Goal: Task Accomplishment & Management: Manage account settings

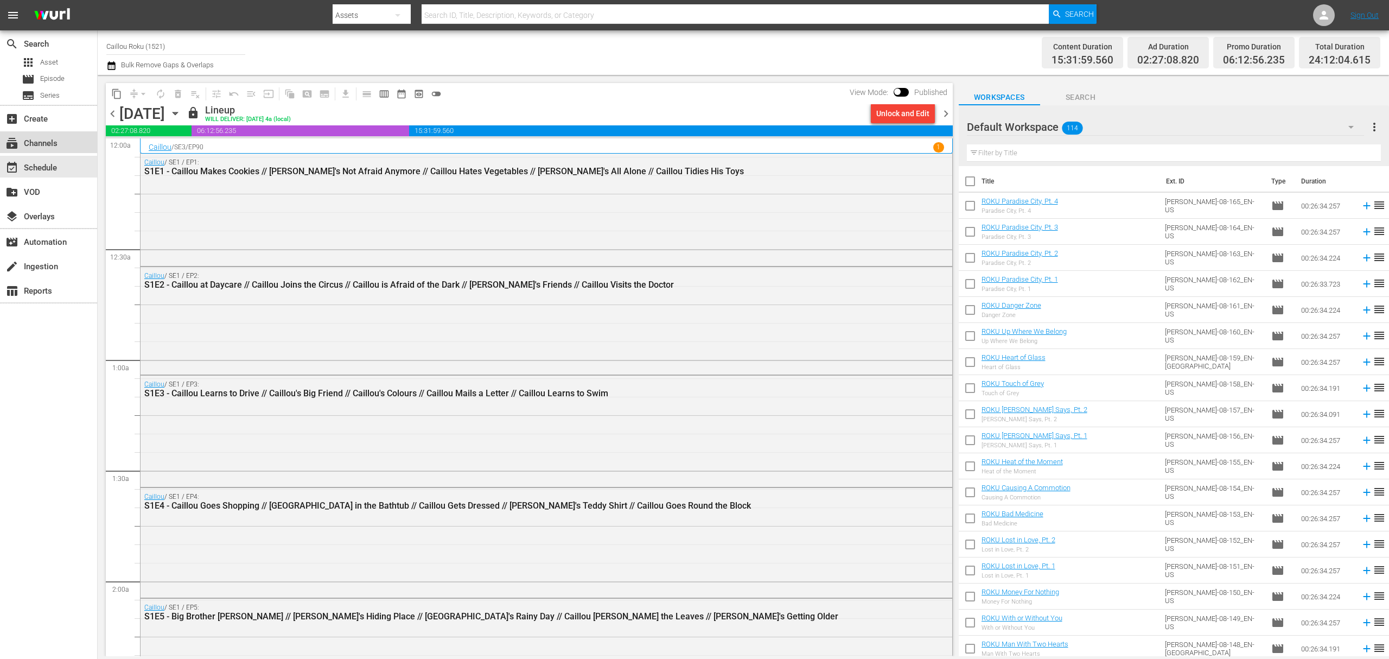
click at [22, 146] on div "subscriptions Channels" at bounding box center [48, 142] width 97 height 22
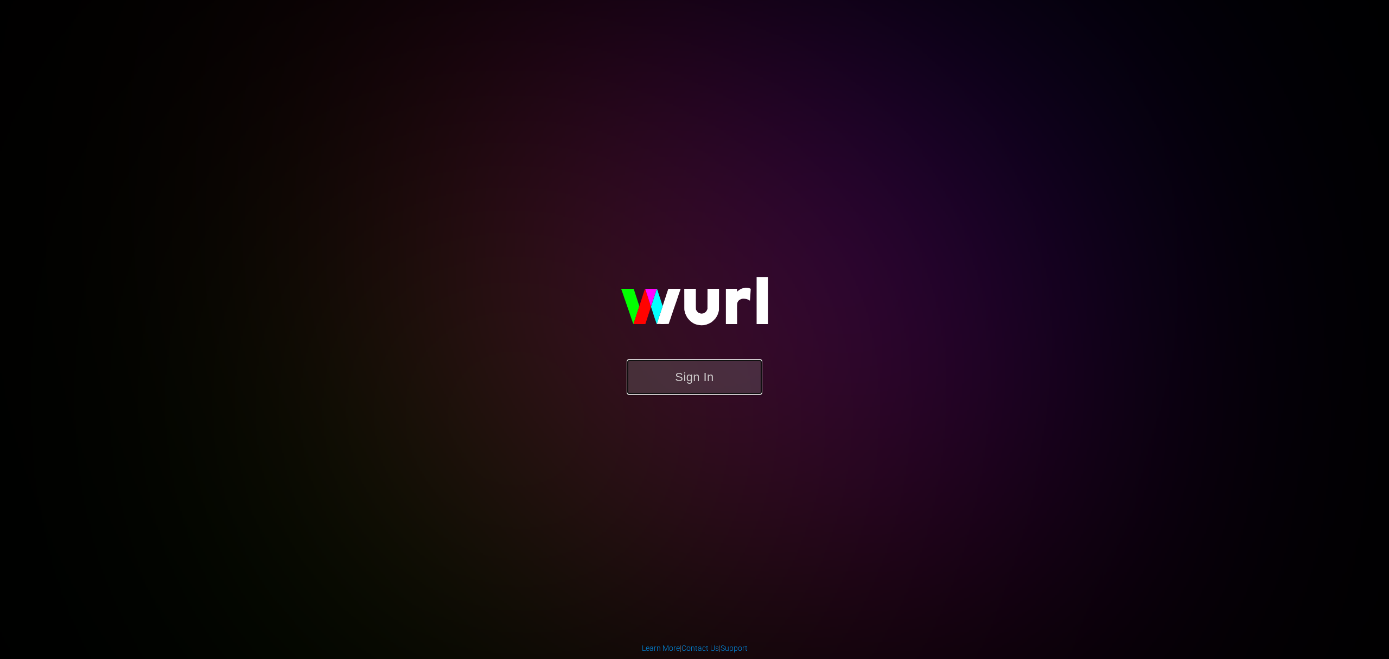
click at [712, 369] on button "Sign In" at bounding box center [695, 376] width 136 height 35
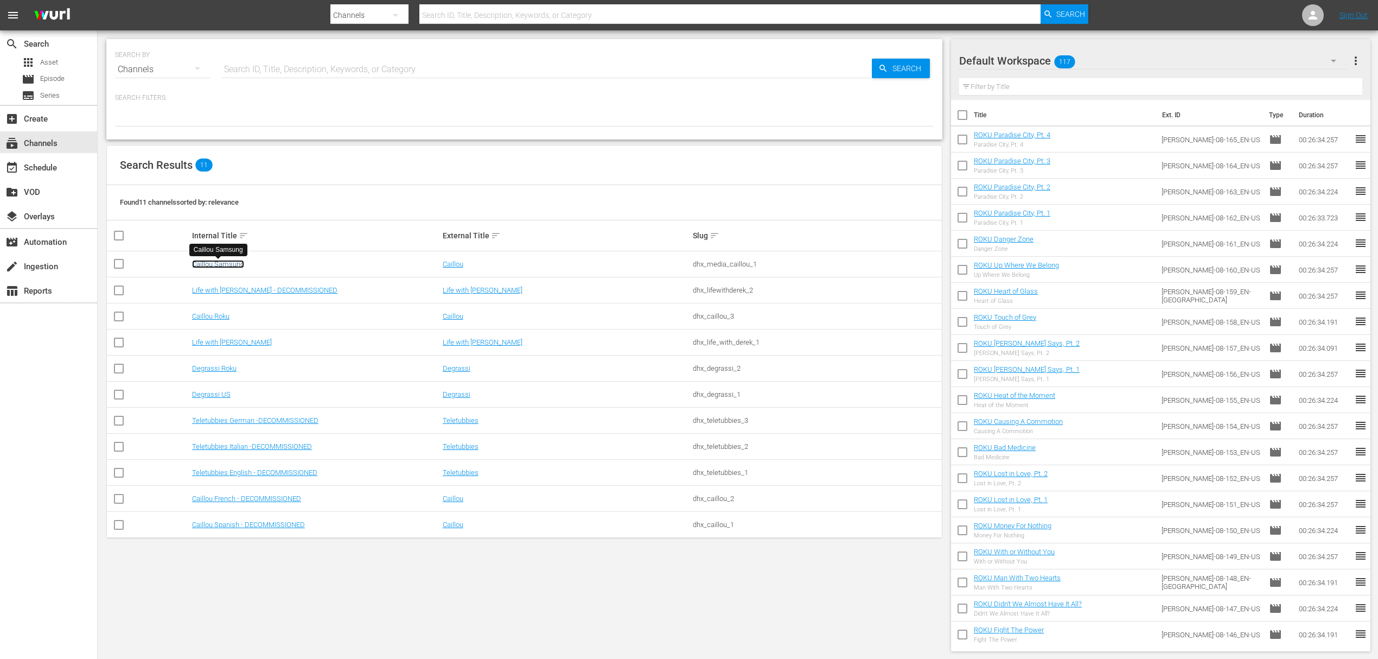
click at [220, 263] on link "Caillou Samsung" at bounding box center [218, 264] width 52 height 8
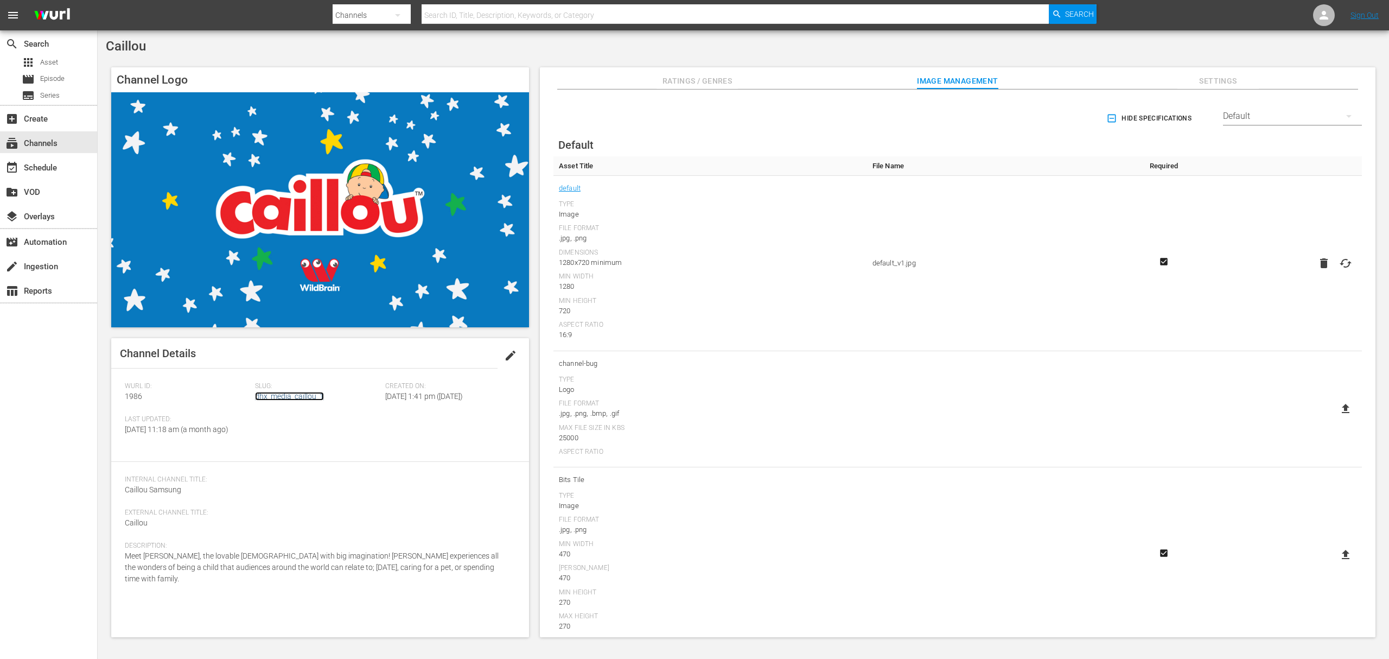
click at [296, 393] on link "dhx_media_caillou_1" at bounding box center [289, 396] width 69 height 9
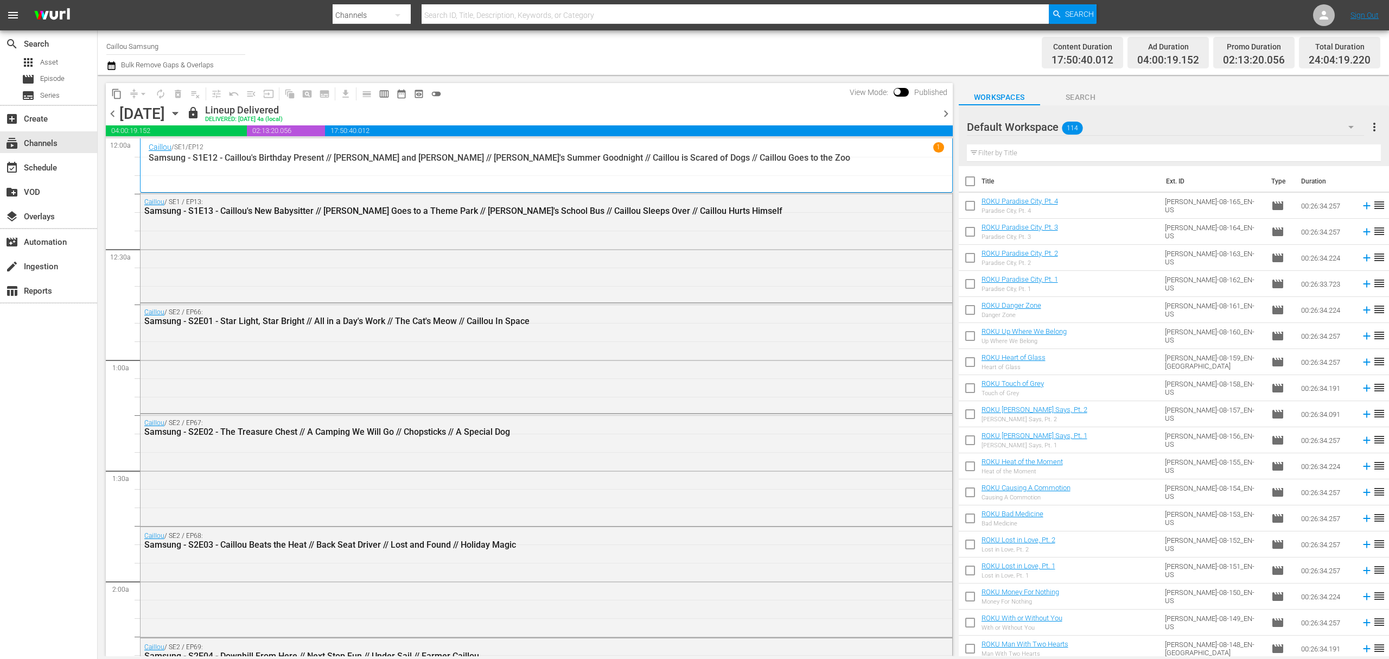
click at [112, 66] on icon "button" at bounding box center [111, 65] width 10 height 13
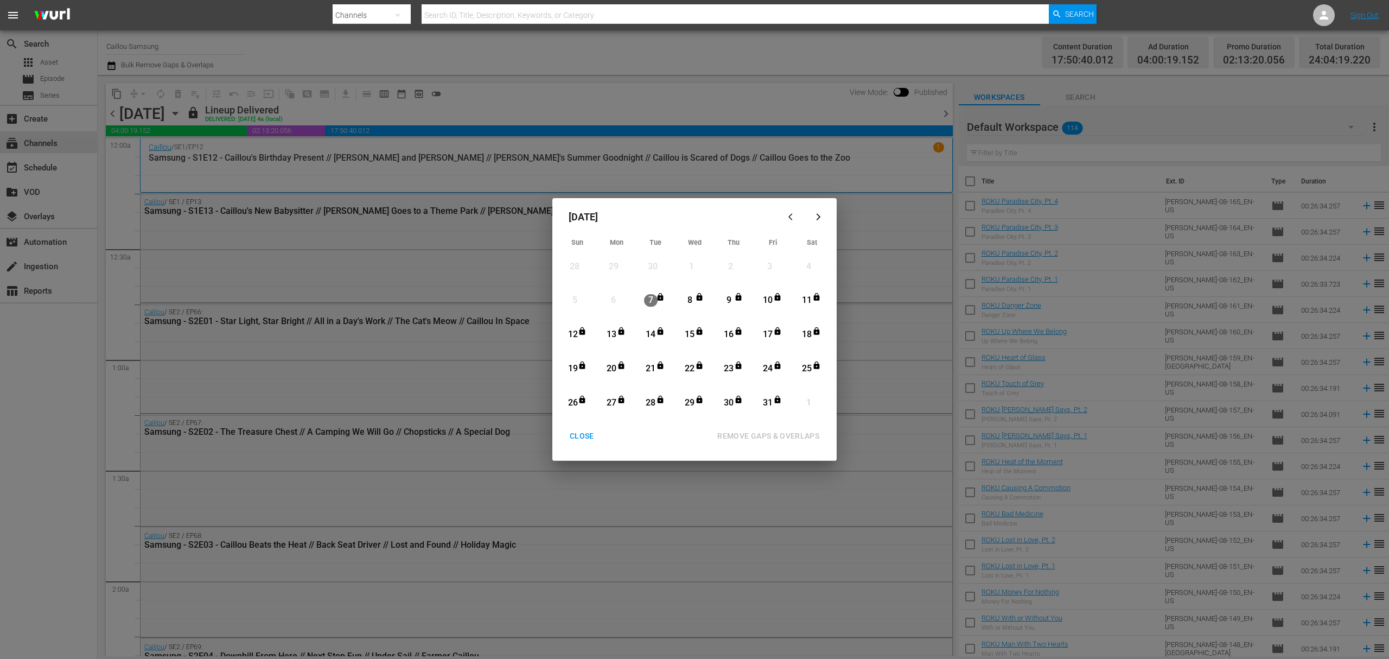
click at [593, 432] on div "CLOSE" at bounding box center [582, 436] width 42 height 14
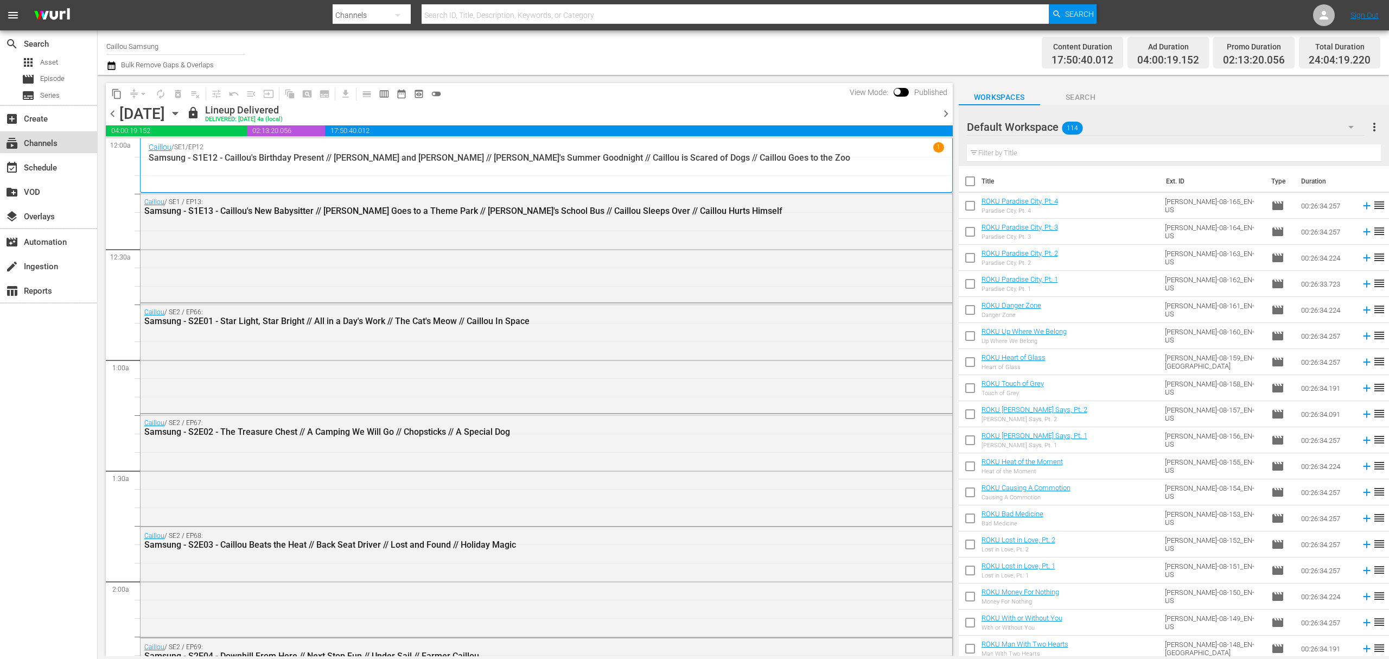
click at [68, 140] on div "subscriptions Channels" at bounding box center [48, 142] width 97 height 22
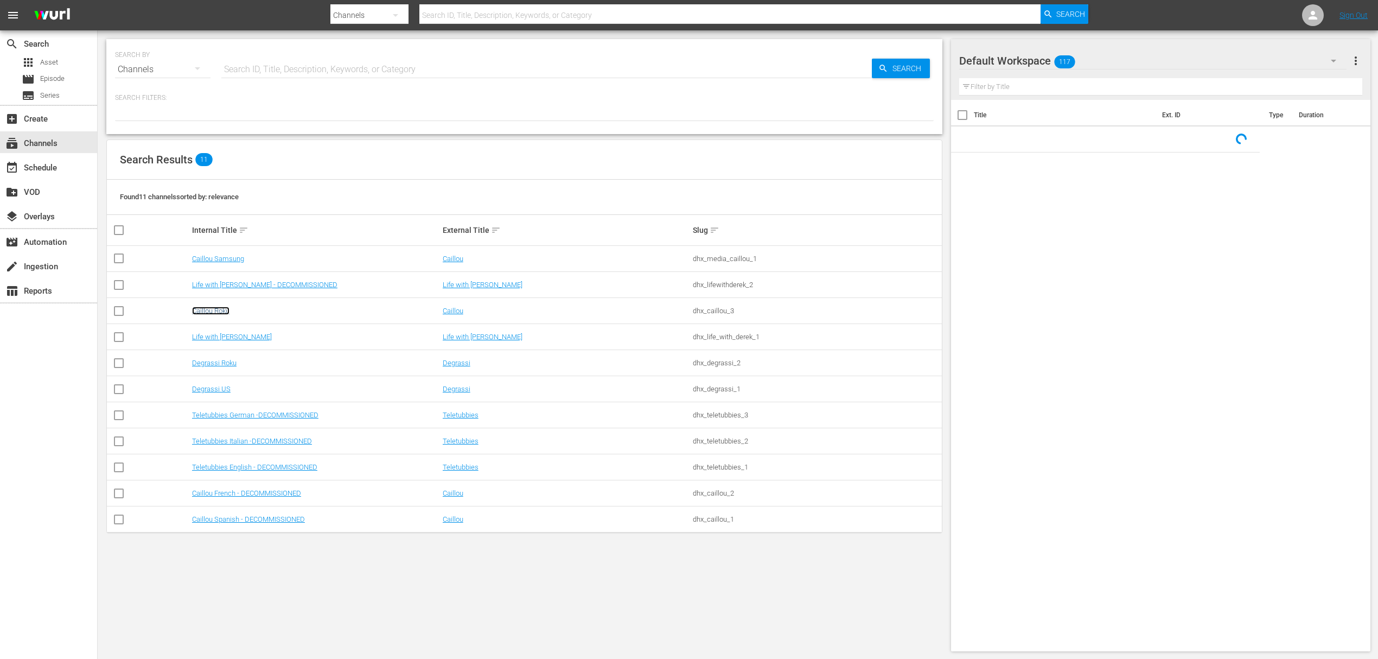
click at [211, 313] on link "Caillou Roku" at bounding box center [210, 310] width 37 height 8
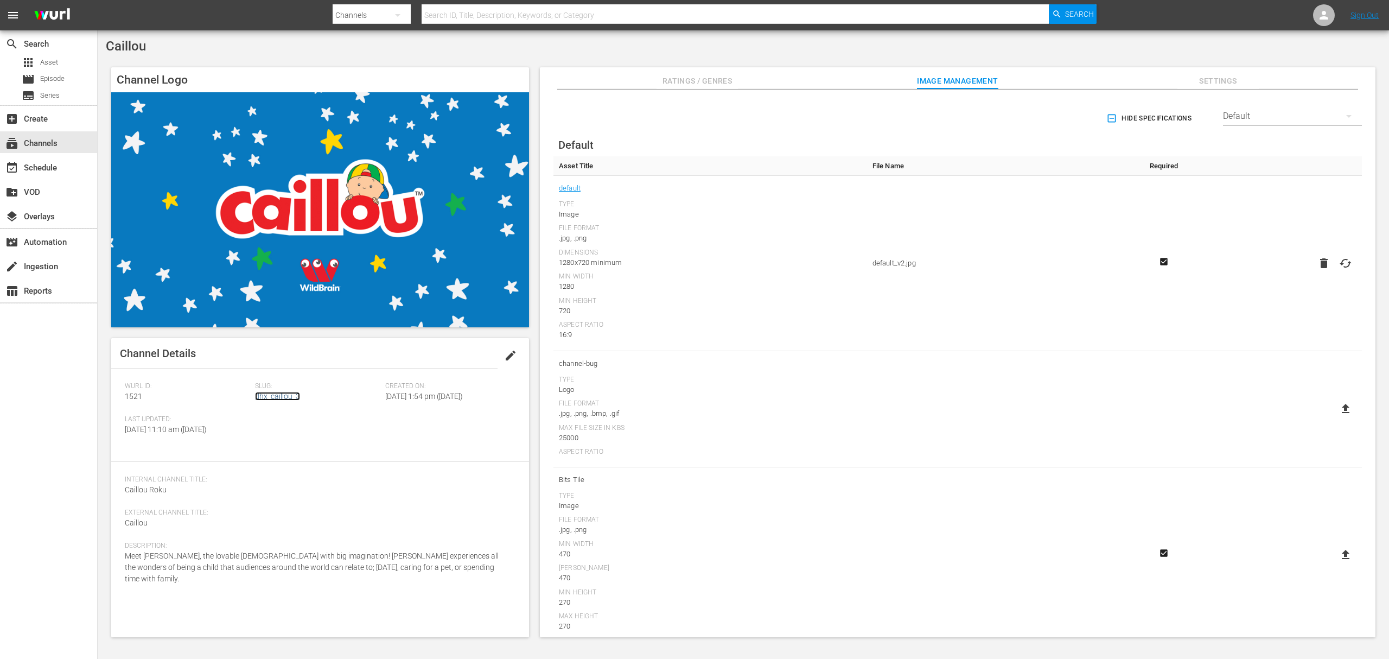
click at [287, 399] on link "dhx_caillou_3" at bounding box center [277, 396] width 45 height 9
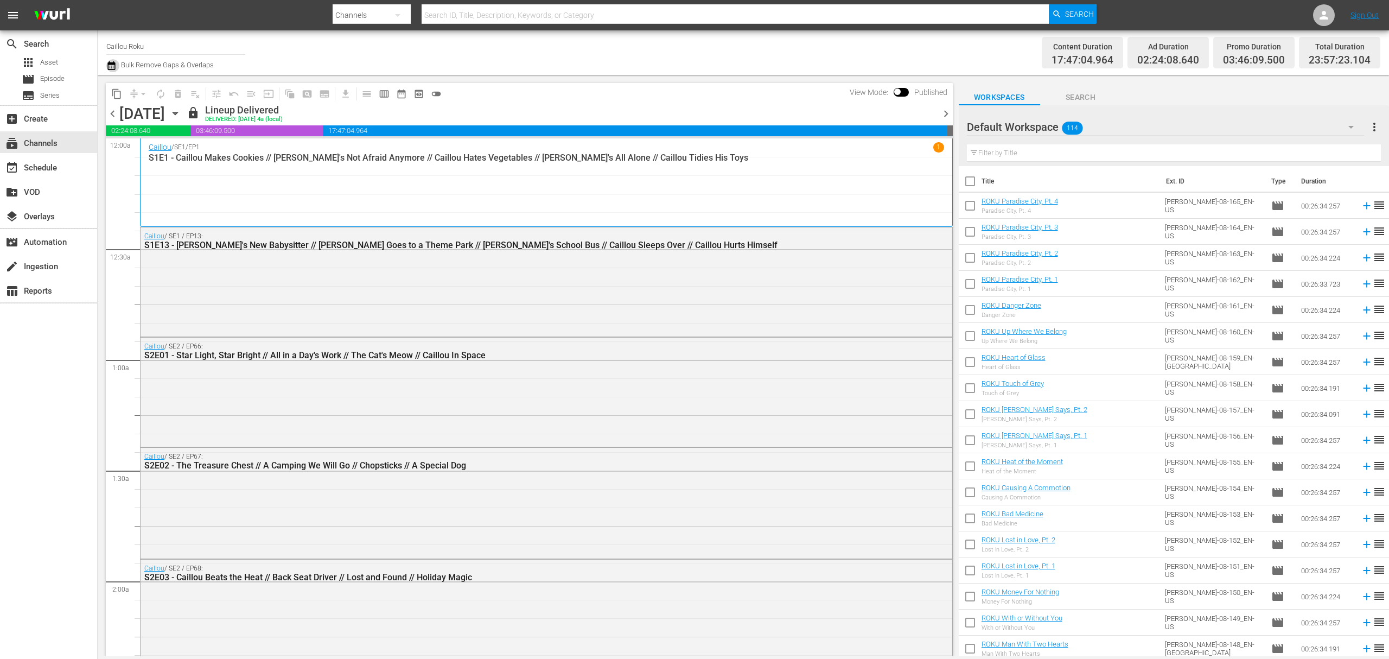
click at [109, 64] on icon "button" at bounding box center [111, 65] width 8 height 9
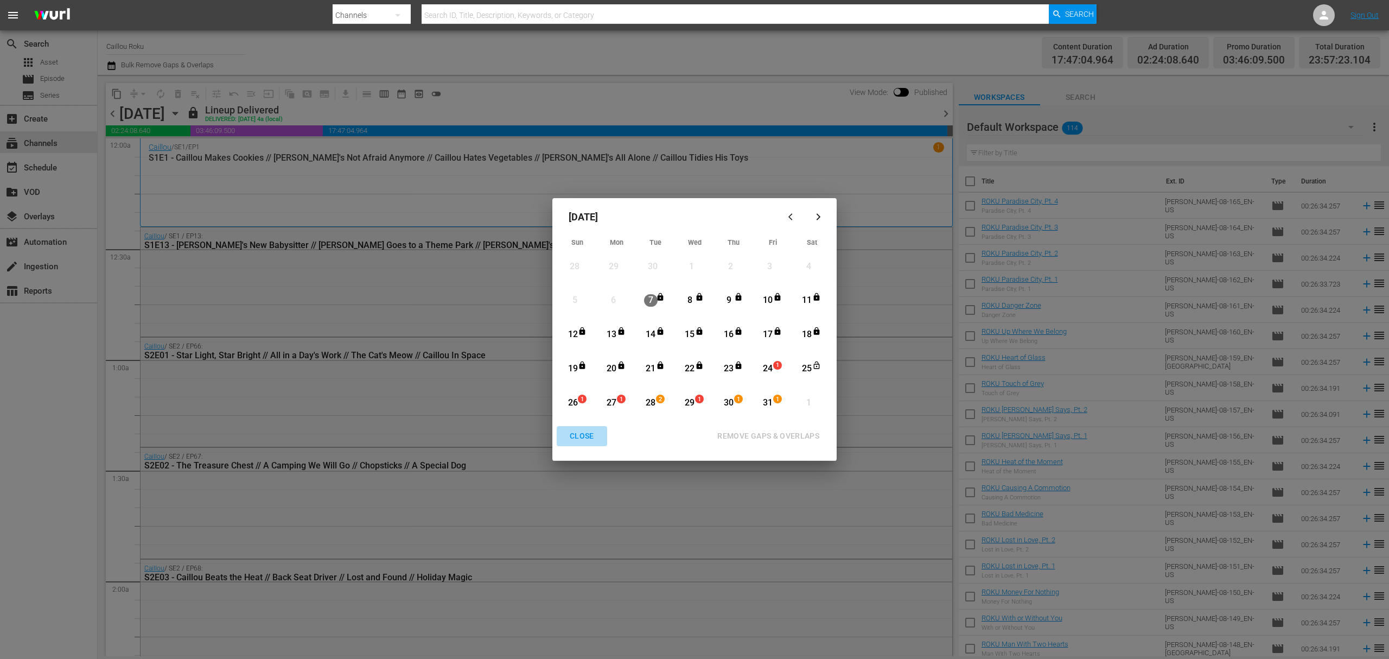
click at [601, 430] on div "CLOSE" at bounding box center [582, 436] width 42 height 14
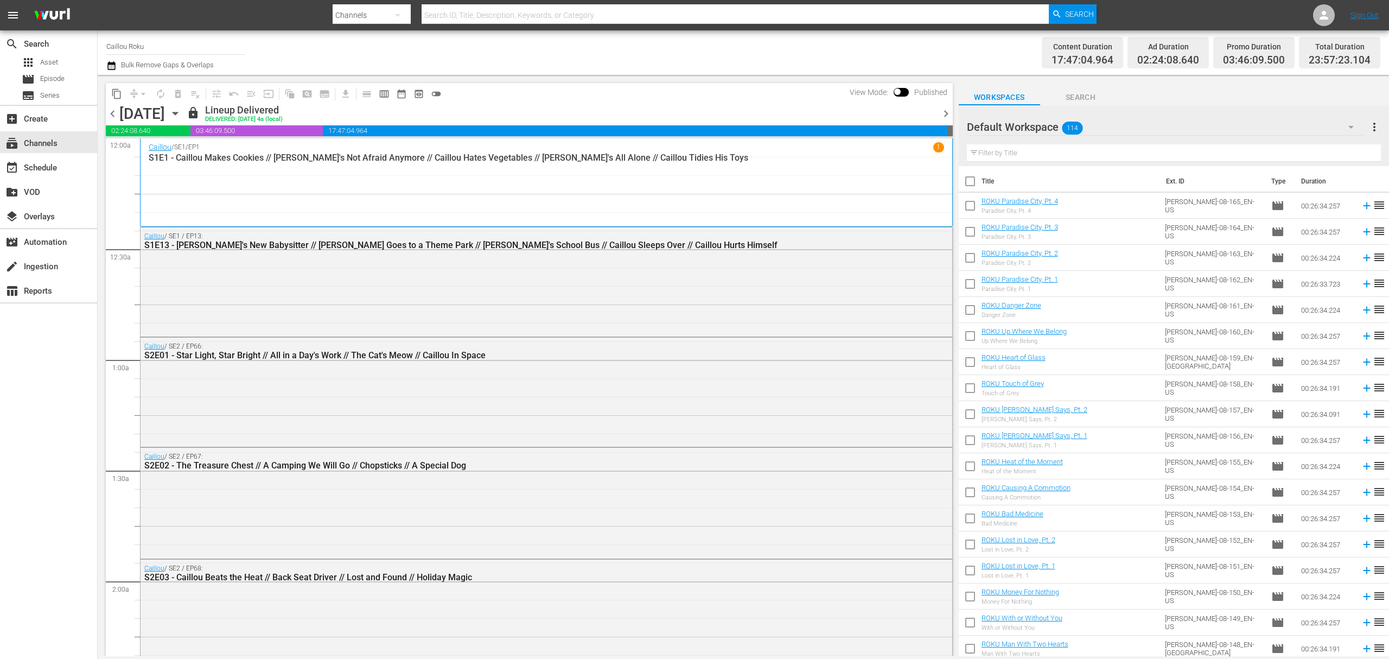
click at [165, 116] on div "Tuesday, October 7th" at bounding box center [142, 114] width 46 height 18
click at [181, 117] on icon "button" at bounding box center [175, 113] width 12 height 12
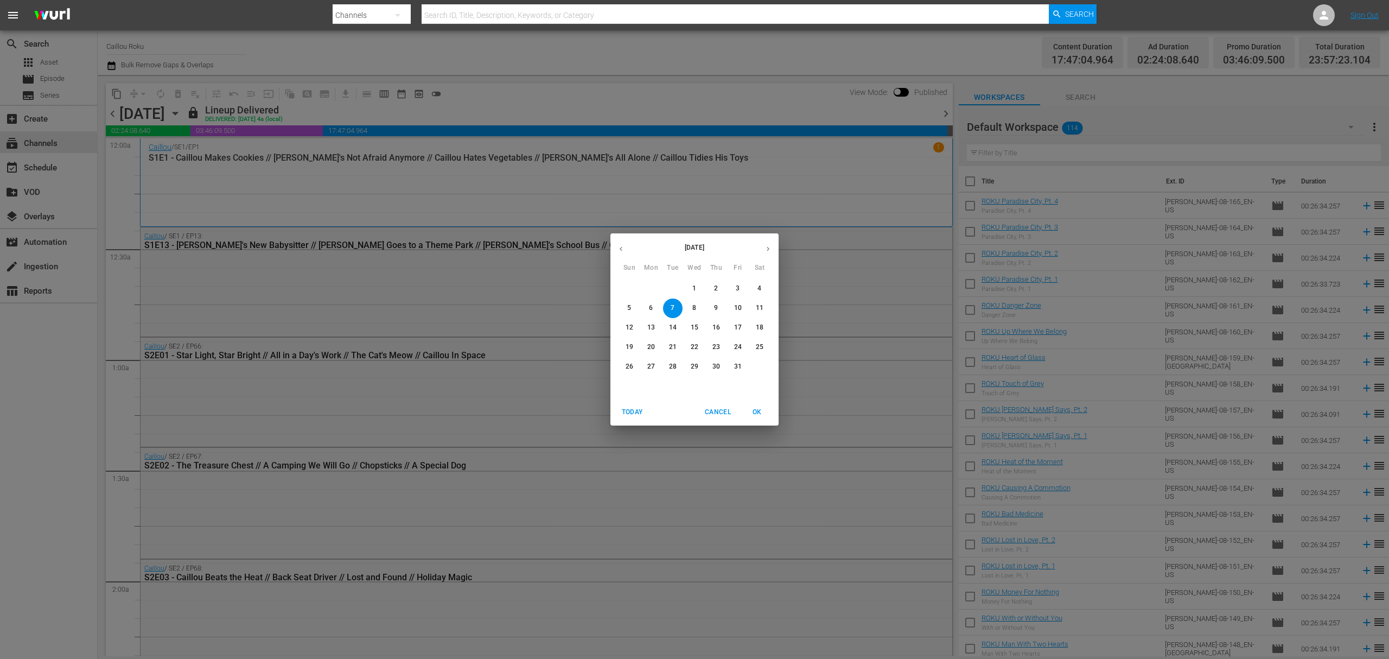
click at [739, 342] on p "24" at bounding box center [738, 346] width 8 height 9
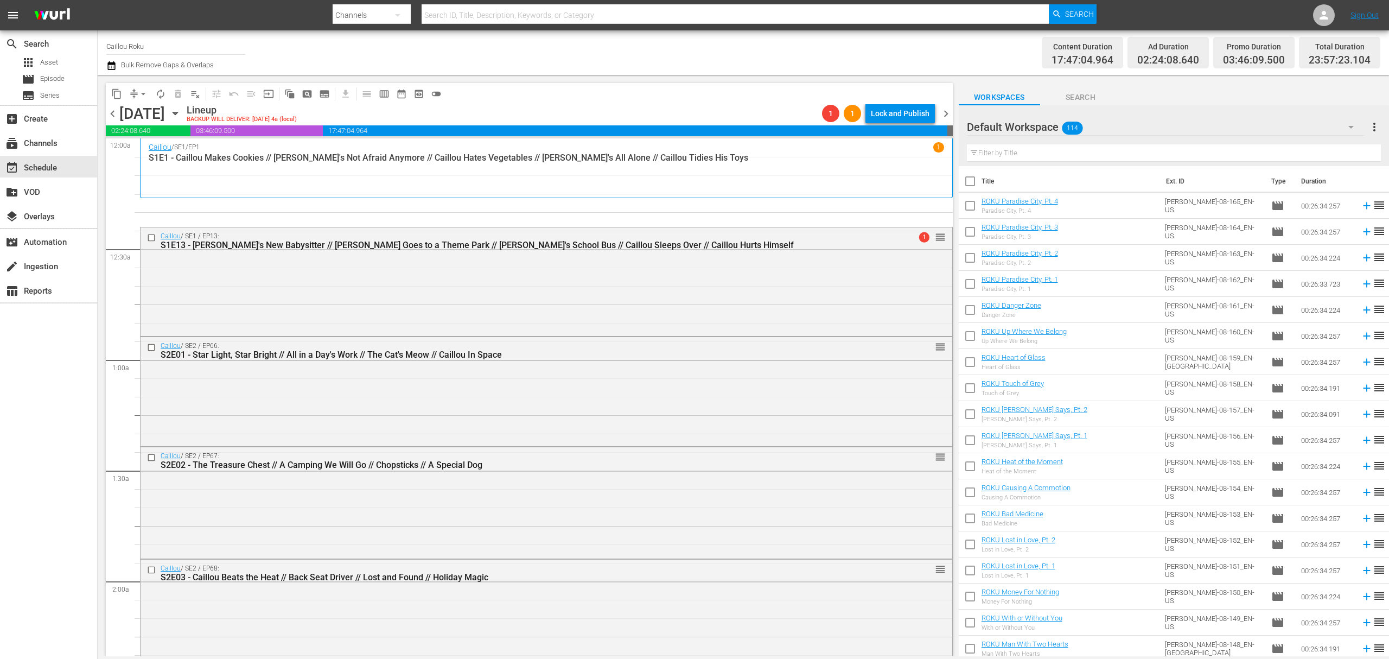
click at [138, 98] on span "arrow_drop_down" at bounding box center [143, 93] width 11 height 11
click at [144, 157] on li "Align to End of Previous Day" at bounding box center [144, 152] width 114 height 18
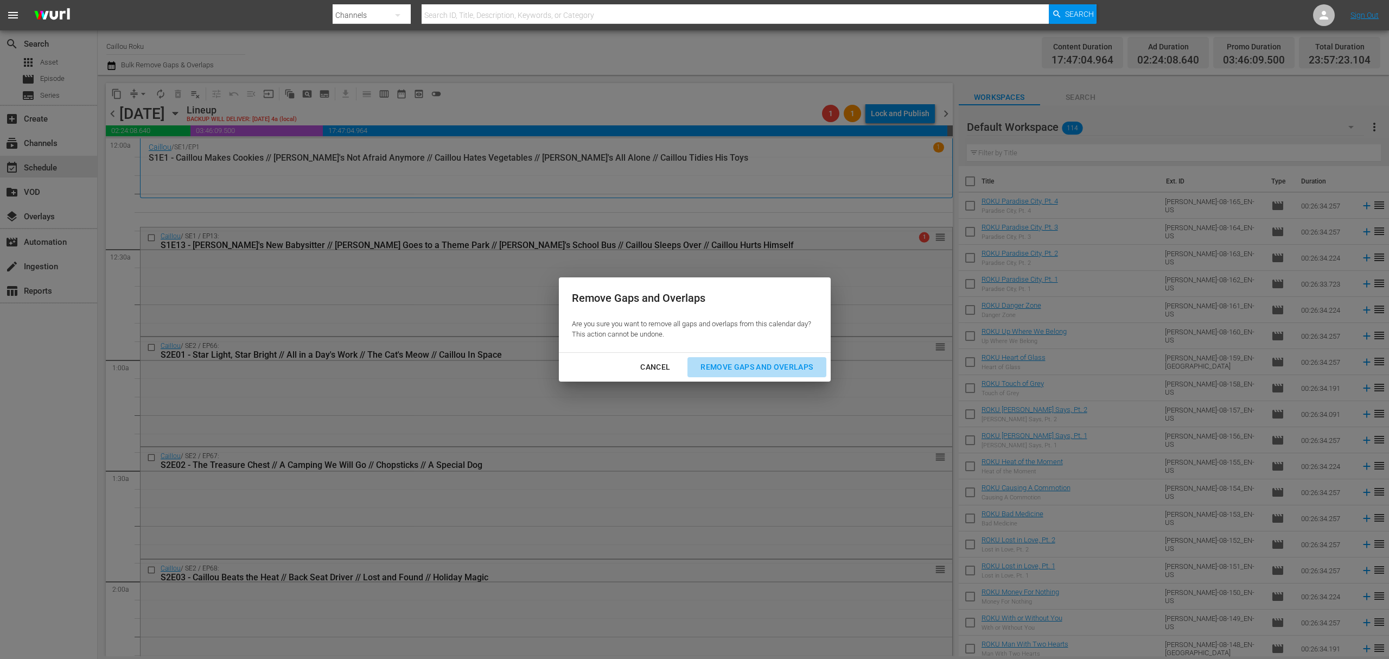
click at [744, 374] on button "Remove Gaps and Overlaps" at bounding box center [756, 367] width 138 height 20
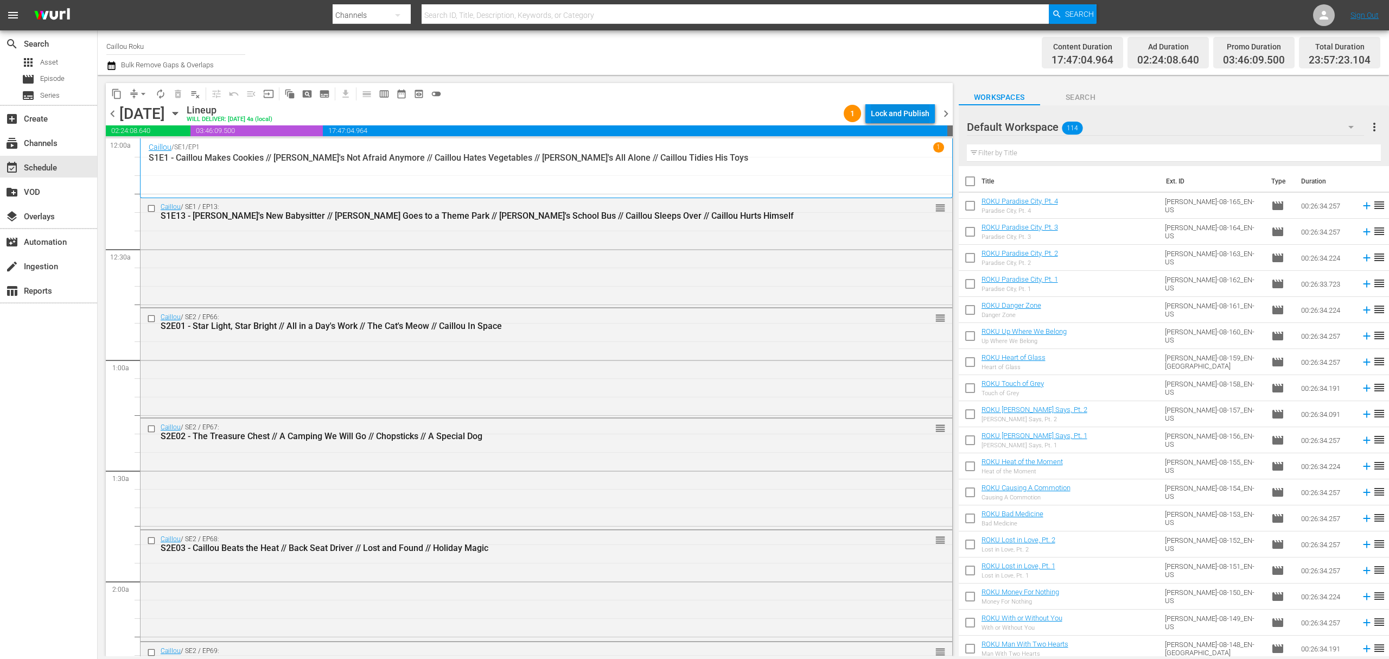
click at [874, 111] on div "Lock and Publish" at bounding box center [900, 114] width 59 height 20
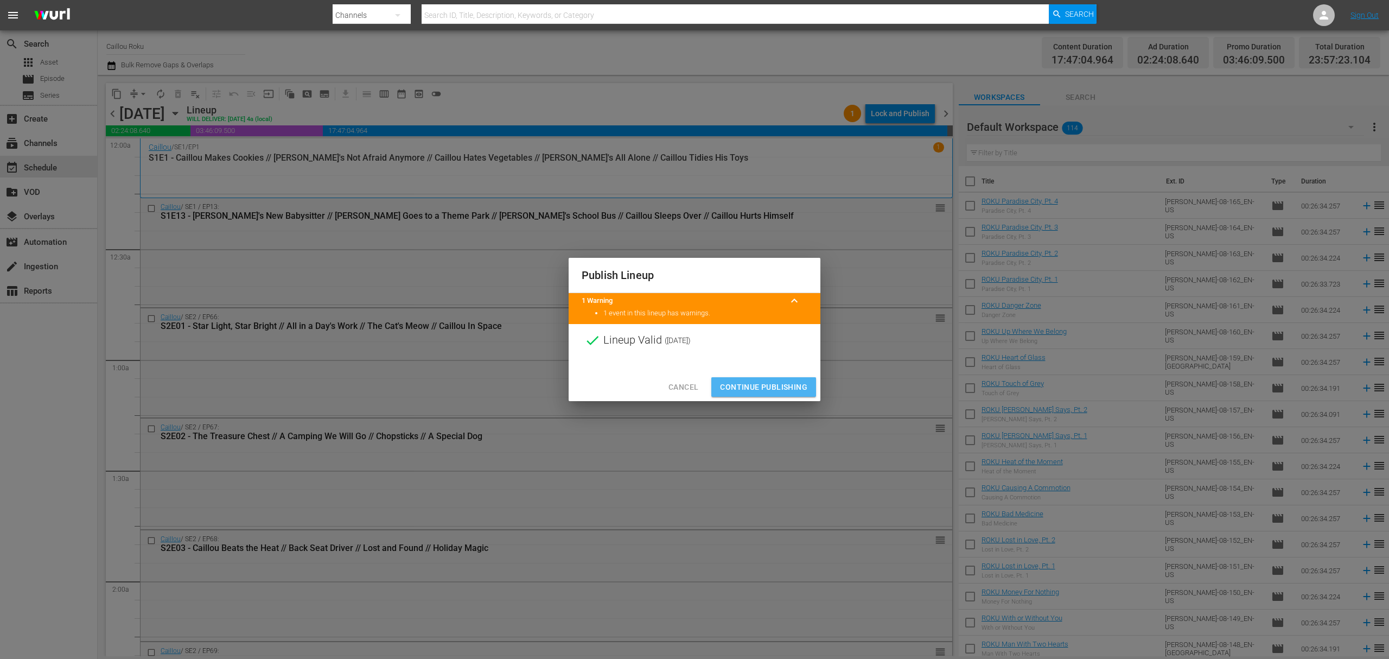
click at [766, 378] on button "Continue Publishing" at bounding box center [763, 387] width 105 height 20
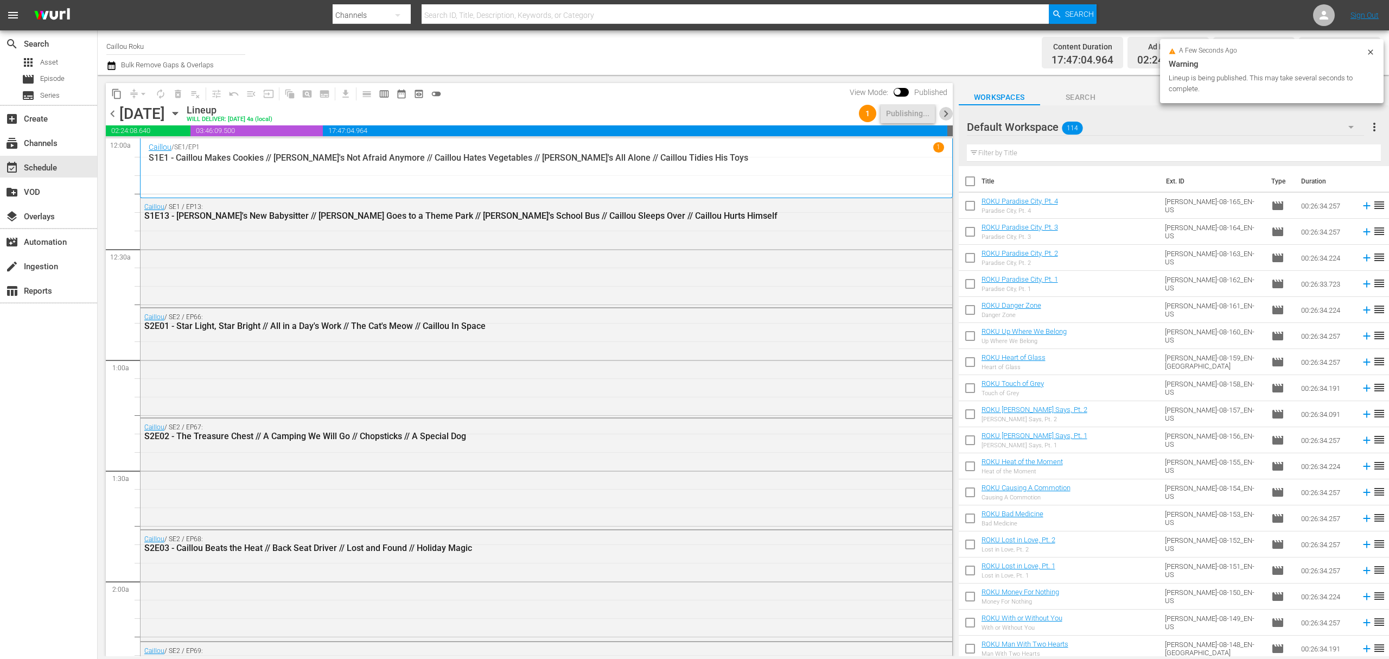
click at [941, 113] on span "chevron_right" at bounding box center [946, 114] width 14 height 14
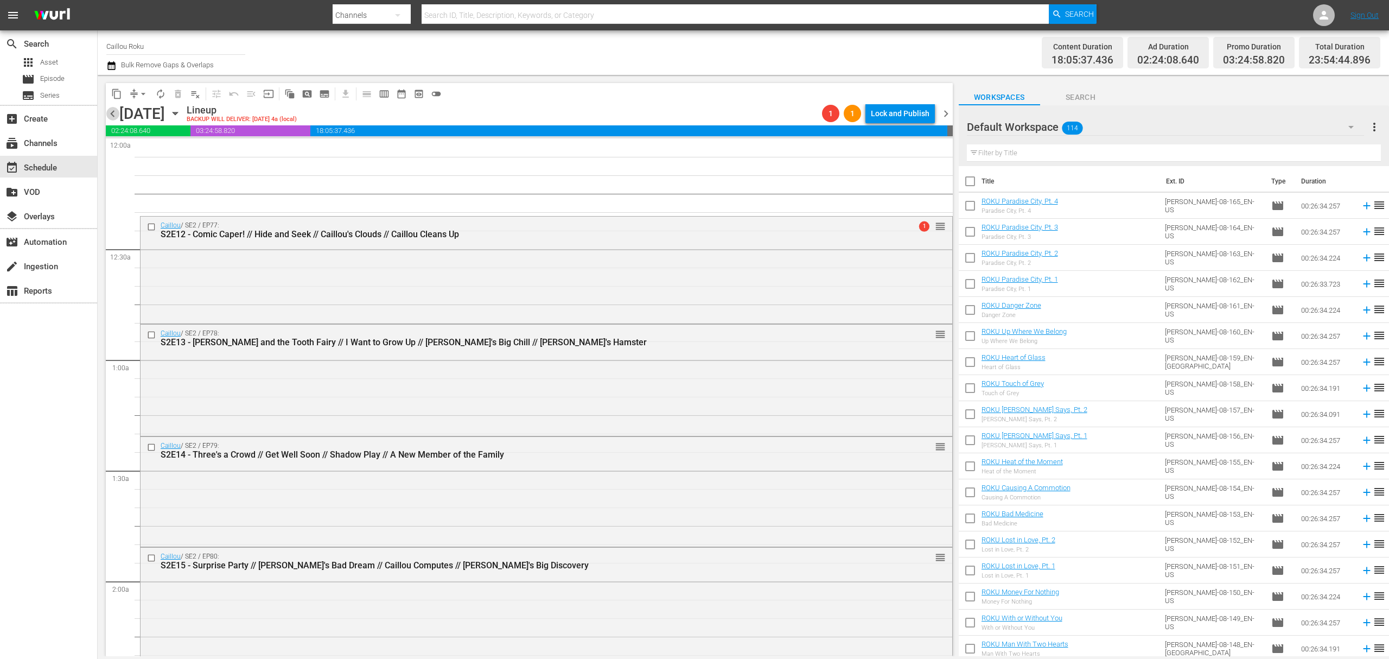
click at [111, 113] on span "chevron_left" at bounding box center [113, 114] width 14 height 14
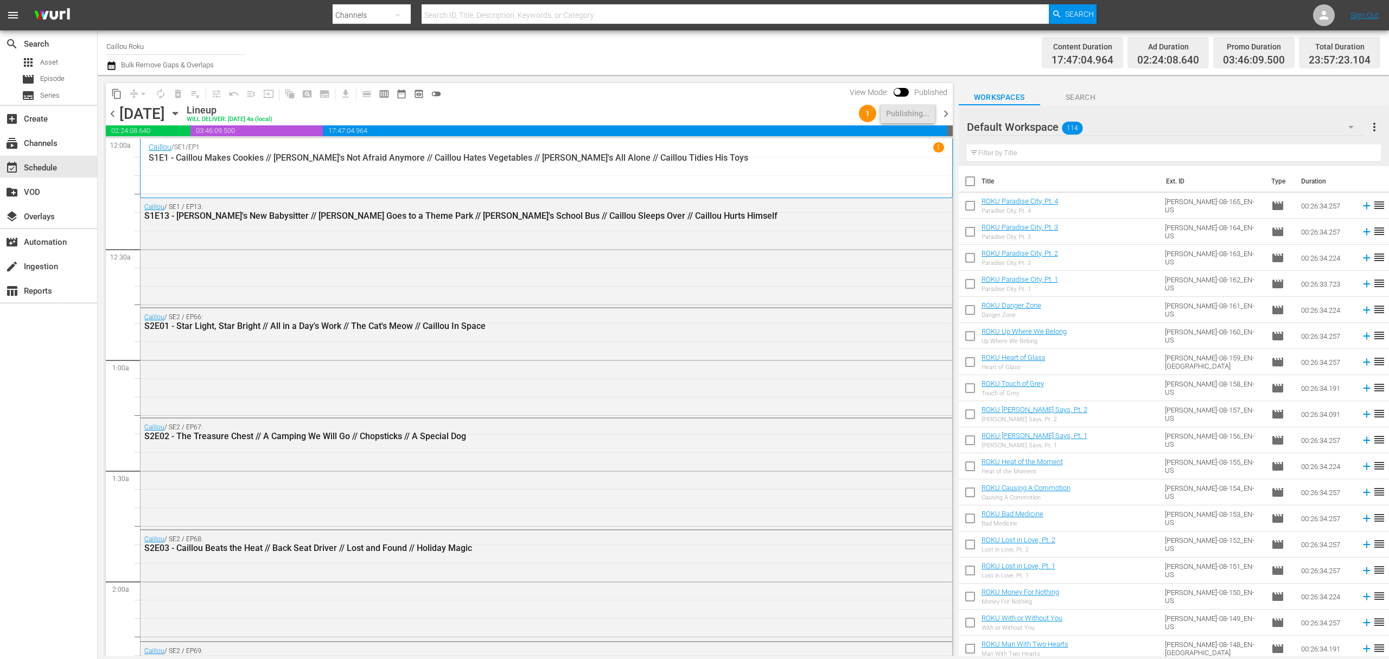
click at [944, 116] on span "chevron_right" at bounding box center [946, 114] width 14 height 14
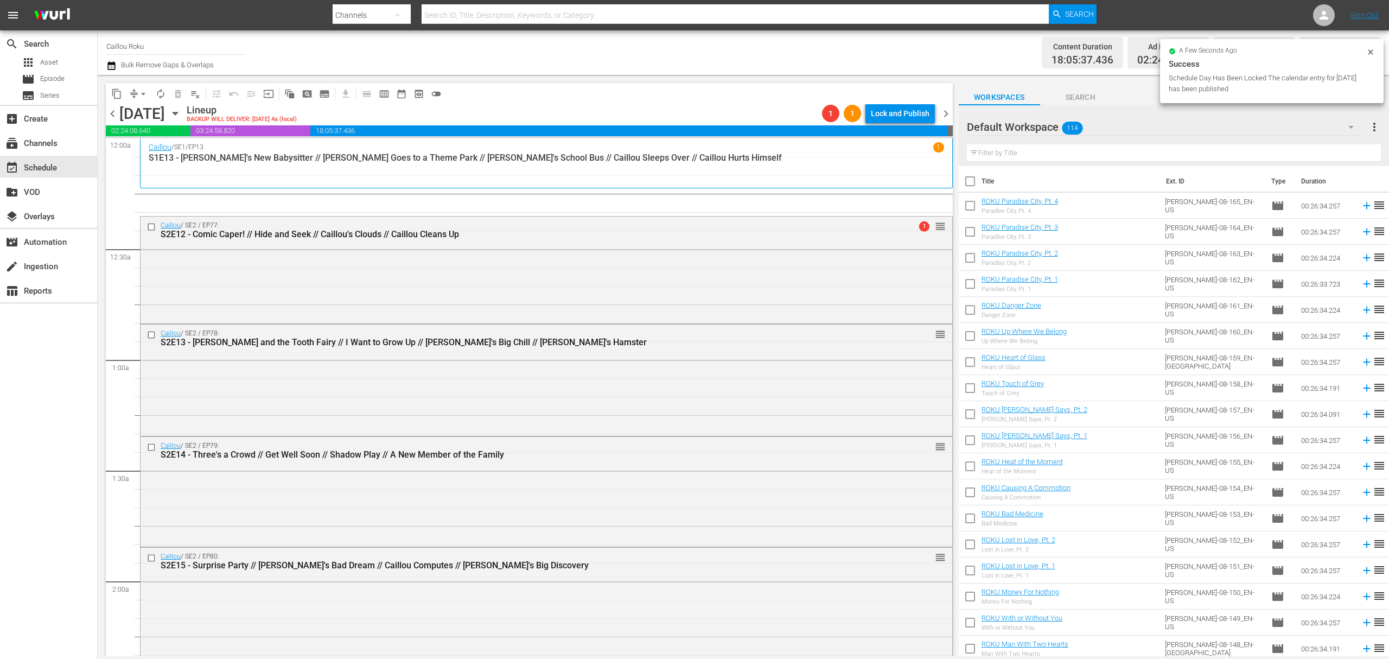
click at [142, 94] on span "arrow_drop_down" at bounding box center [143, 93] width 11 height 11
click at [146, 157] on li "Align to End of Previous Day" at bounding box center [144, 152] width 114 height 18
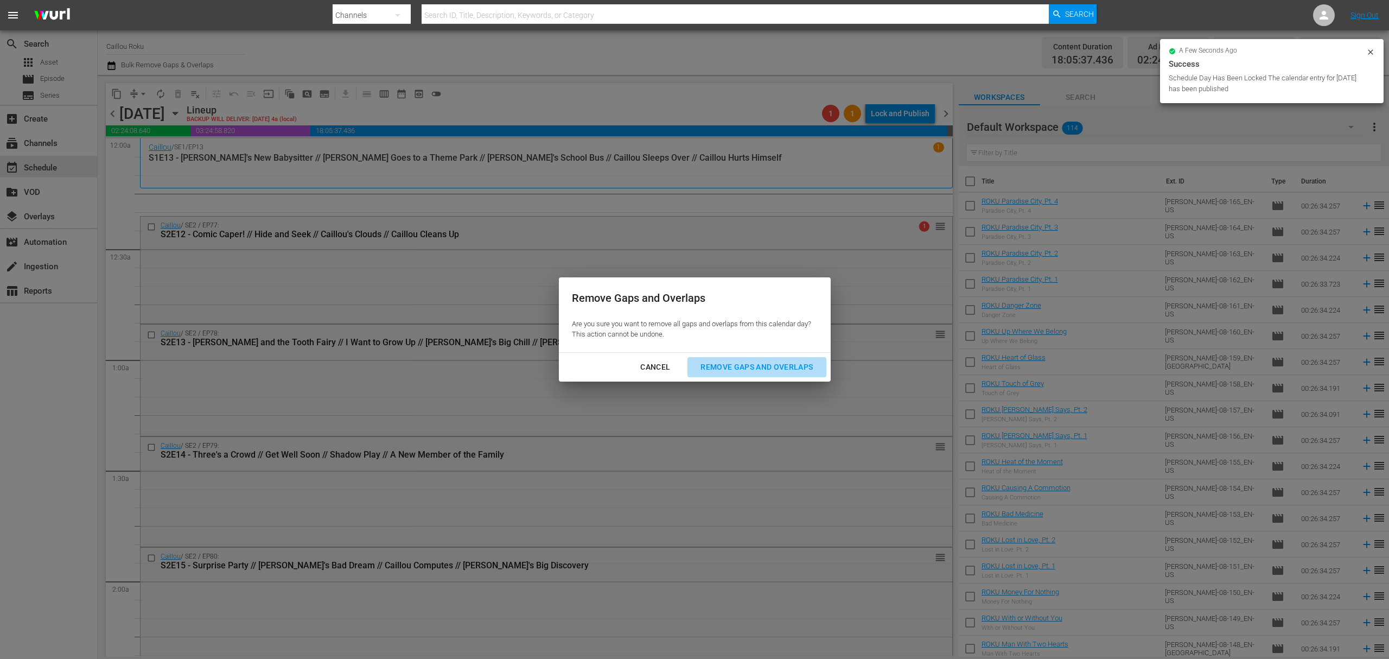
click at [717, 368] on div "Remove Gaps and Overlaps" at bounding box center [757, 367] width 130 height 14
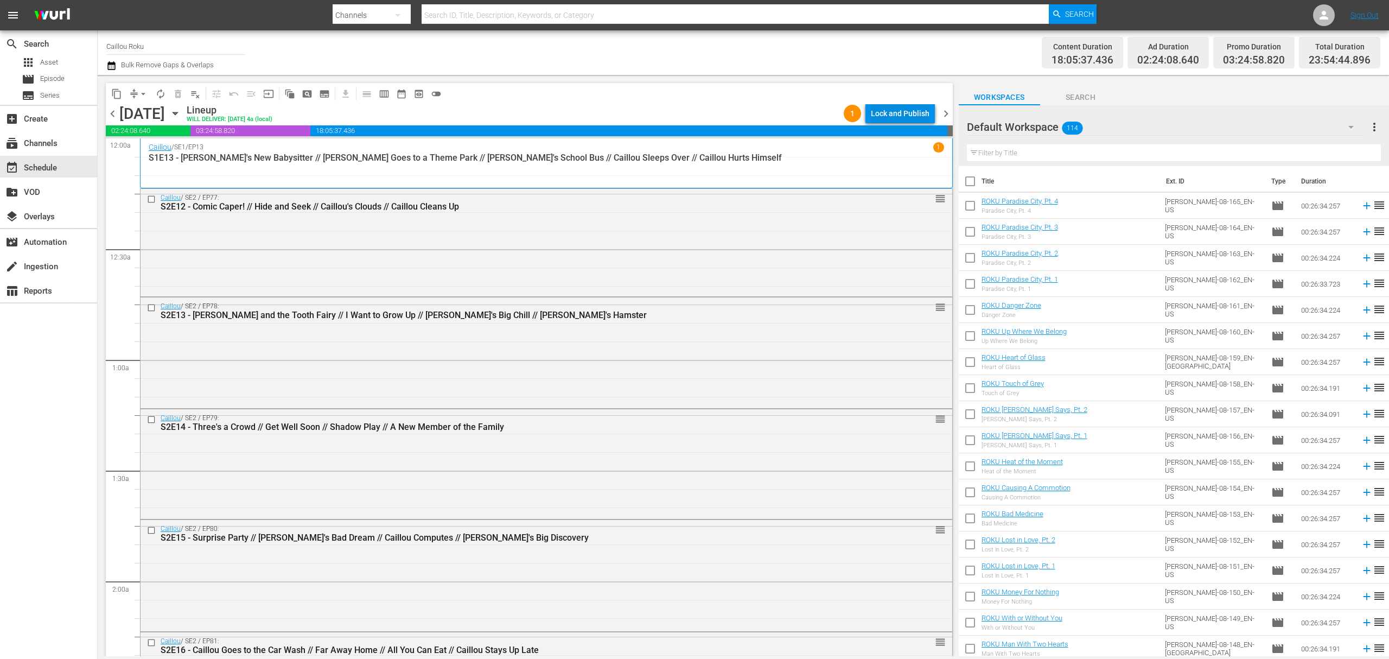
click at [891, 118] on div "Lock and Publish" at bounding box center [900, 114] width 59 height 20
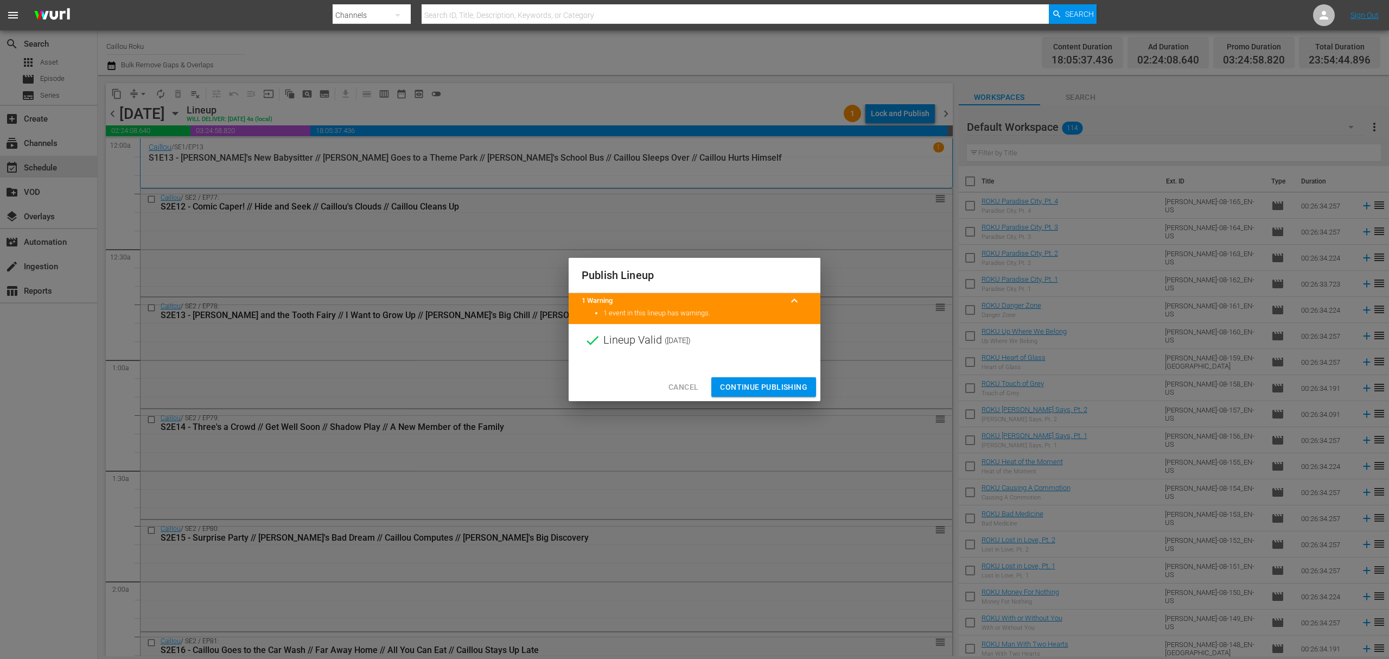
click at [757, 381] on span "Continue Publishing" at bounding box center [763, 387] width 87 height 14
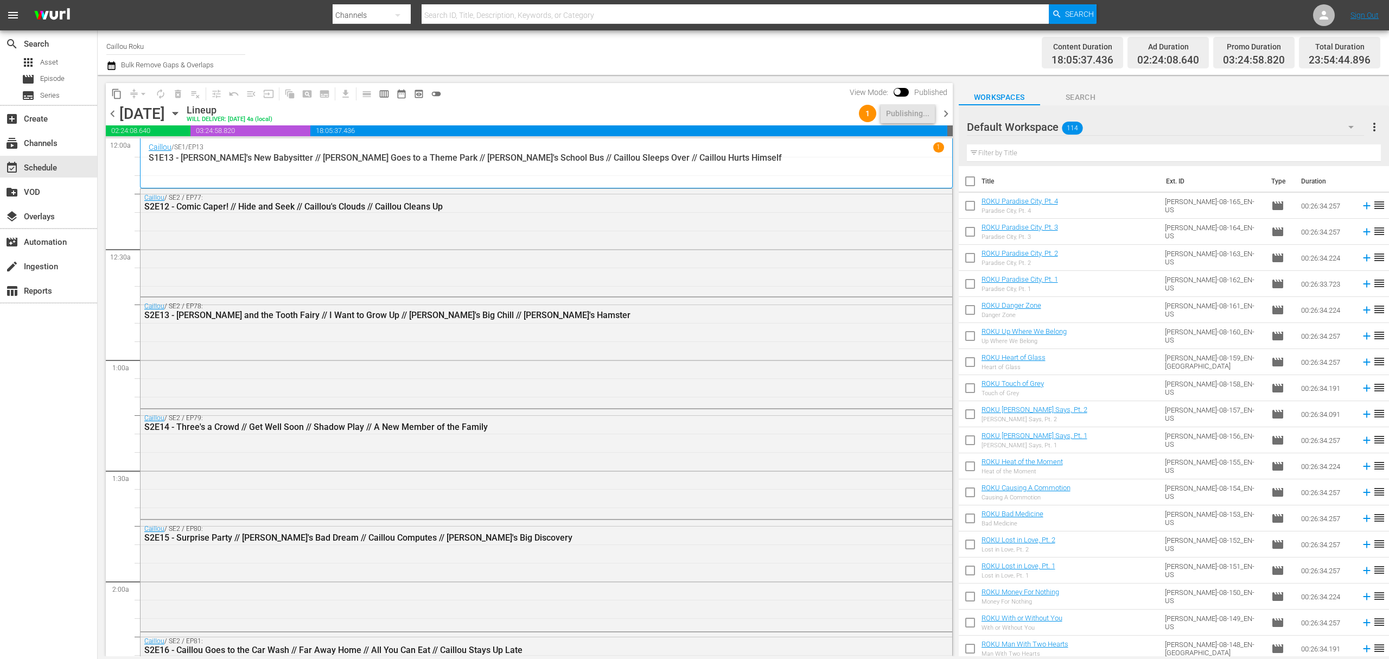
click at [946, 110] on span "chevron_right" at bounding box center [946, 114] width 14 height 14
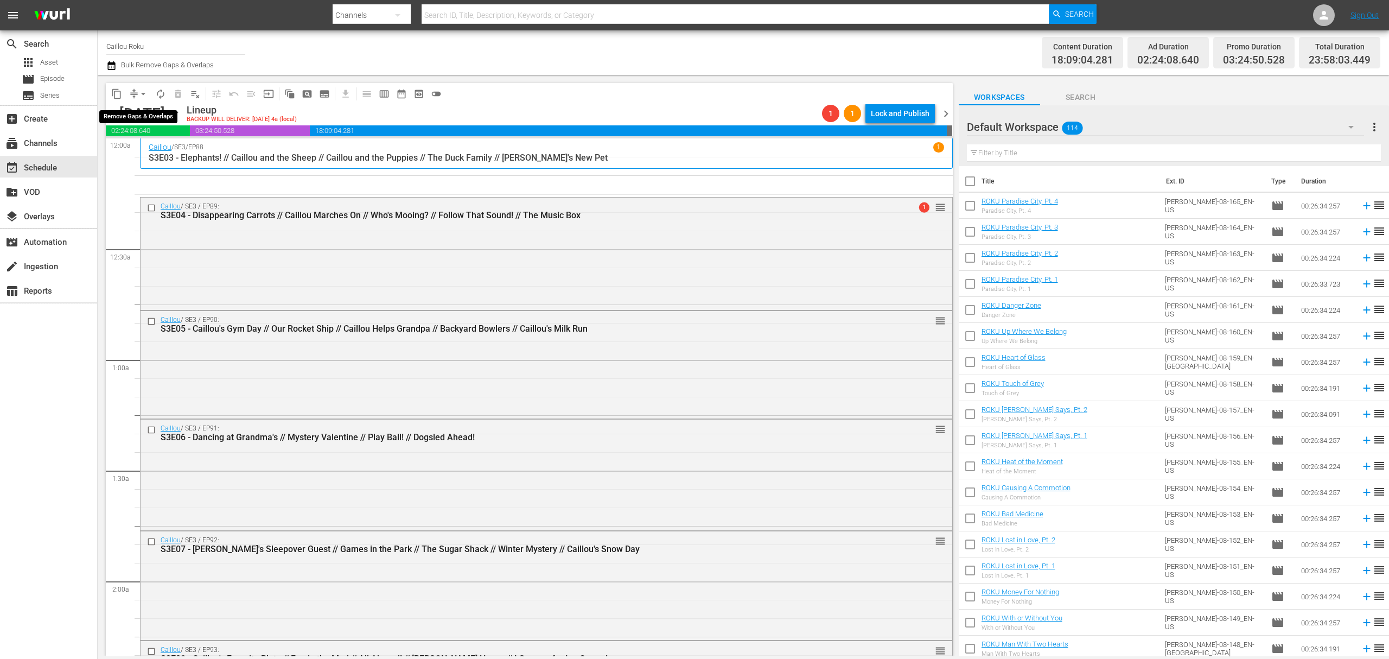
click at [138, 92] on span "arrow_drop_down" at bounding box center [143, 93] width 11 height 11
click at [131, 150] on li "Align to End of Previous Day" at bounding box center [144, 152] width 114 height 18
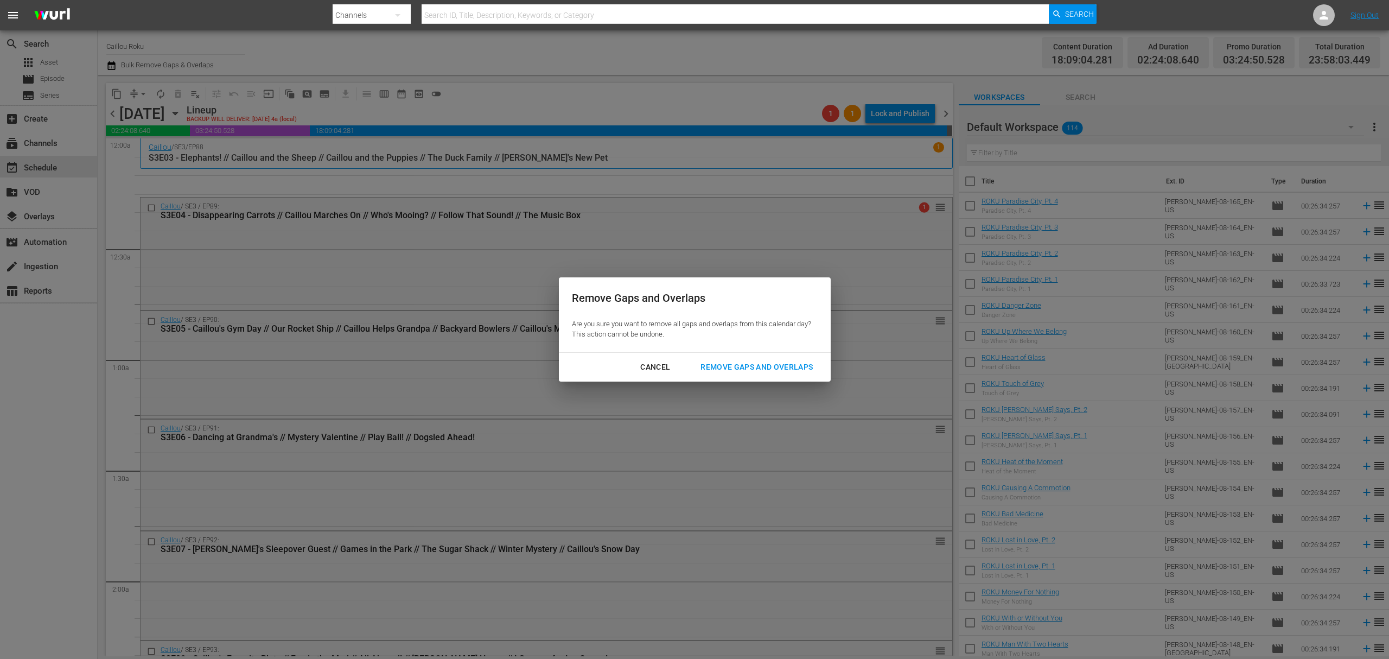
click at [749, 365] on div "Remove Gaps and Overlaps" at bounding box center [757, 367] width 130 height 14
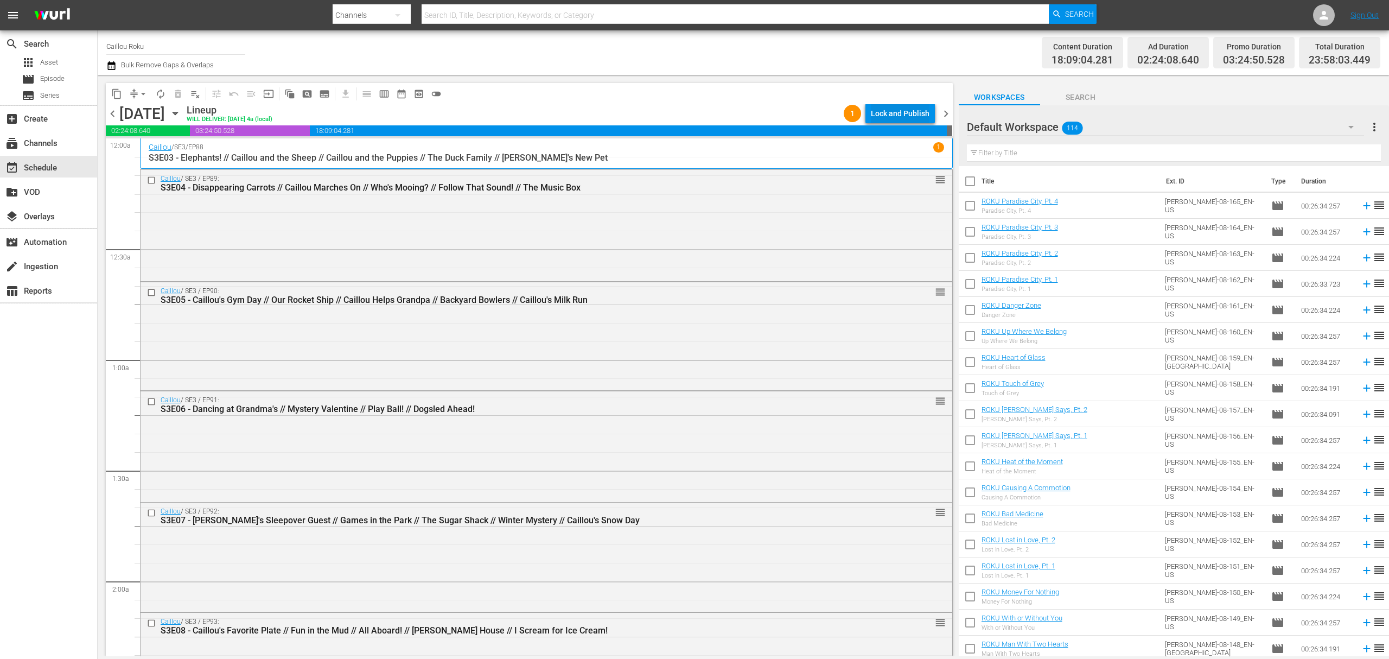
click at [878, 116] on div "Lock and Publish" at bounding box center [900, 114] width 59 height 20
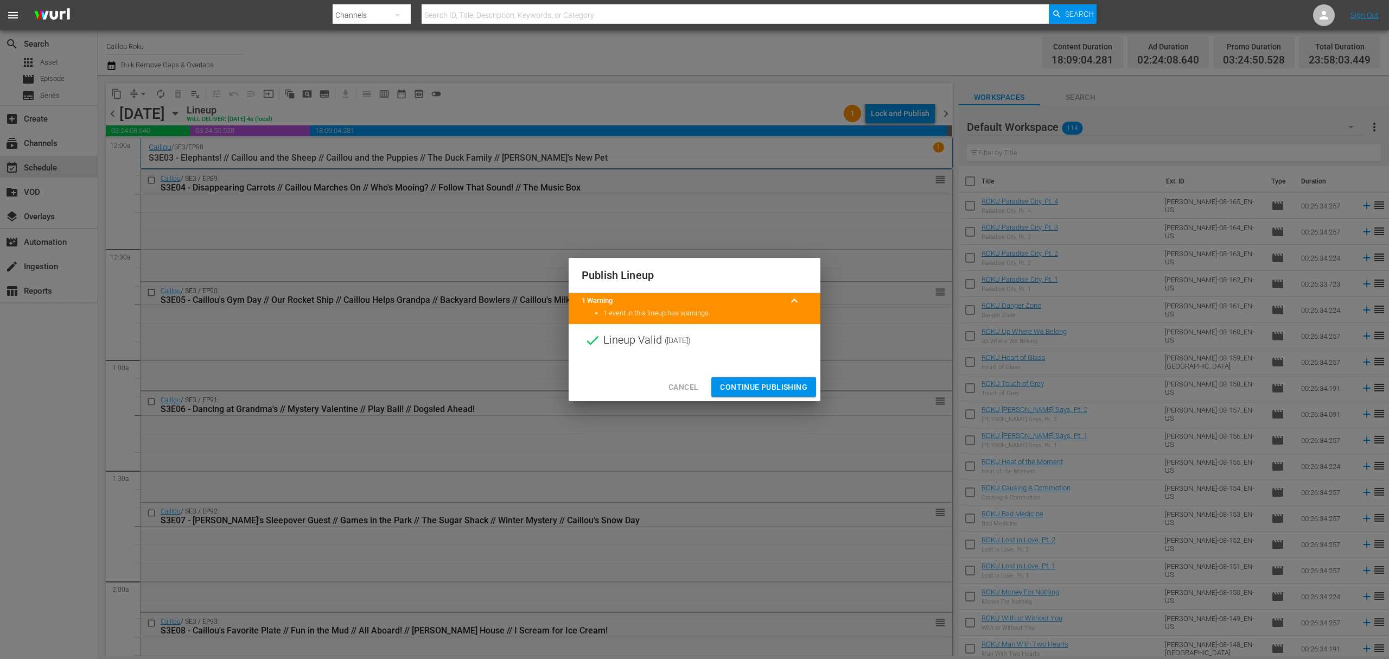
click at [781, 380] on span "Continue Publishing" at bounding box center [763, 387] width 87 height 14
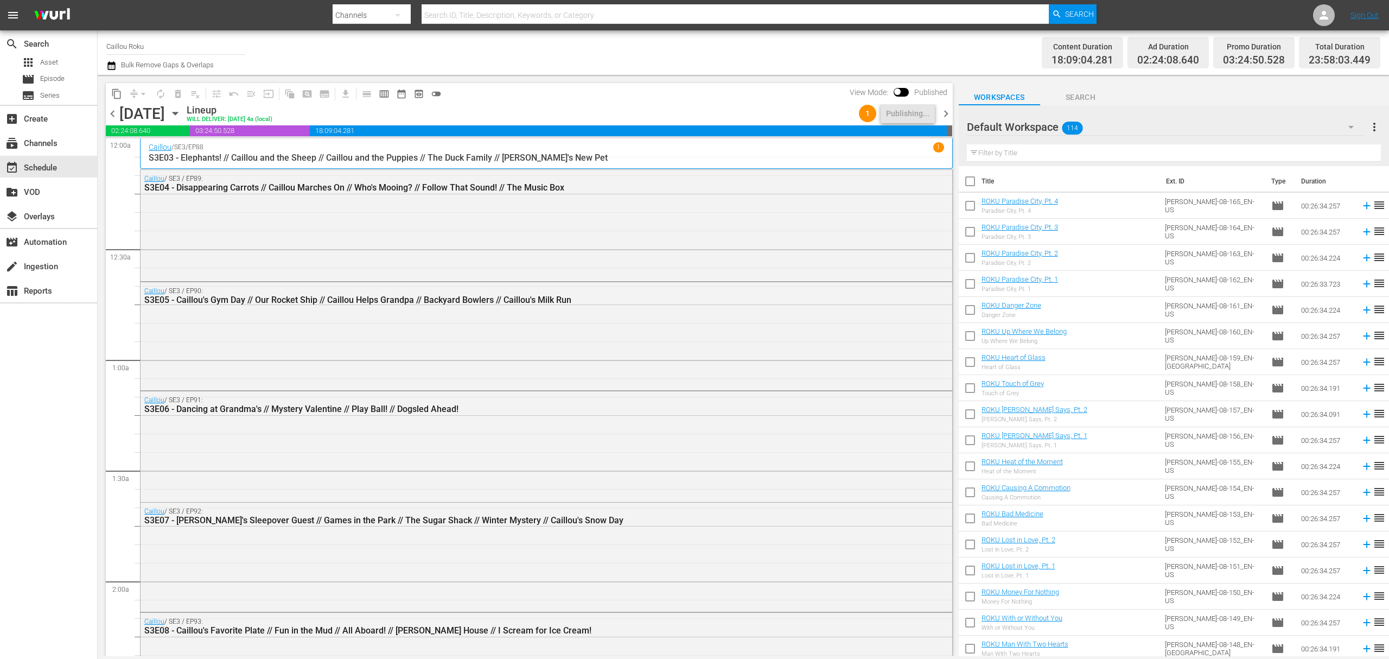
click at [945, 117] on span "chevron_right" at bounding box center [946, 114] width 14 height 14
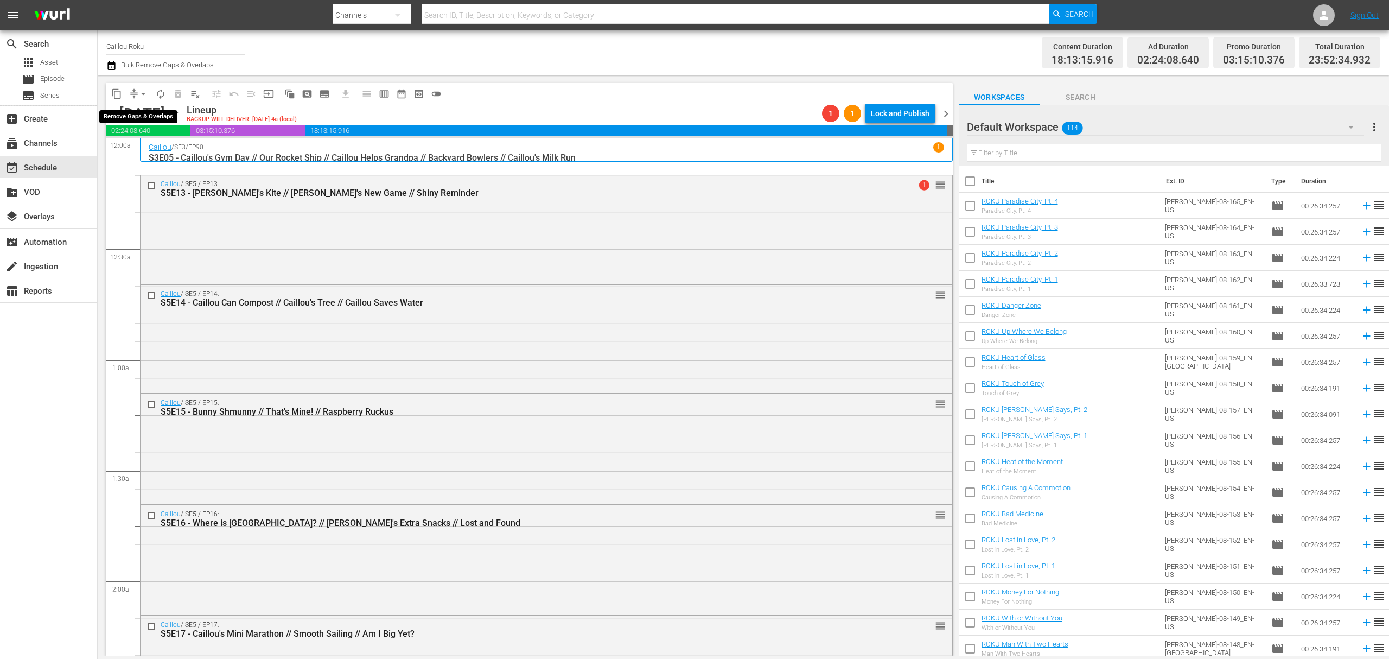
click at [144, 93] on span "arrow_drop_down" at bounding box center [143, 93] width 11 height 11
click at [145, 146] on li "Align to End of Previous Day" at bounding box center [144, 152] width 114 height 18
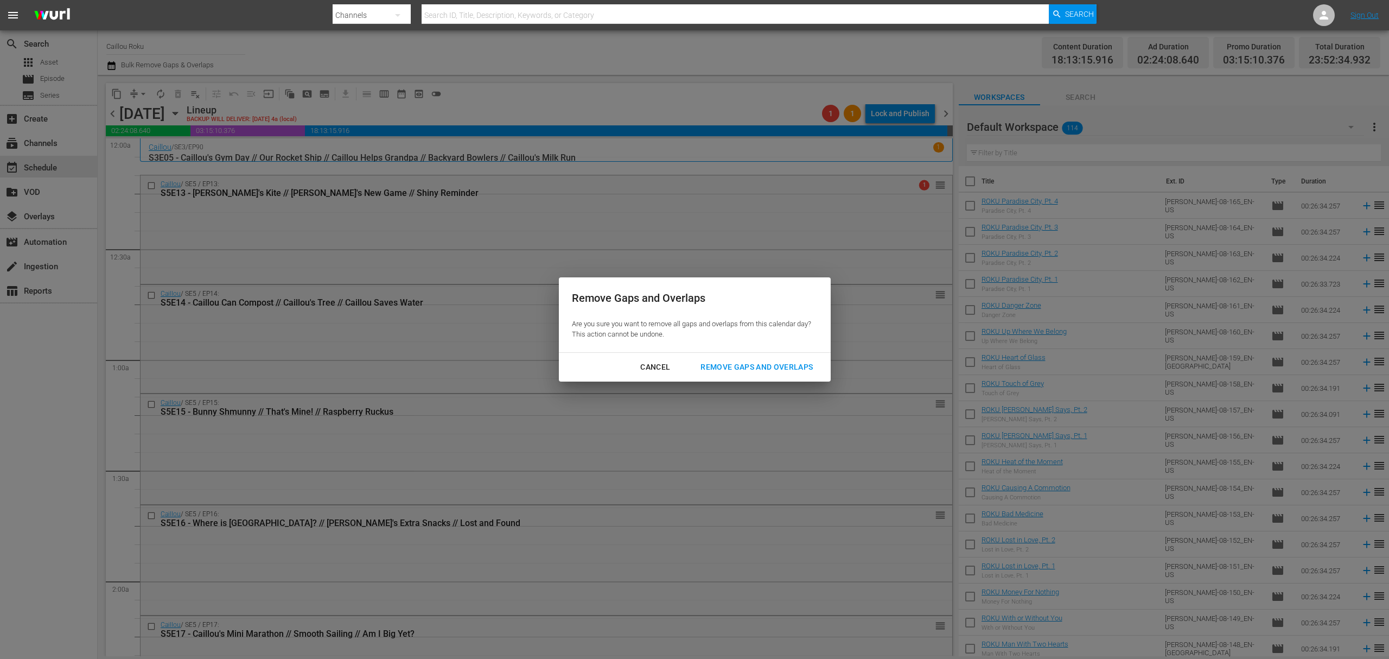
click at [732, 368] on div "Remove Gaps and Overlaps" at bounding box center [757, 367] width 130 height 14
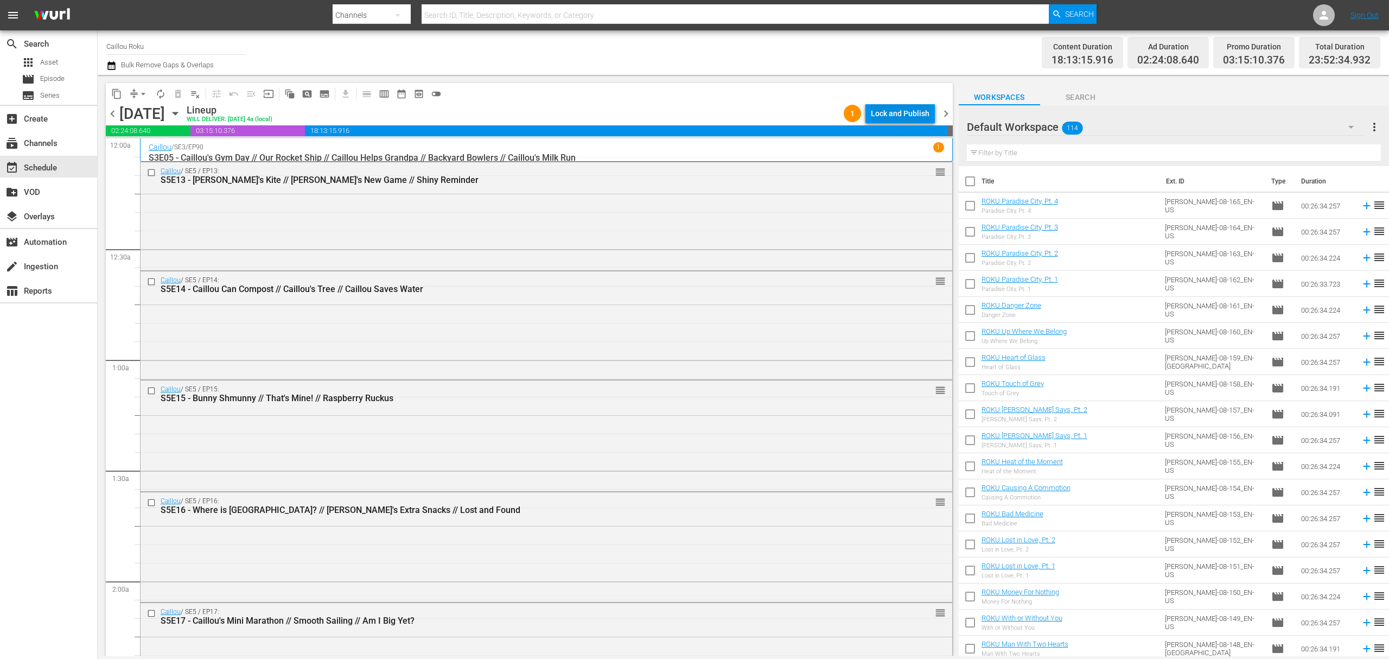
click at [911, 114] on div "Lock and Publish" at bounding box center [900, 114] width 59 height 20
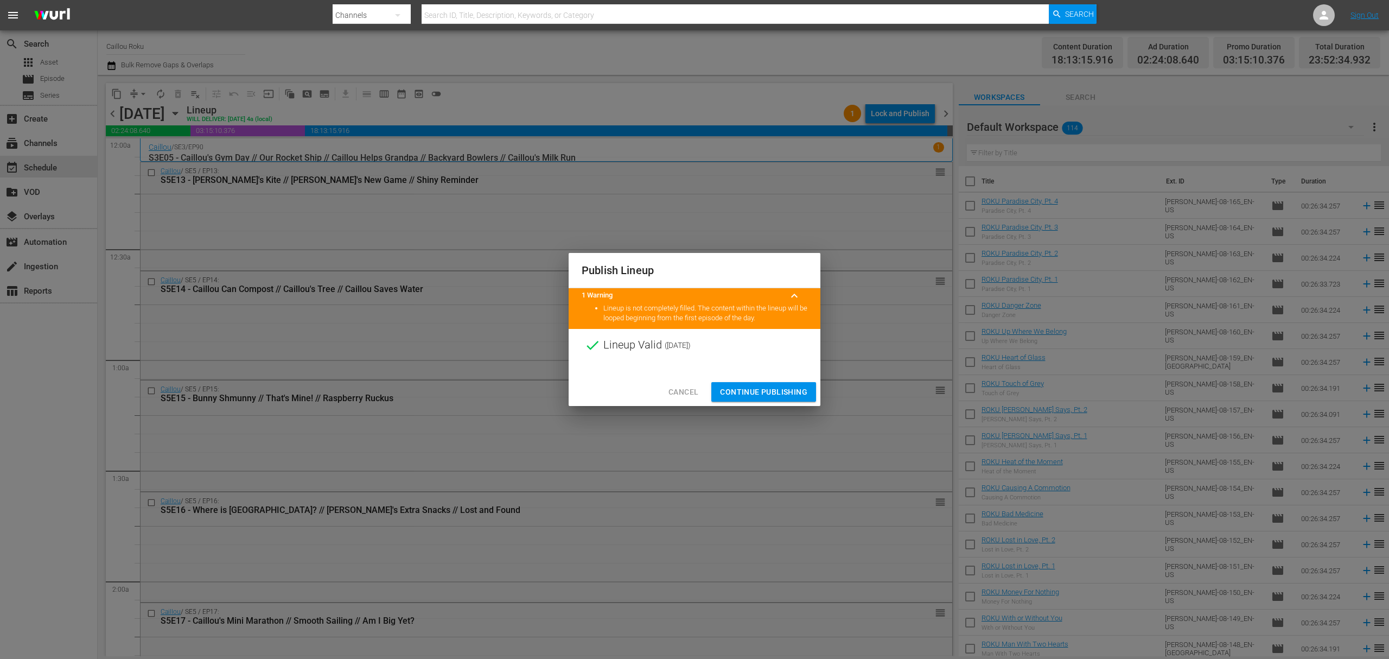
click at [778, 394] on span "Continue Publishing" at bounding box center [763, 392] width 87 height 14
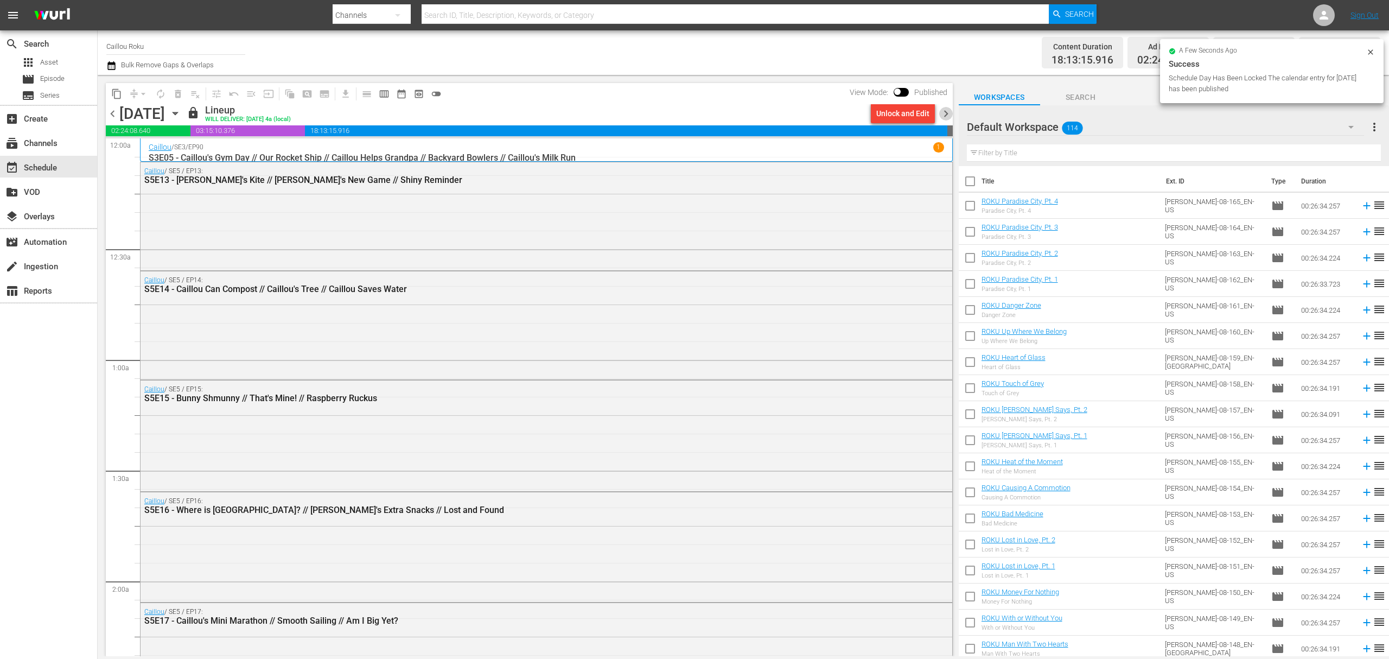
click at [942, 111] on span "chevron_right" at bounding box center [946, 114] width 14 height 14
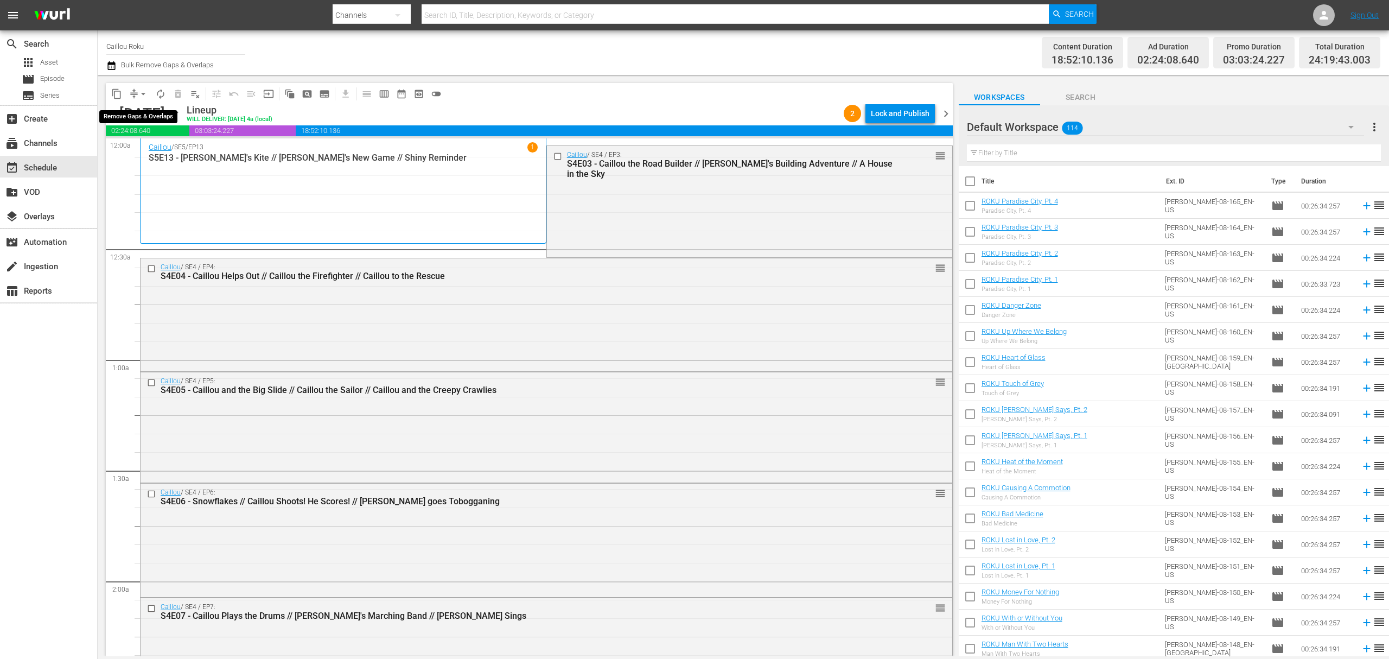
click at [140, 92] on span "arrow_drop_down" at bounding box center [143, 93] width 11 height 11
click at [92, 345] on div "search Search apps Asset movie Episode subtitles Series add_box Create subscrip…" at bounding box center [49, 359] width 98 height 659
click at [141, 93] on span "arrow_drop_down" at bounding box center [143, 93] width 11 height 11
click at [163, 152] on li "Align to End of Previous Day" at bounding box center [144, 152] width 114 height 18
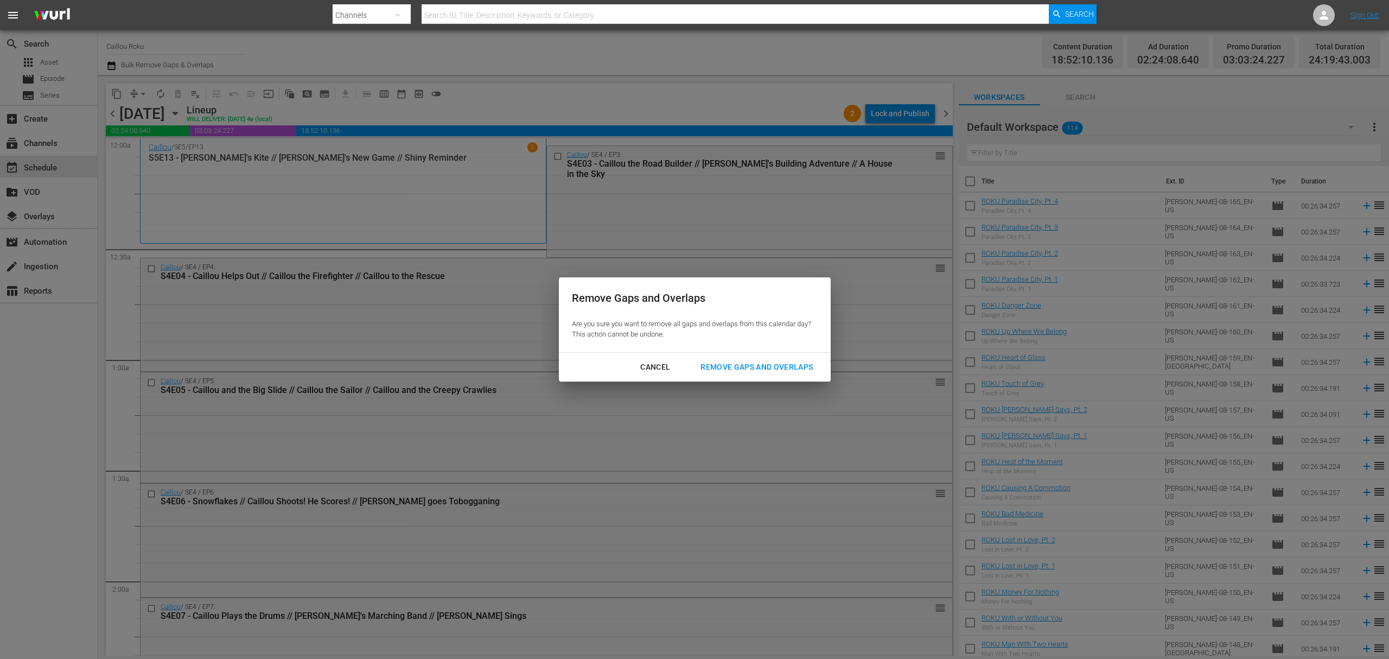
click at [756, 363] on div "Remove Gaps and Overlaps" at bounding box center [757, 367] width 130 height 14
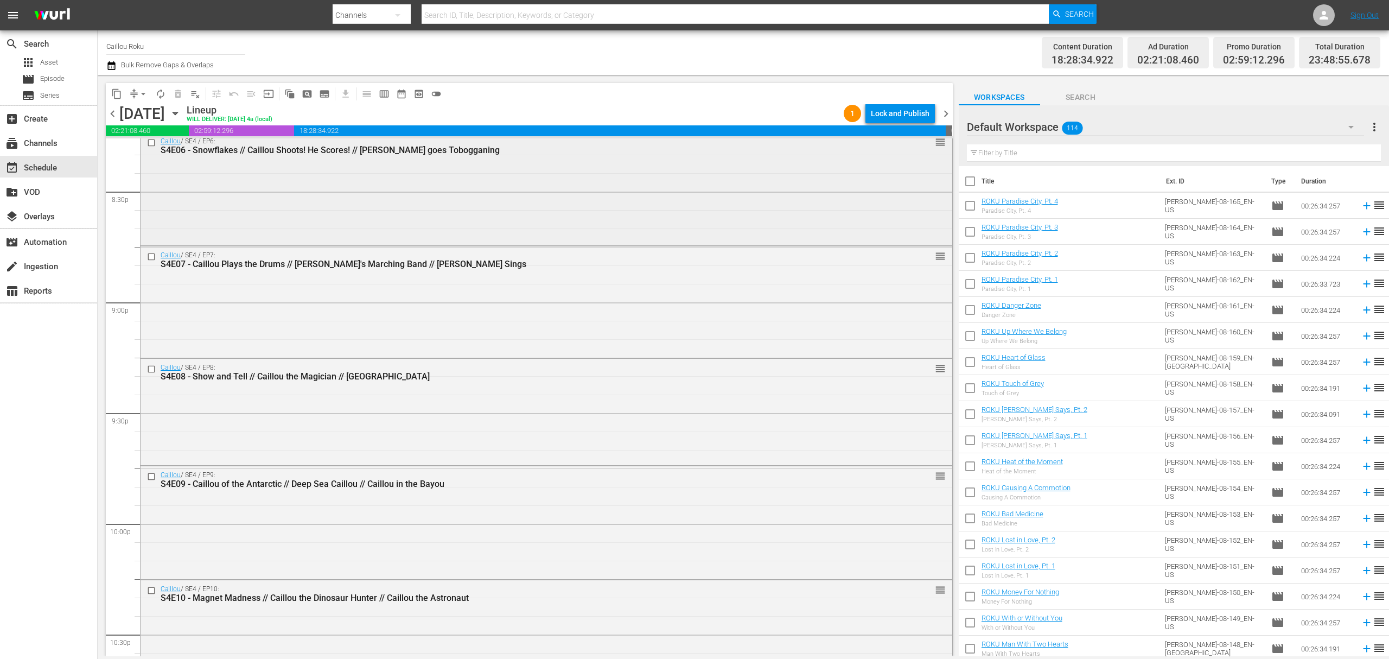
scroll to position [4858, 0]
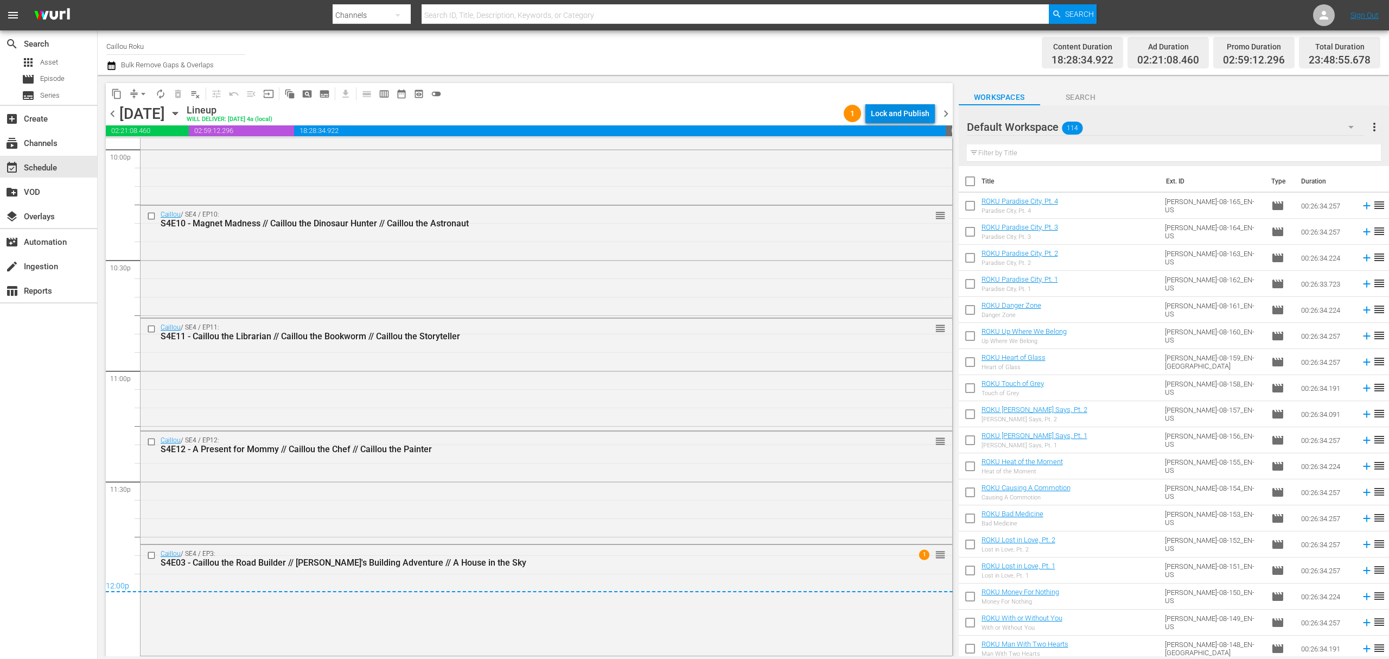
click at [905, 108] on div "Lock and Publish" at bounding box center [900, 114] width 59 height 20
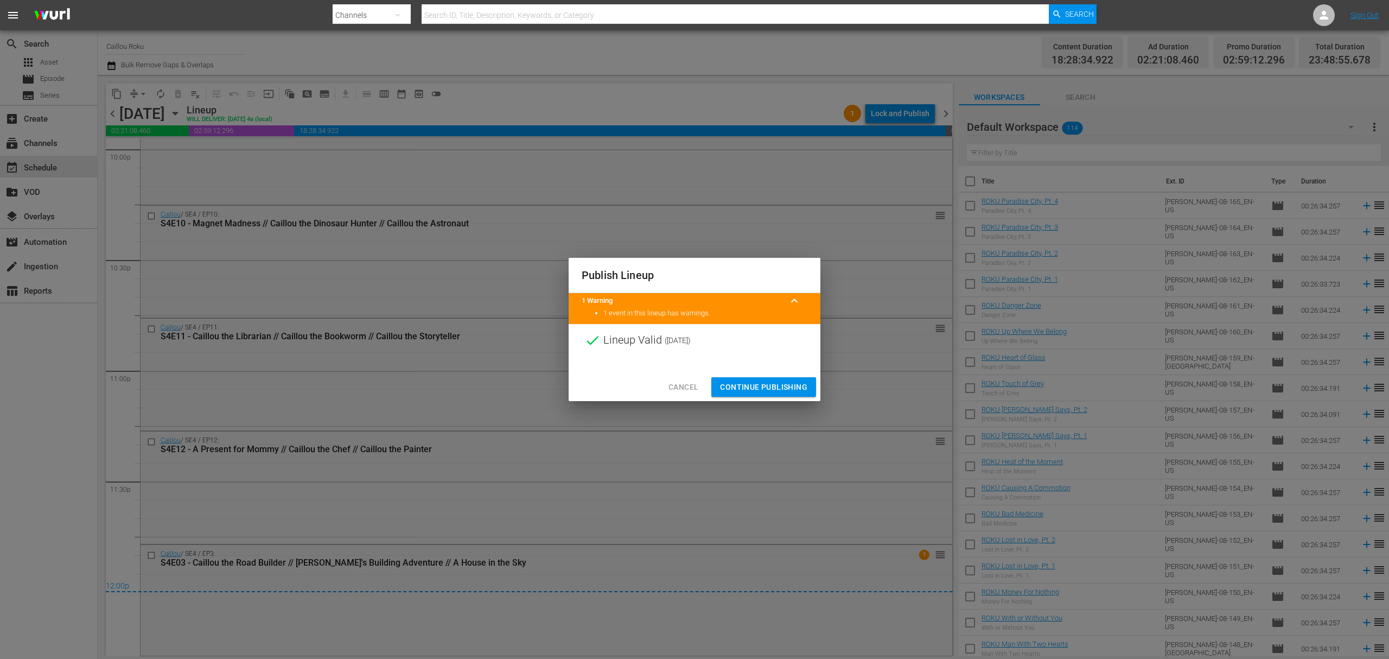
click at [757, 391] on span "Continue Publishing" at bounding box center [763, 387] width 87 height 14
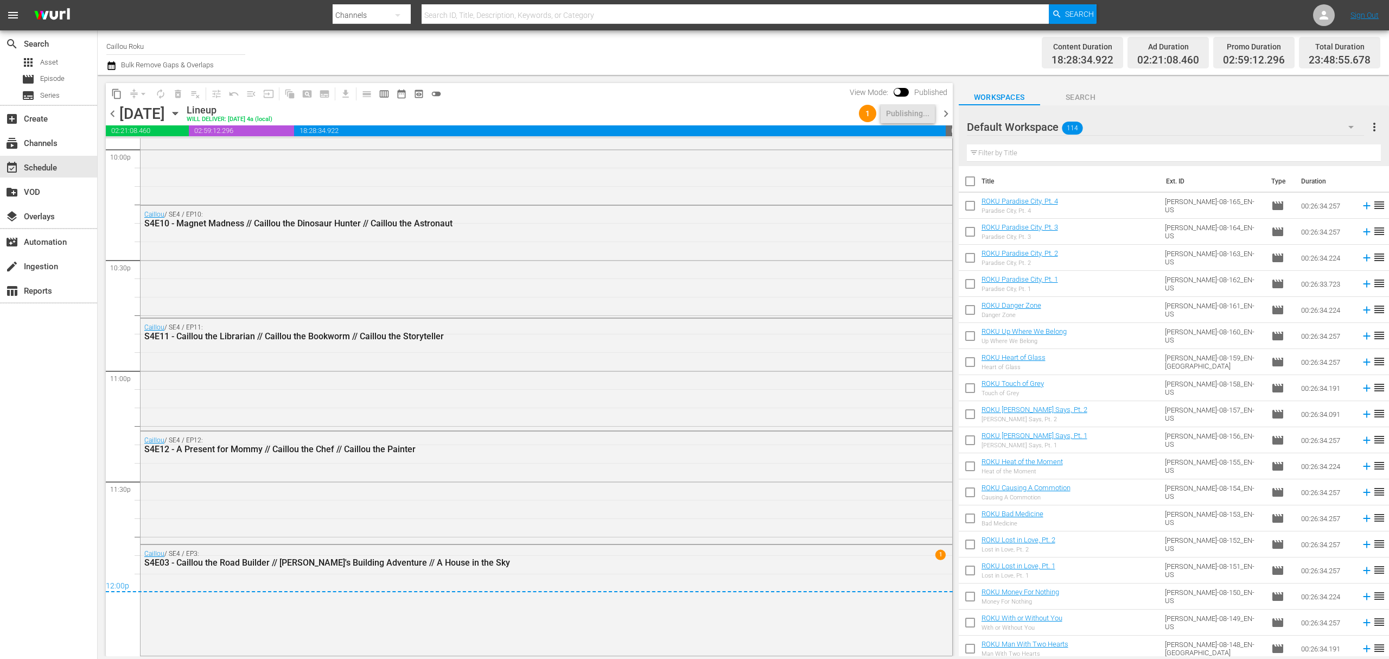
click at [940, 116] on span "chevron_right" at bounding box center [946, 114] width 14 height 14
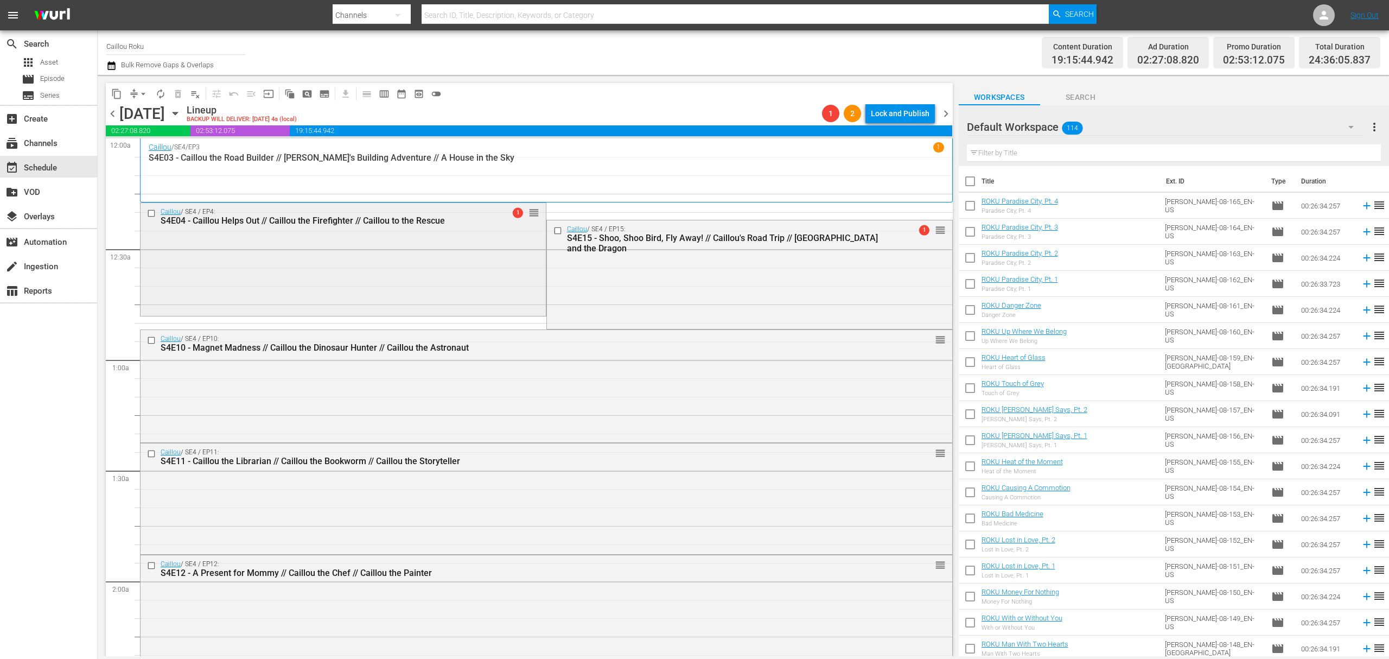
click at [150, 218] on div at bounding box center [152, 213] width 16 height 13
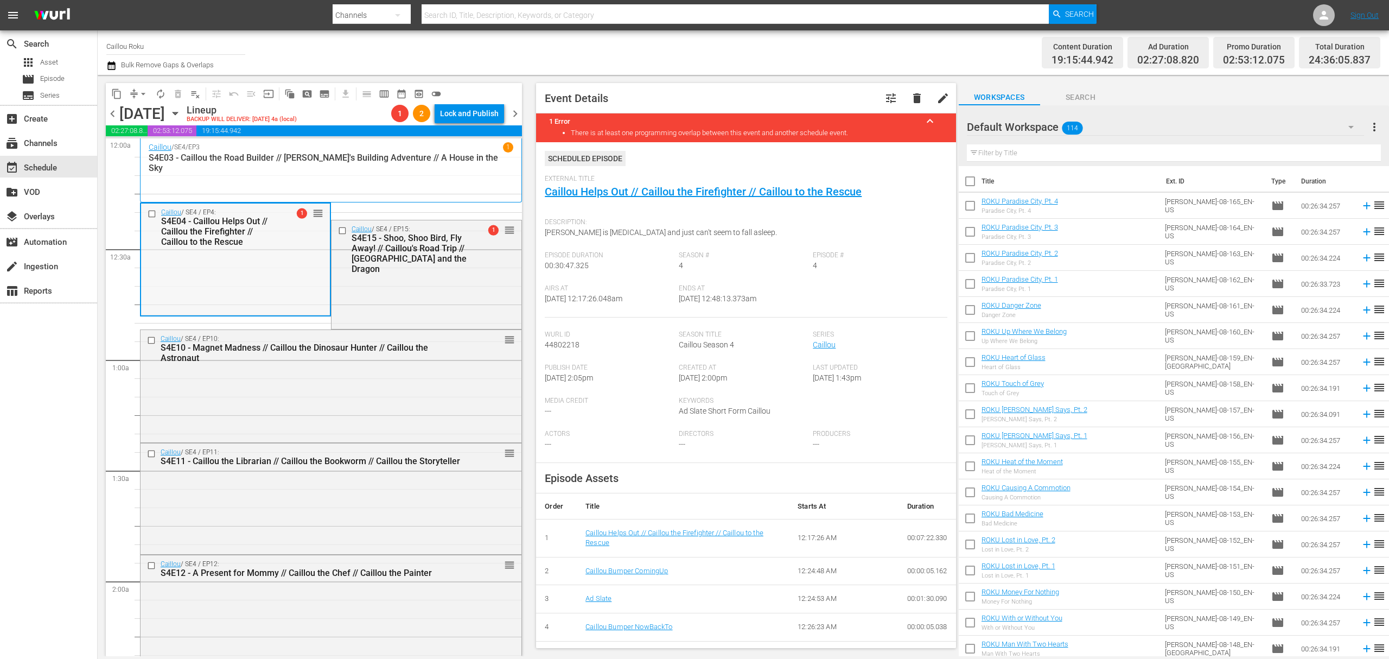
click at [153, 213] on input "checkbox" at bounding box center [153, 213] width 11 height 9
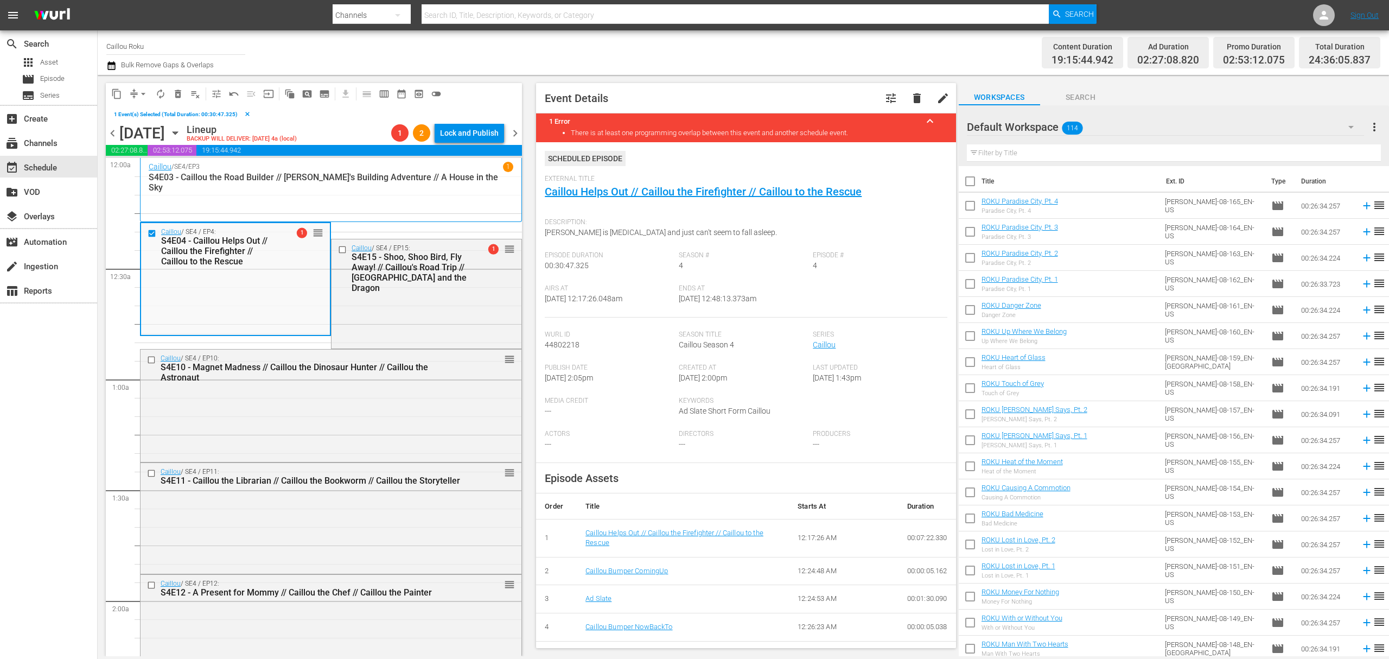
click at [178, 95] on span "delete_forever_outlined" at bounding box center [177, 93] width 11 height 11
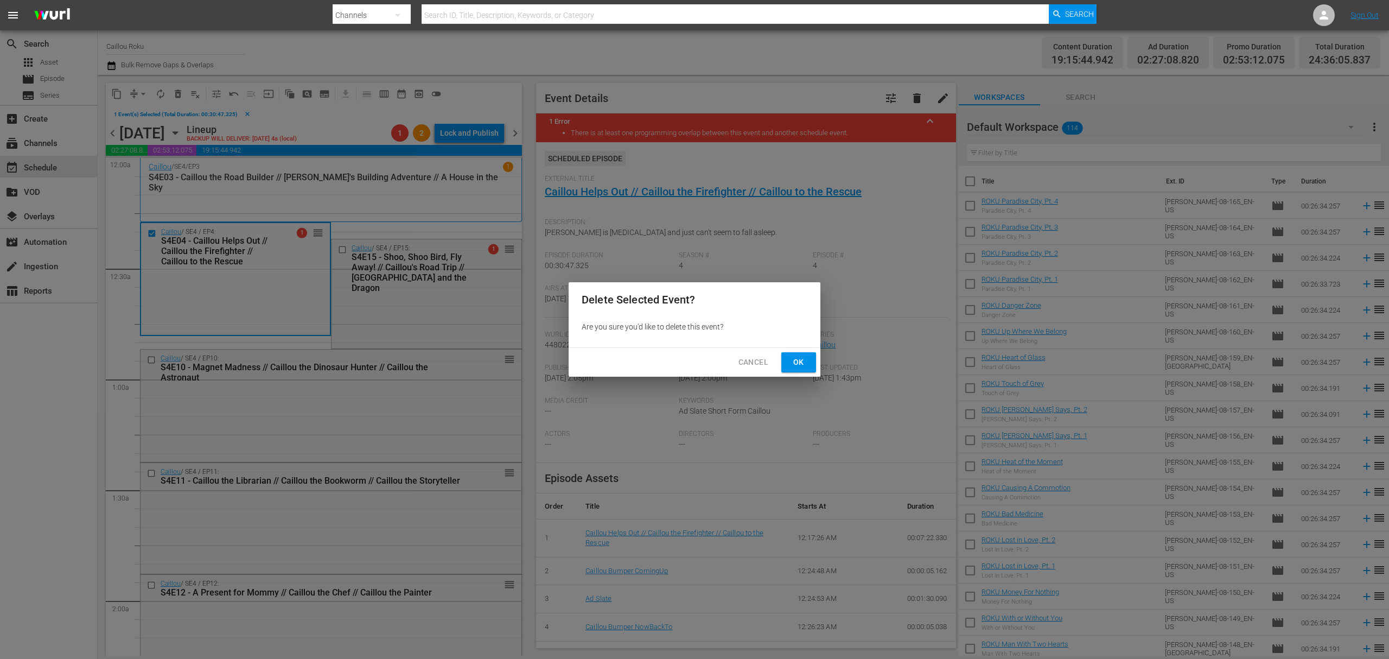
click at [801, 365] on span "Ok" at bounding box center [798, 362] width 17 height 14
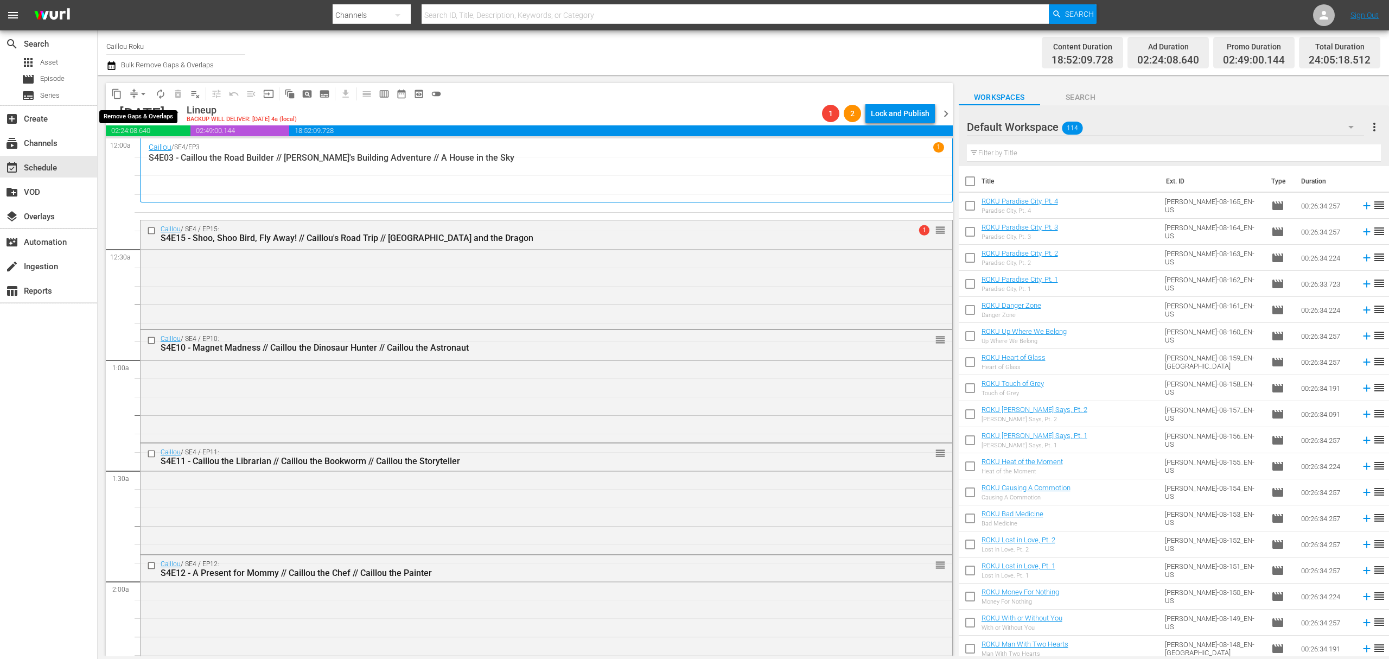
click at [139, 90] on span "arrow_drop_down" at bounding box center [143, 93] width 11 height 11
click at [146, 148] on li "Align to End of Previous Day" at bounding box center [144, 152] width 114 height 18
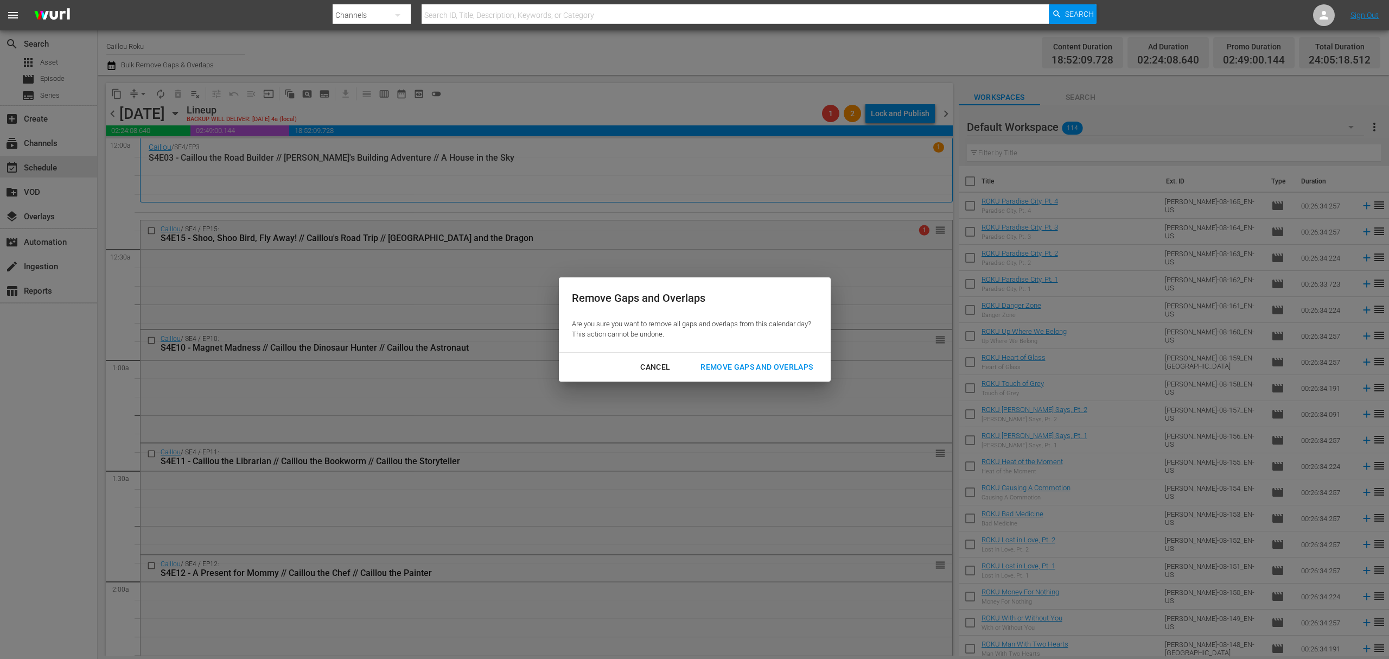
click at [777, 359] on button "Remove Gaps and Overlaps" at bounding box center [756, 367] width 138 height 20
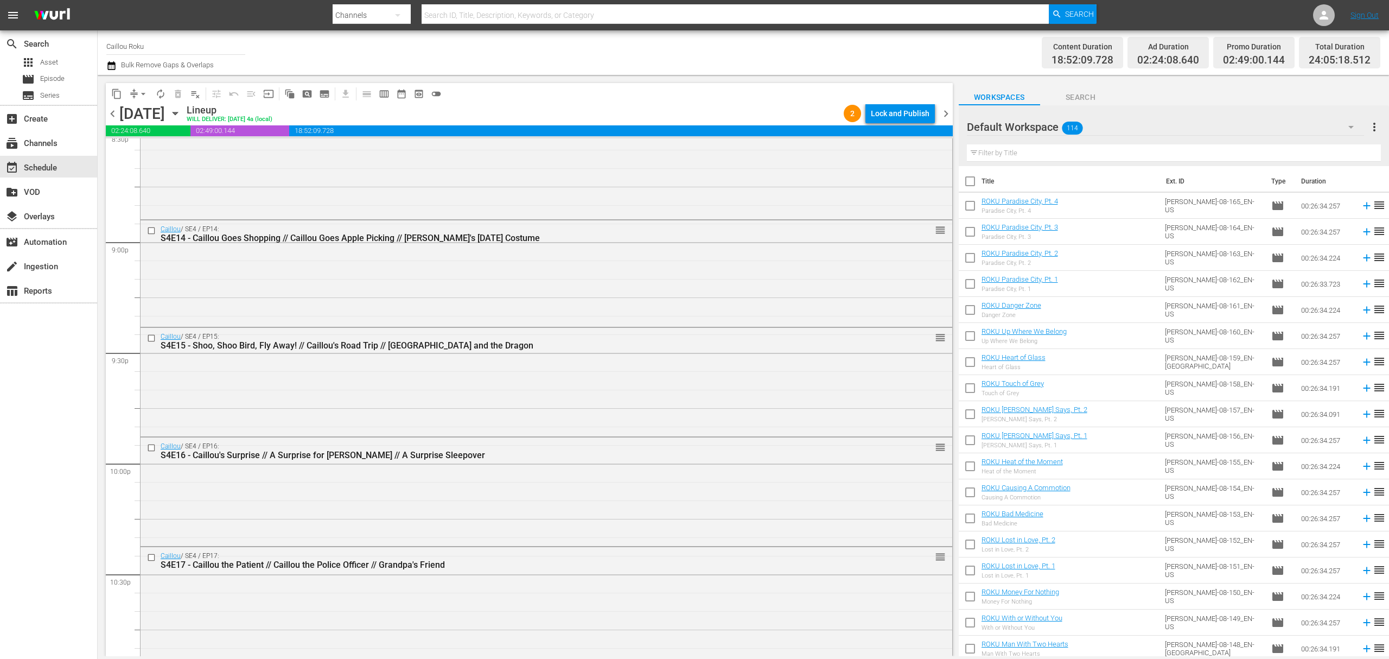
scroll to position [4878, 0]
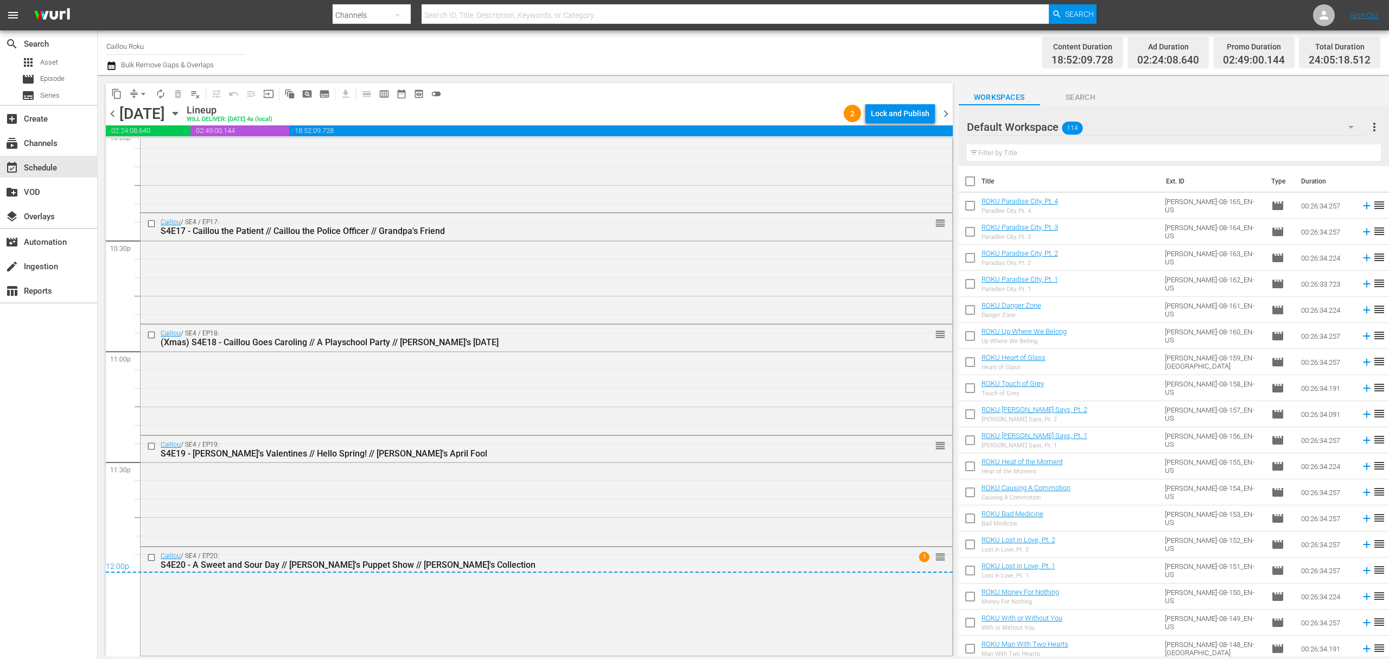
click at [909, 117] on div "Lock and Publish" at bounding box center [900, 114] width 59 height 20
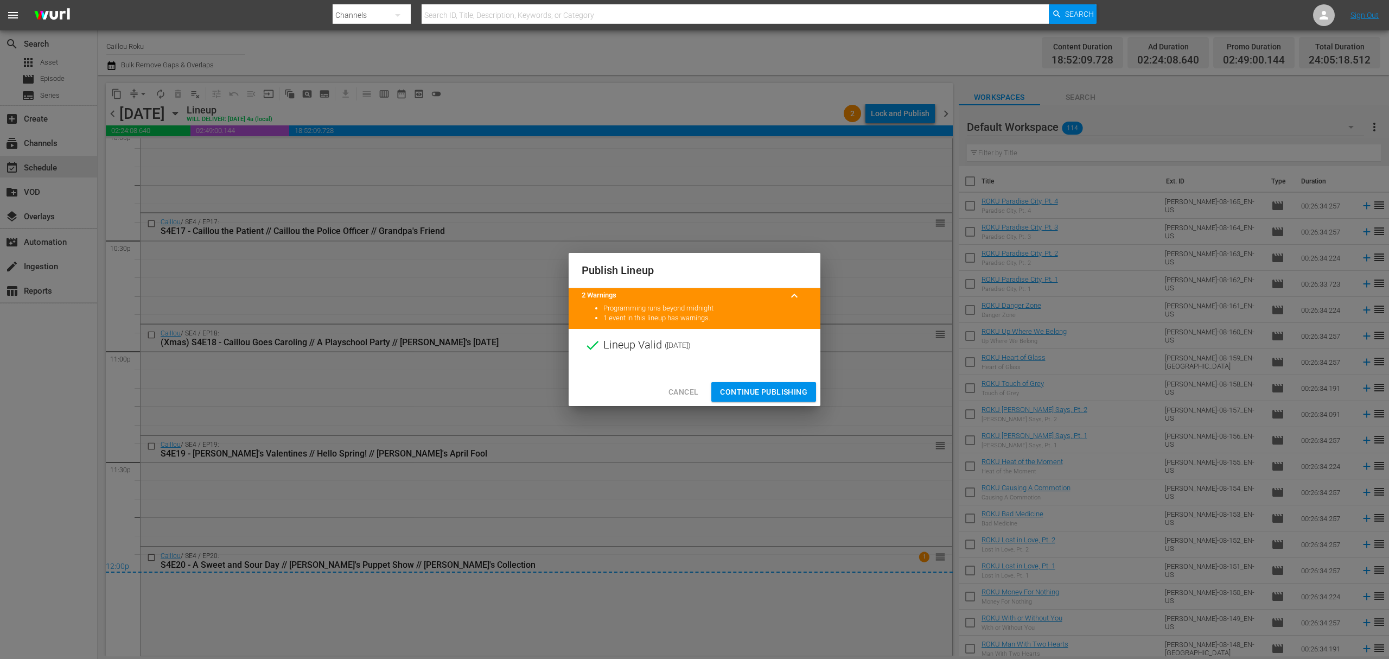
click at [782, 393] on span "Continue Publishing" at bounding box center [763, 392] width 87 height 14
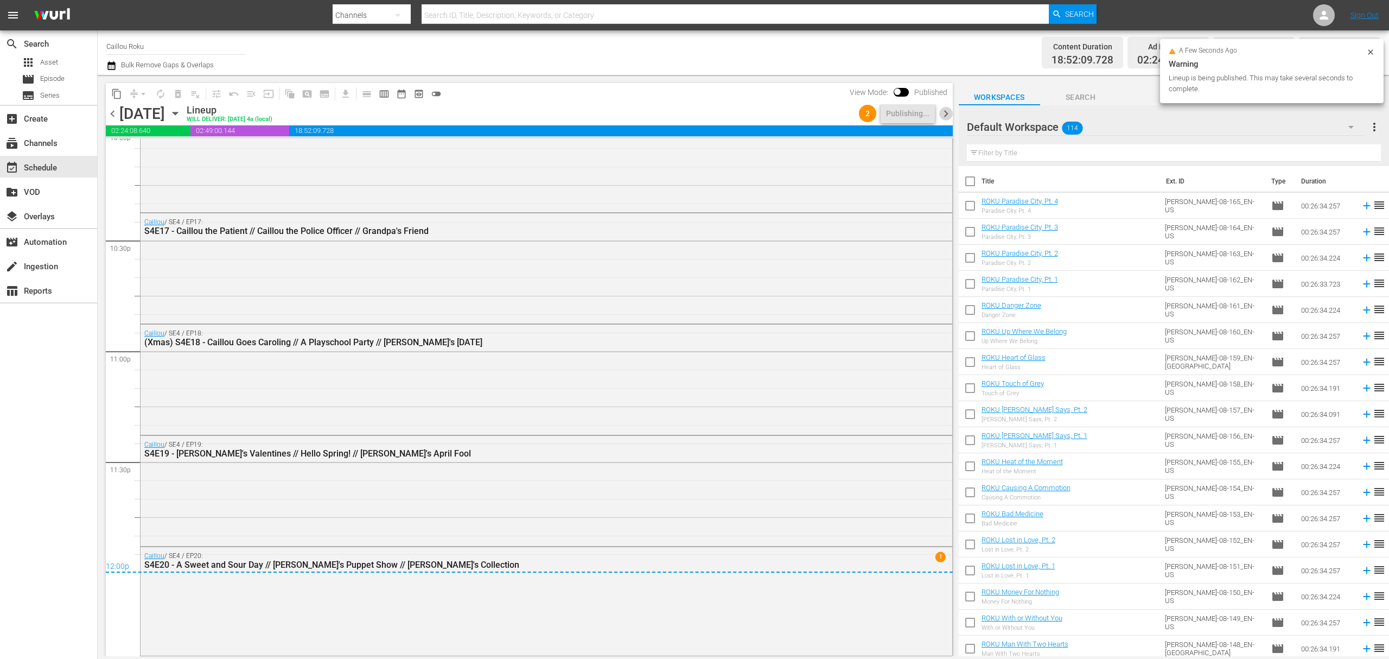
click at [947, 112] on span "chevron_right" at bounding box center [946, 114] width 14 height 14
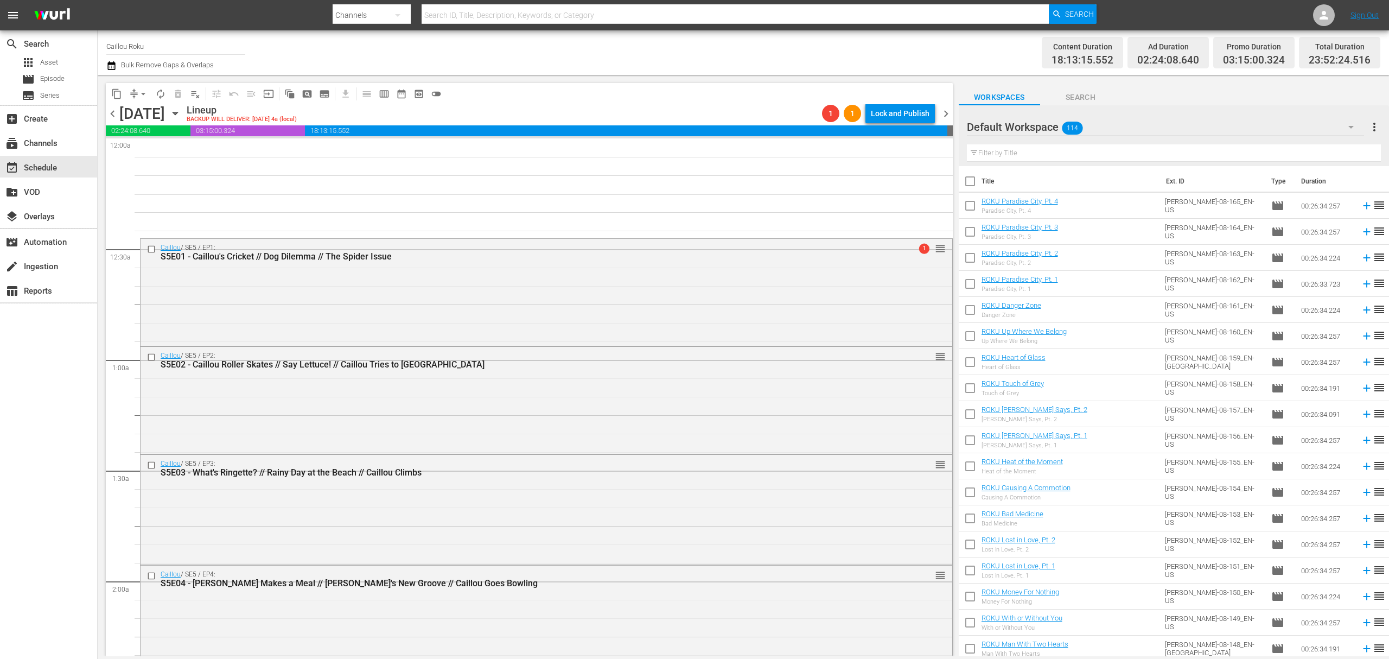
click at [113, 114] on span "chevron_left" at bounding box center [113, 114] width 14 height 14
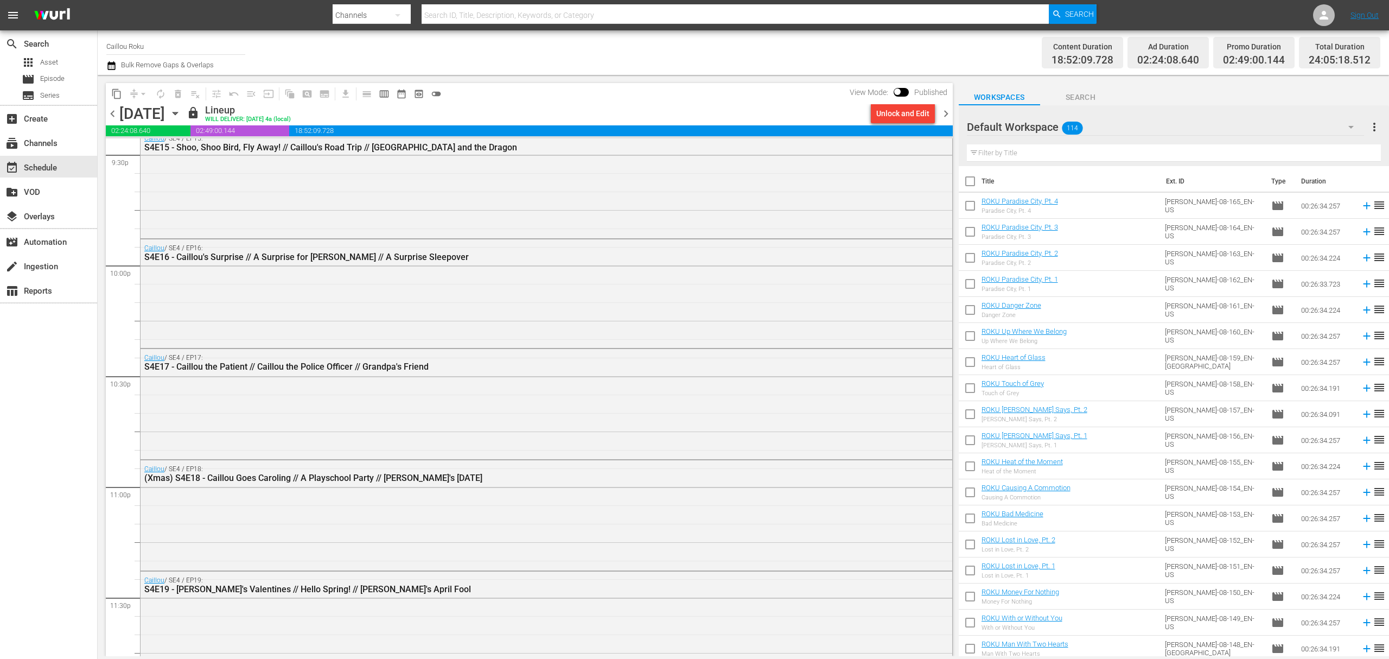
scroll to position [4878, 0]
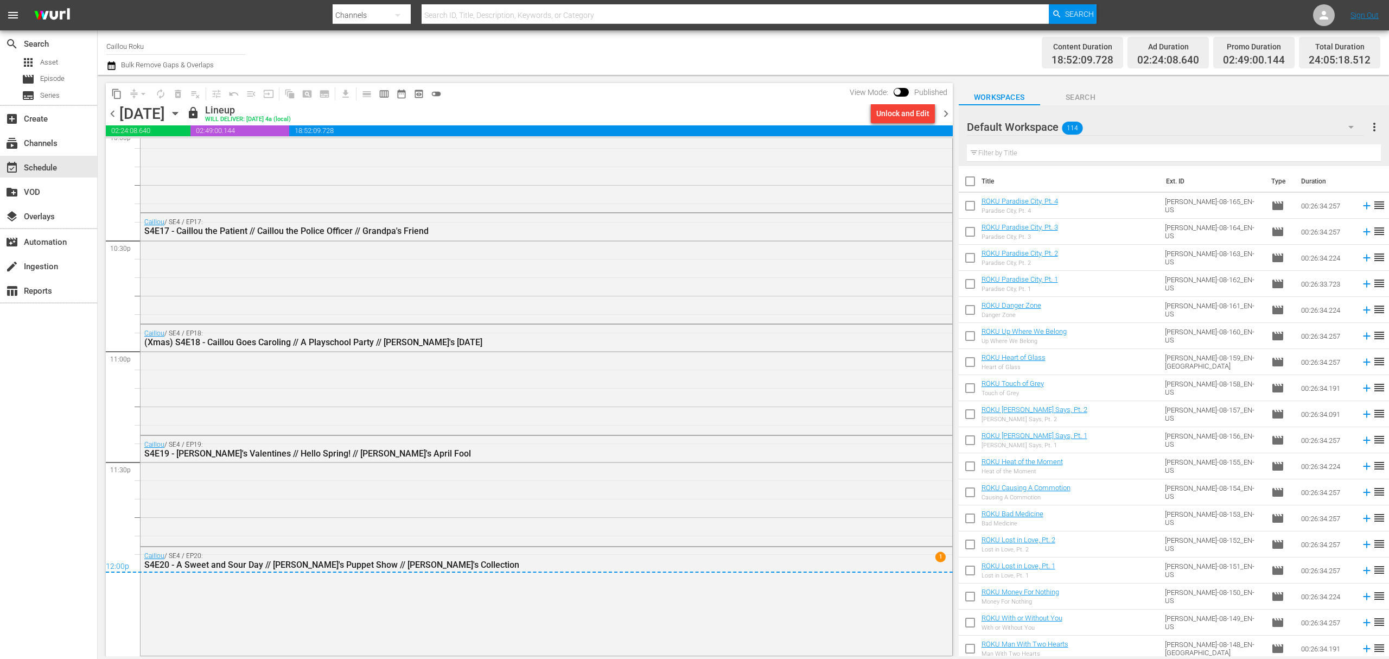
click at [945, 111] on span "chevron_right" at bounding box center [946, 114] width 14 height 14
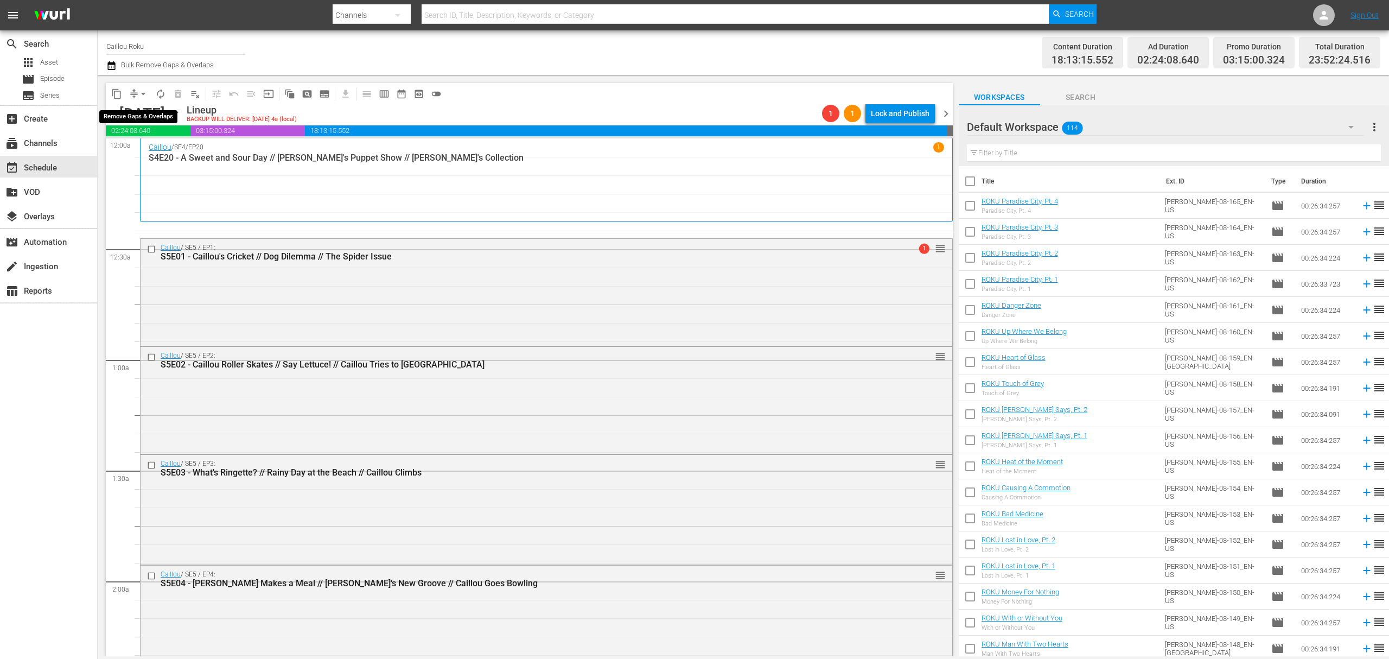
click at [145, 92] on span "arrow_drop_down" at bounding box center [143, 93] width 11 height 11
click at [142, 154] on li "Align to End of Previous Day" at bounding box center [144, 152] width 114 height 18
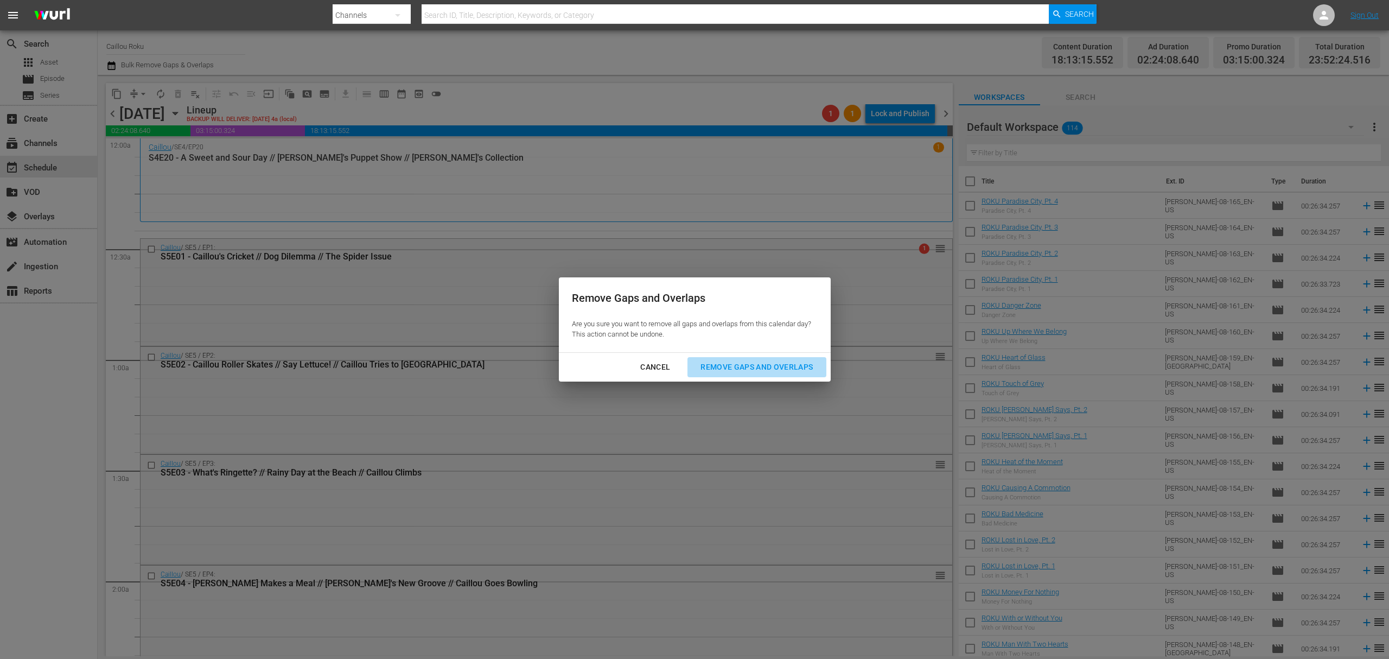
click at [747, 367] on div "Remove Gaps and Overlaps" at bounding box center [757, 367] width 130 height 14
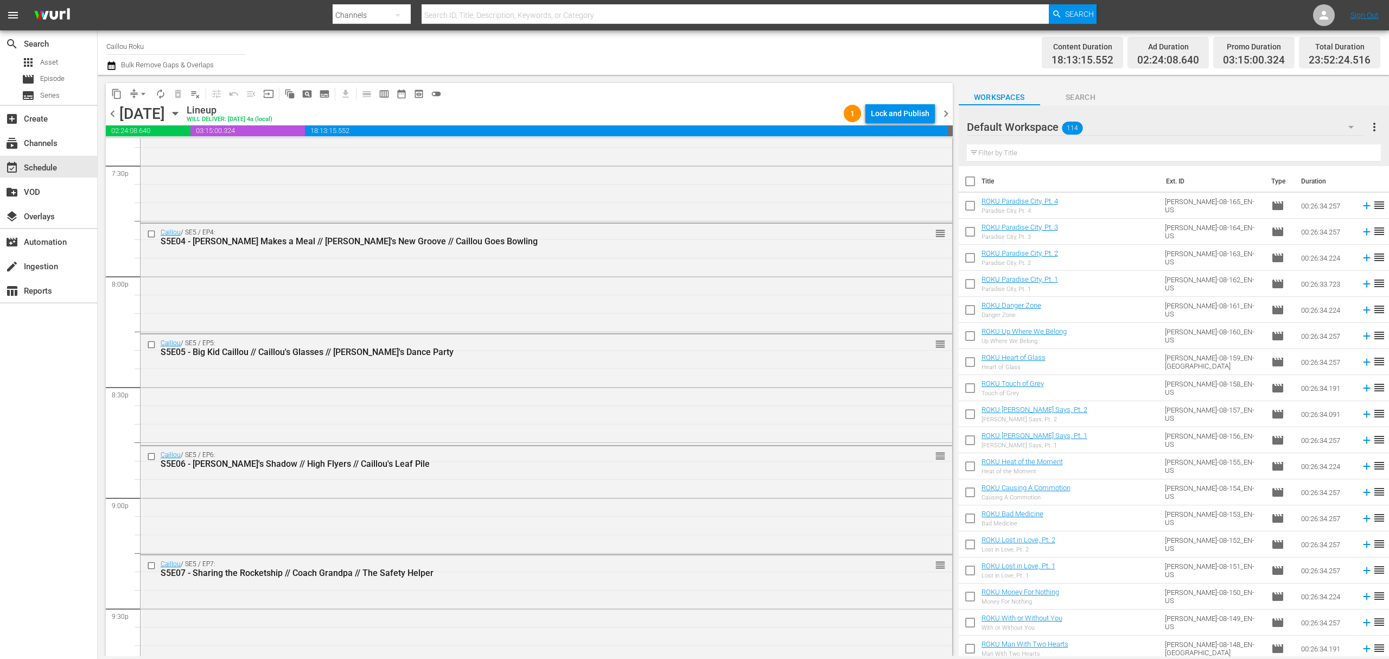
scroll to position [4849, 0]
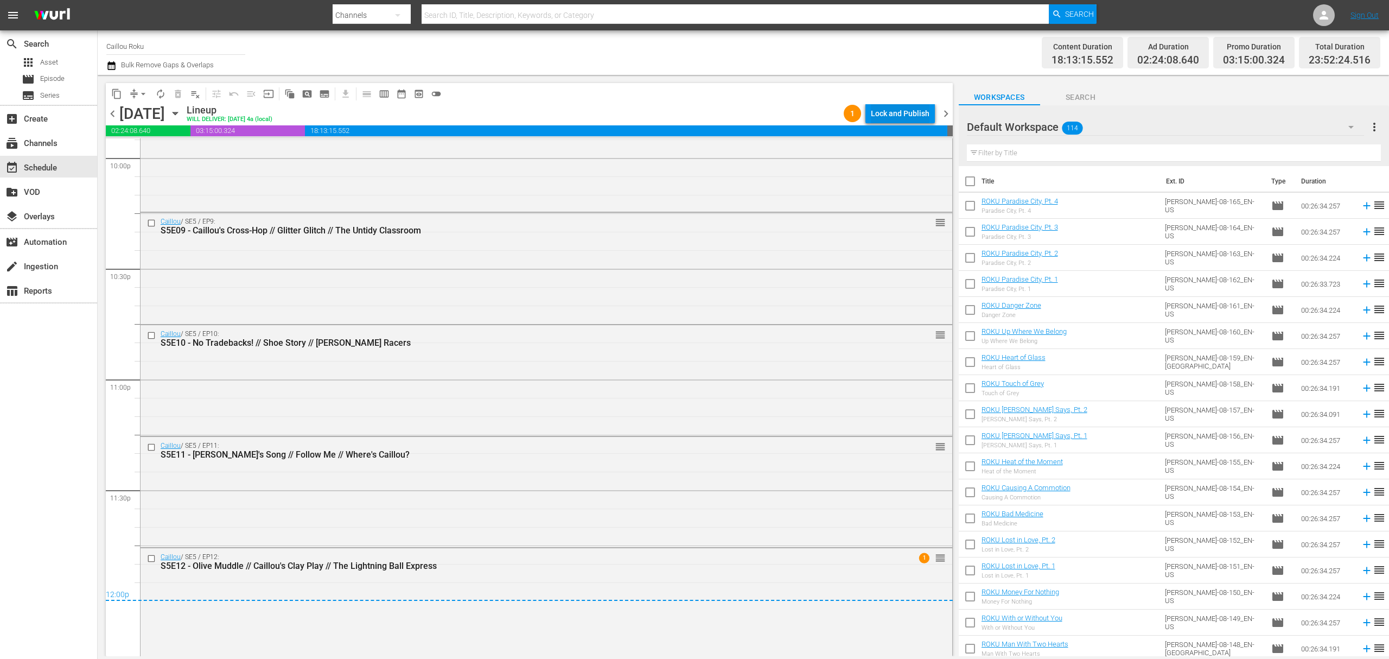
click at [918, 111] on div "Lock and Publish" at bounding box center [900, 114] width 59 height 20
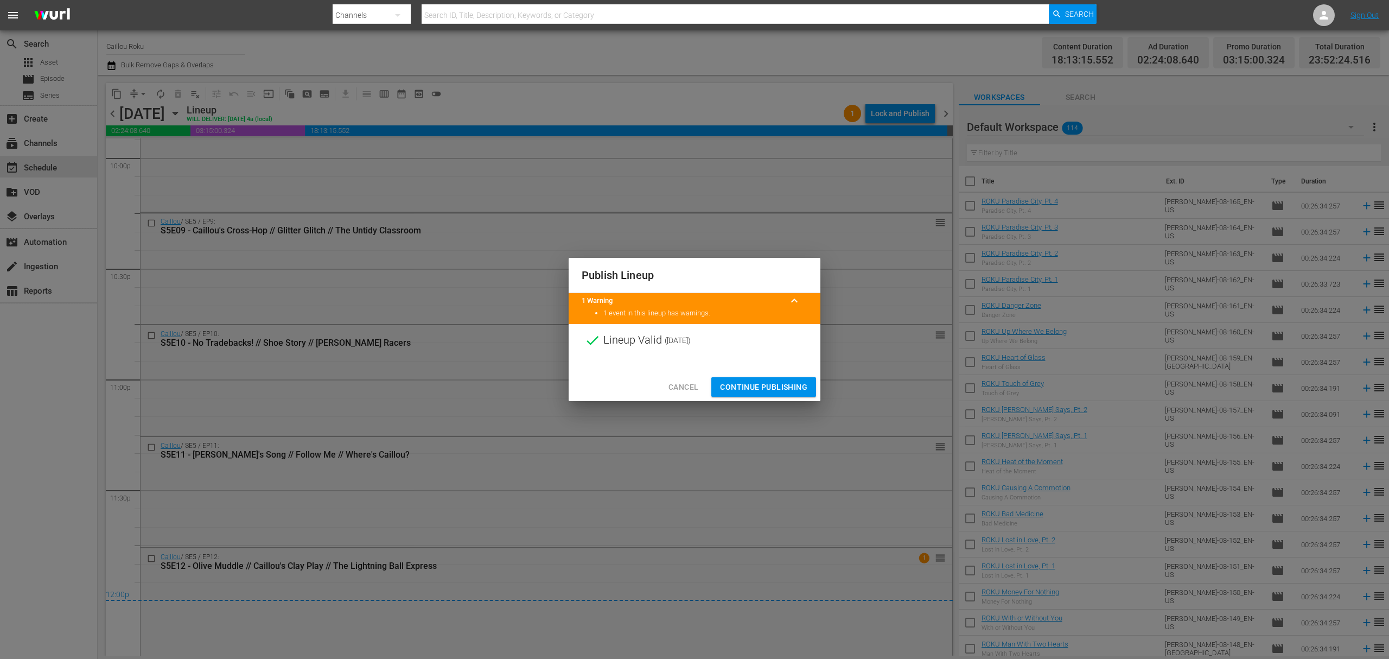
click at [759, 398] on div "Cancel Continue Publishing" at bounding box center [694, 387] width 252 height 29
click at [766, 385] on span "Continue Publishing" at bounding box center [763, 387] width 87 height 14
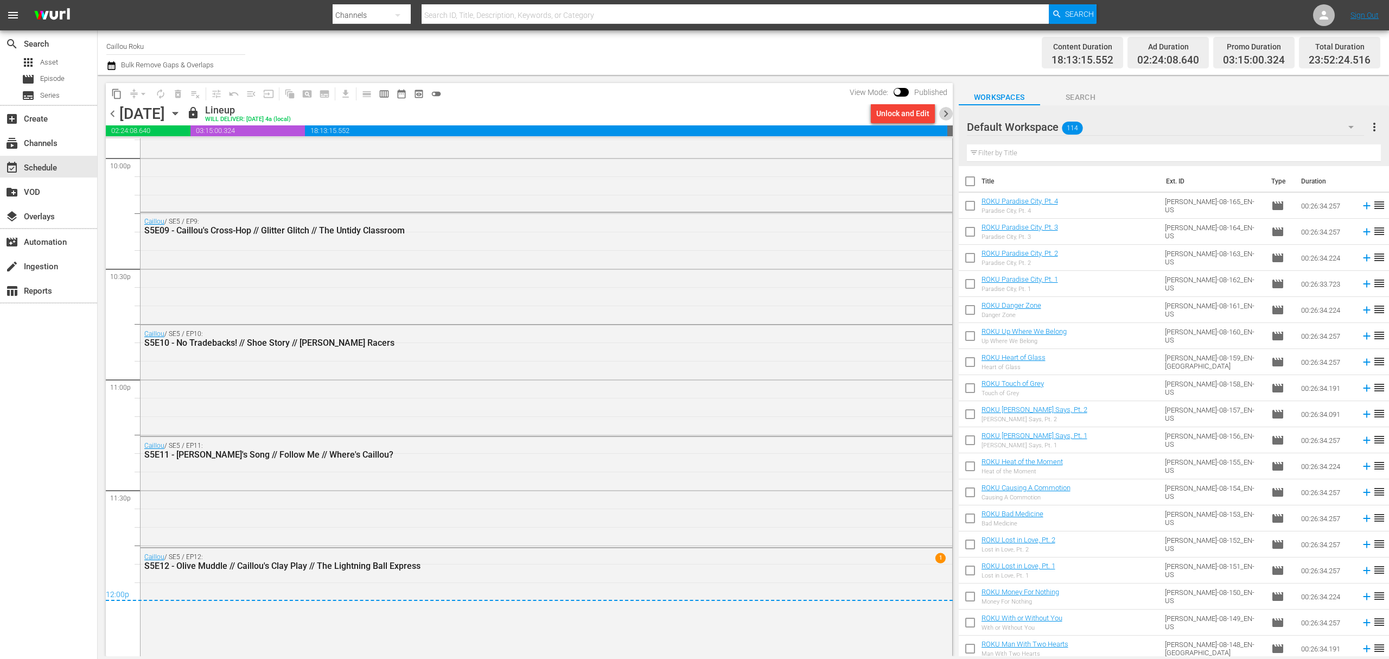
click at [947, 113] on span "chevron_right" at bounding box center [946, 114] width 14 height 14
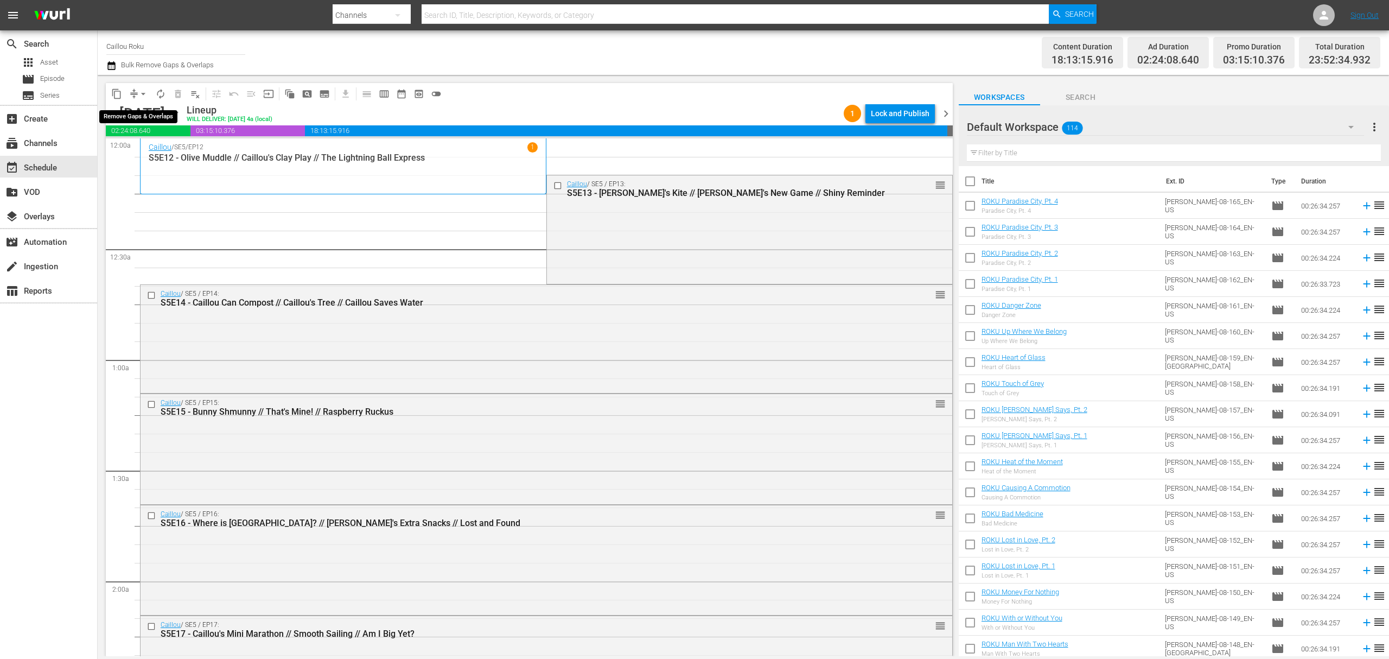
click at [142, 95] on span "arrow_drop_down" at bounding box center [143, 93] width 11 height 11
click at [142, 145] on li "Align to End of Previous Day" at bounding box center [144, 152] width 114 height 18
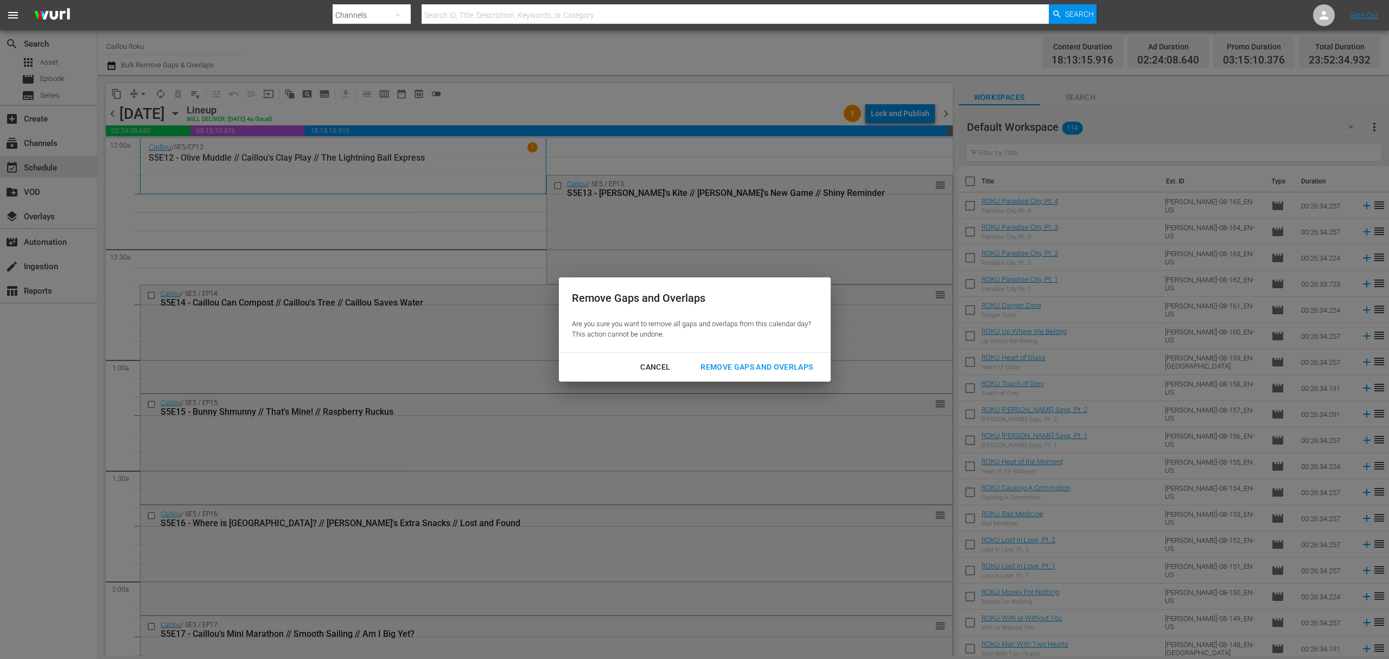
click at [758, 361] on div "Remove Gaps and Overlaps" at bounding box center [757, 367] width 130 height 14
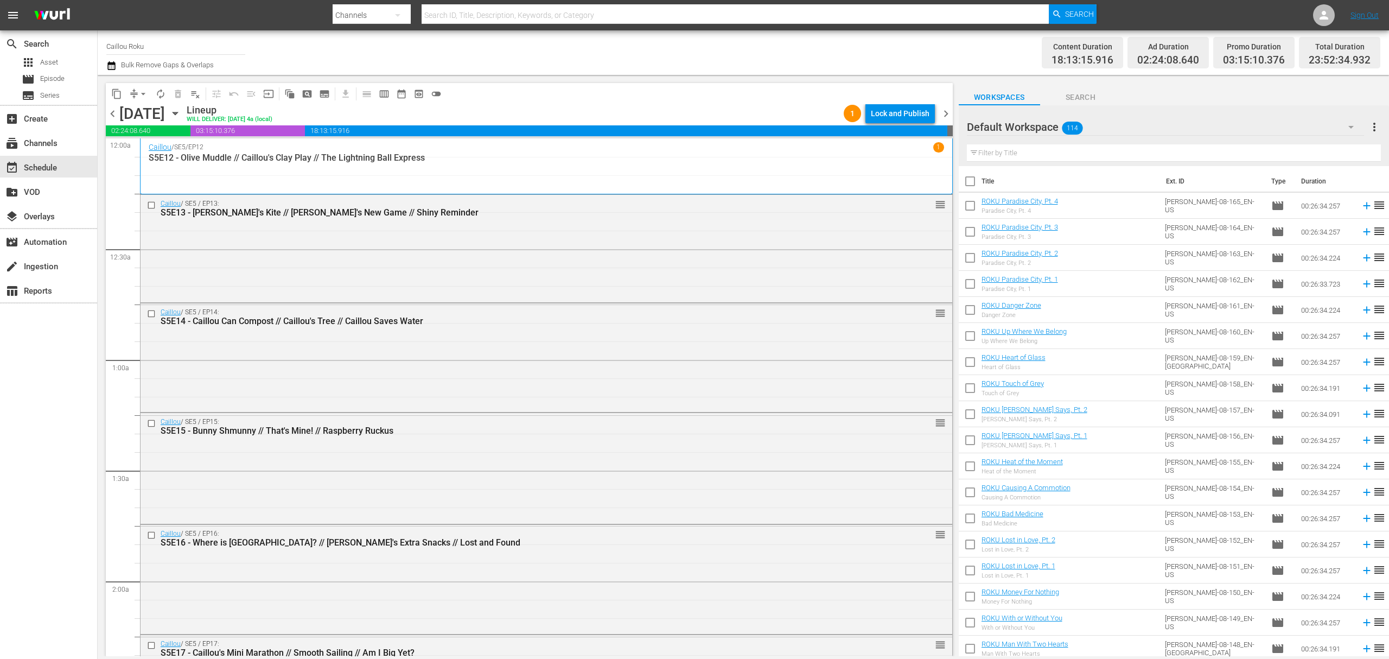
scroll to position [4822, 0]
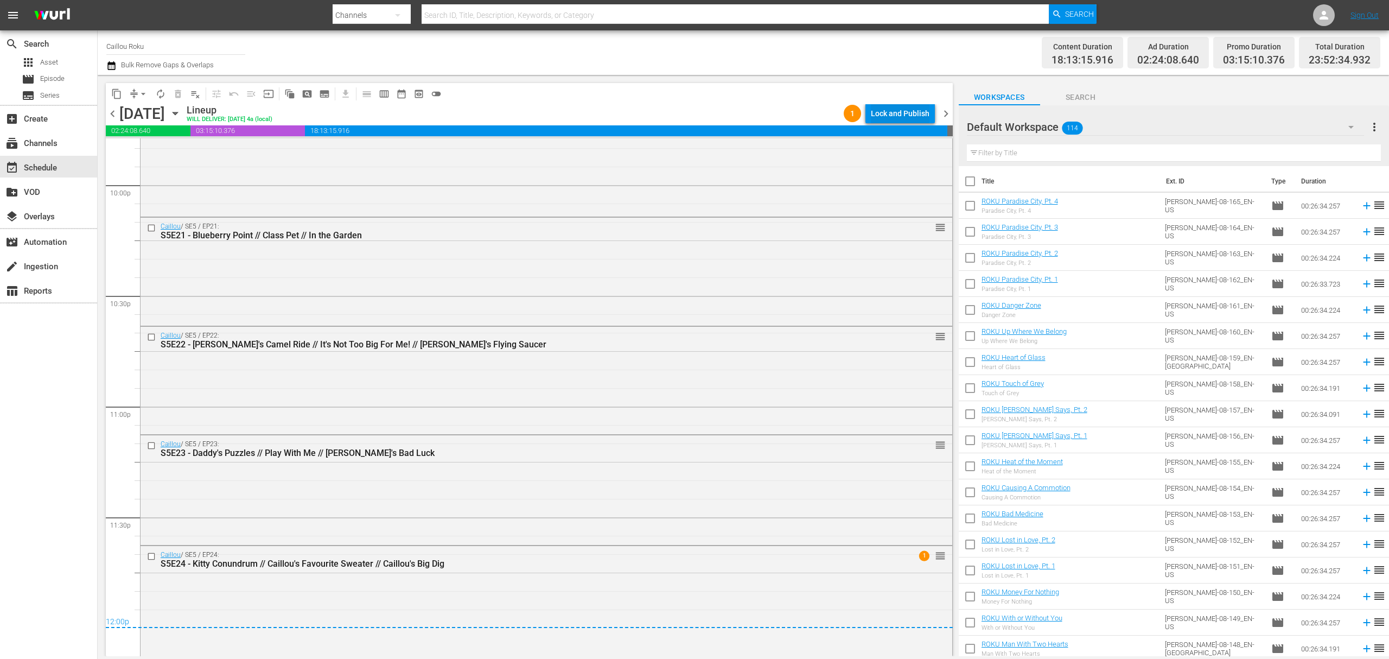
click at [916, 113] on div "Lock and Publish" at bounding box center [900, 114] width 59 height 20
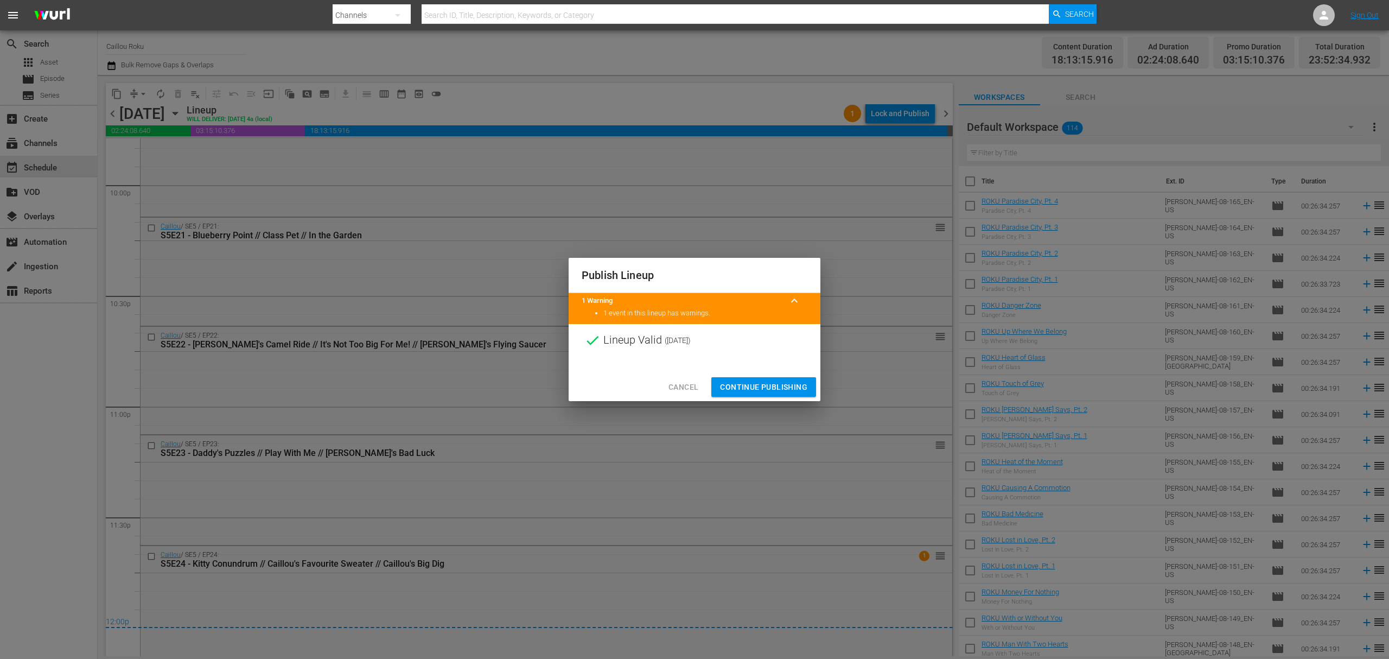
click at [751, 383] on span "Continue Publishing" at bounding box center [763, 387] width 87 height 14
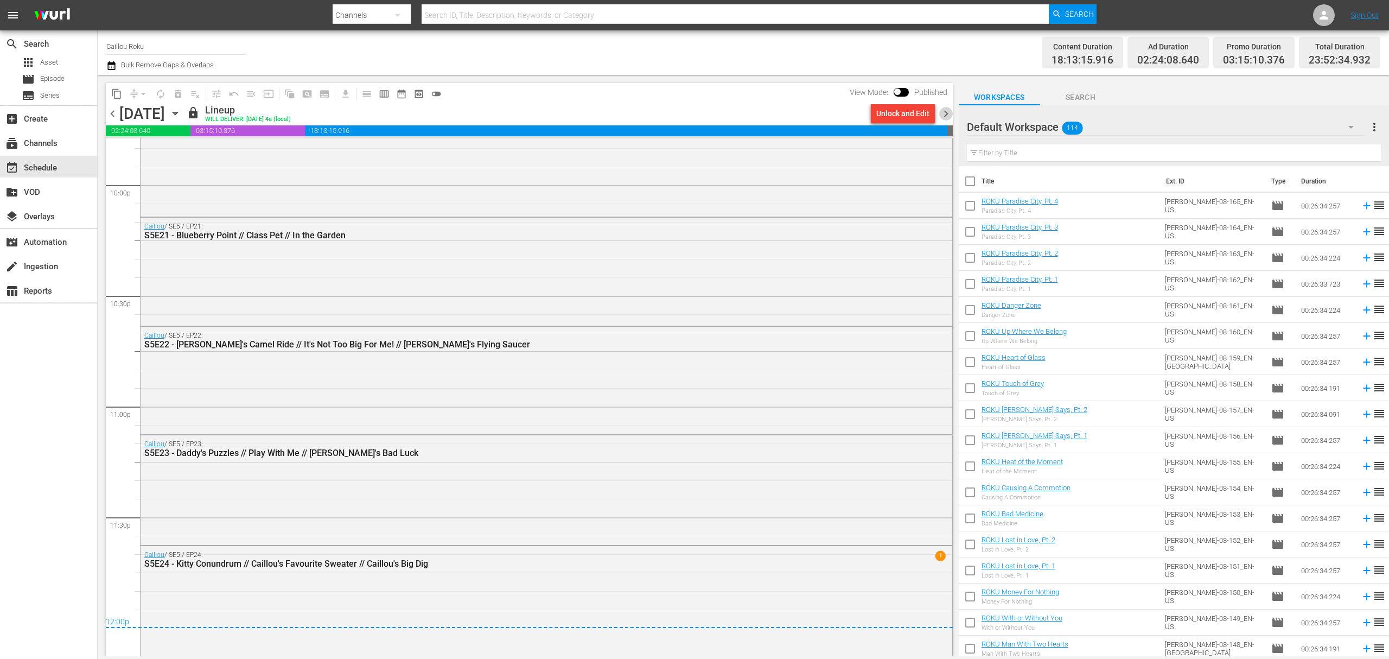
click at [944, 116] on span "chevron_right" at bounding box center [946, 114] width 14 height 14
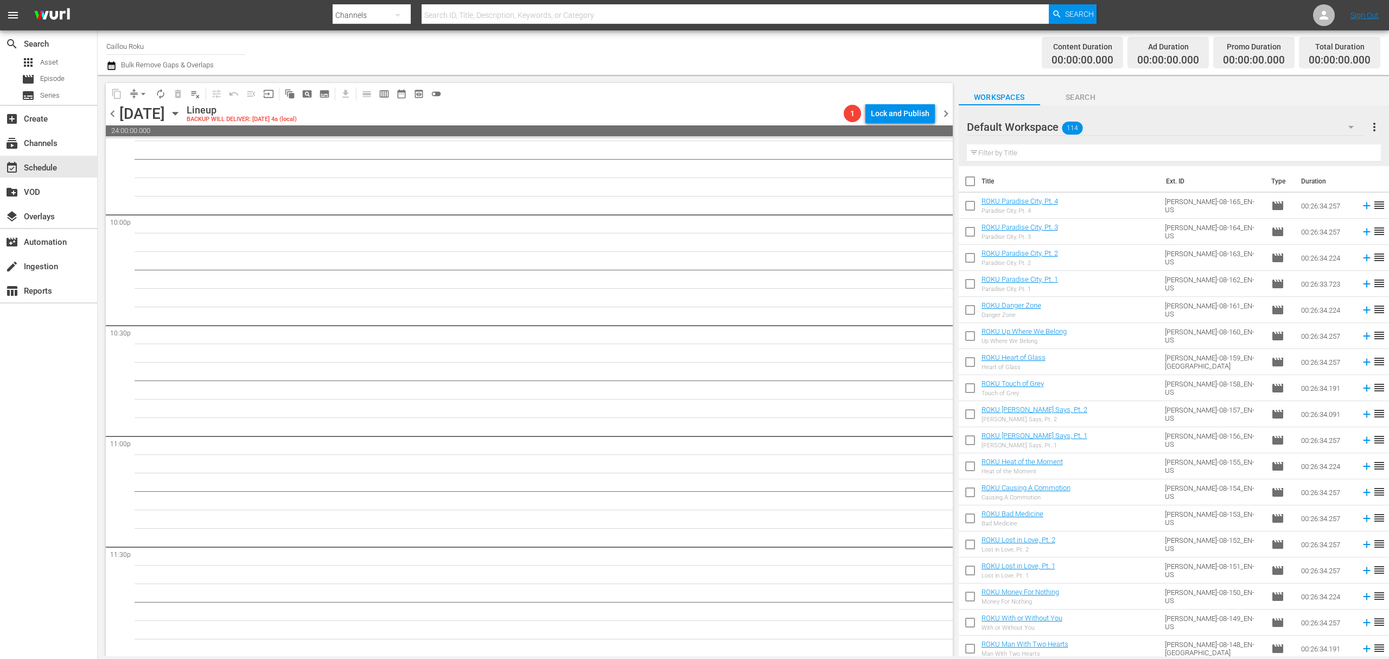
scroll to position [4794, 0]
click at [49, 144] on div "subscriptions Channels" at bounding box center [30, 142] width 61 height 10
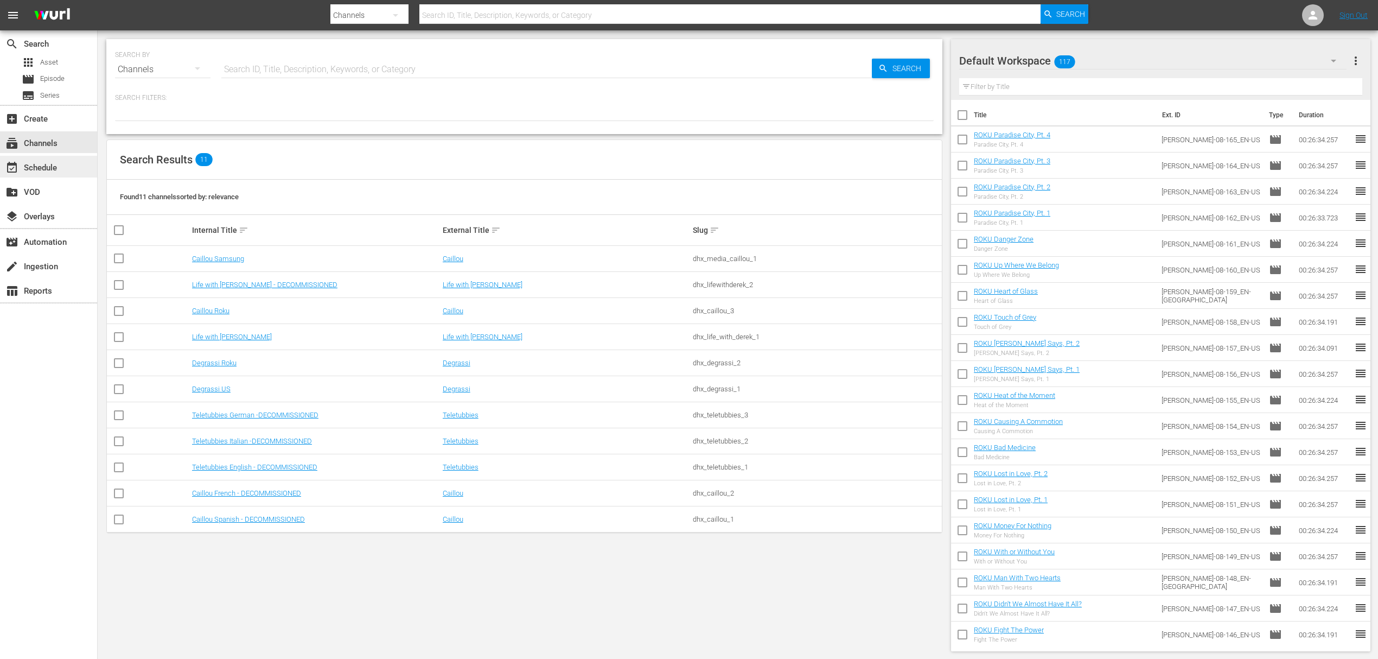
click at [37, 163] on div "event_available Schedule" at bounding box center [30, 166] width 61 height 10
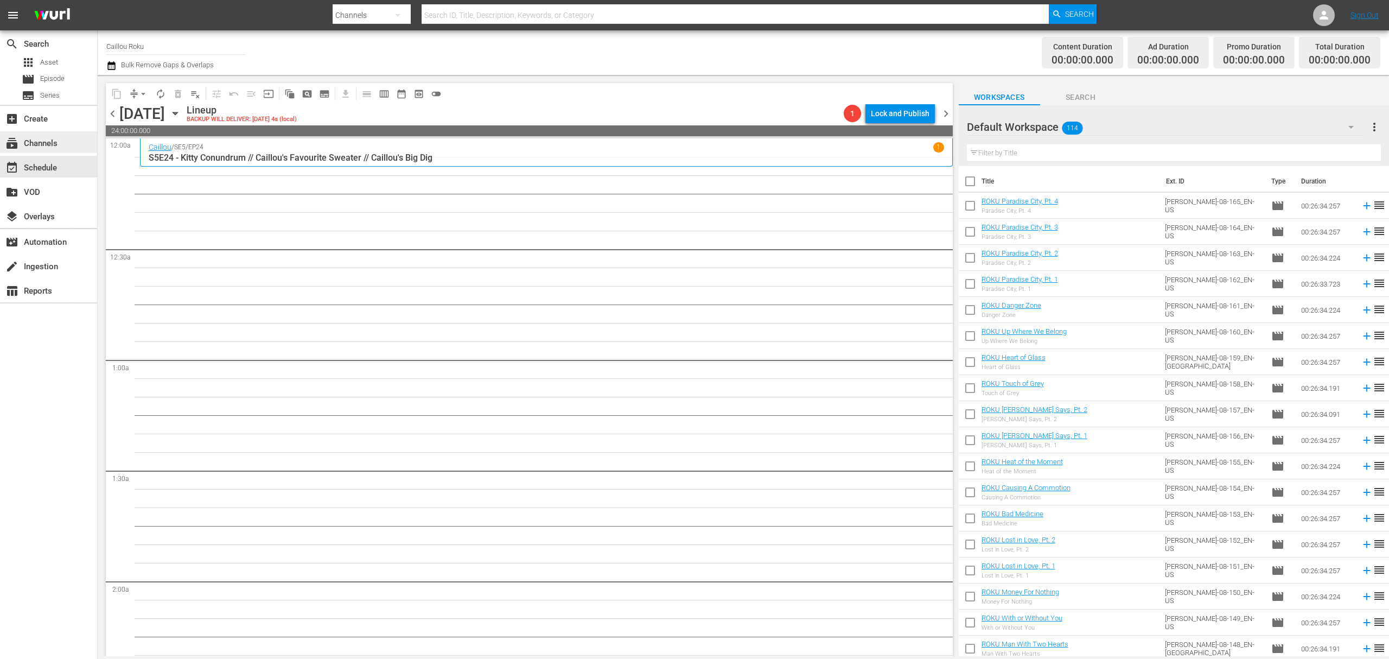
click at [54, 138] on div "subscriptions Channels" at bounding box center [30, 142] width 61 height 10
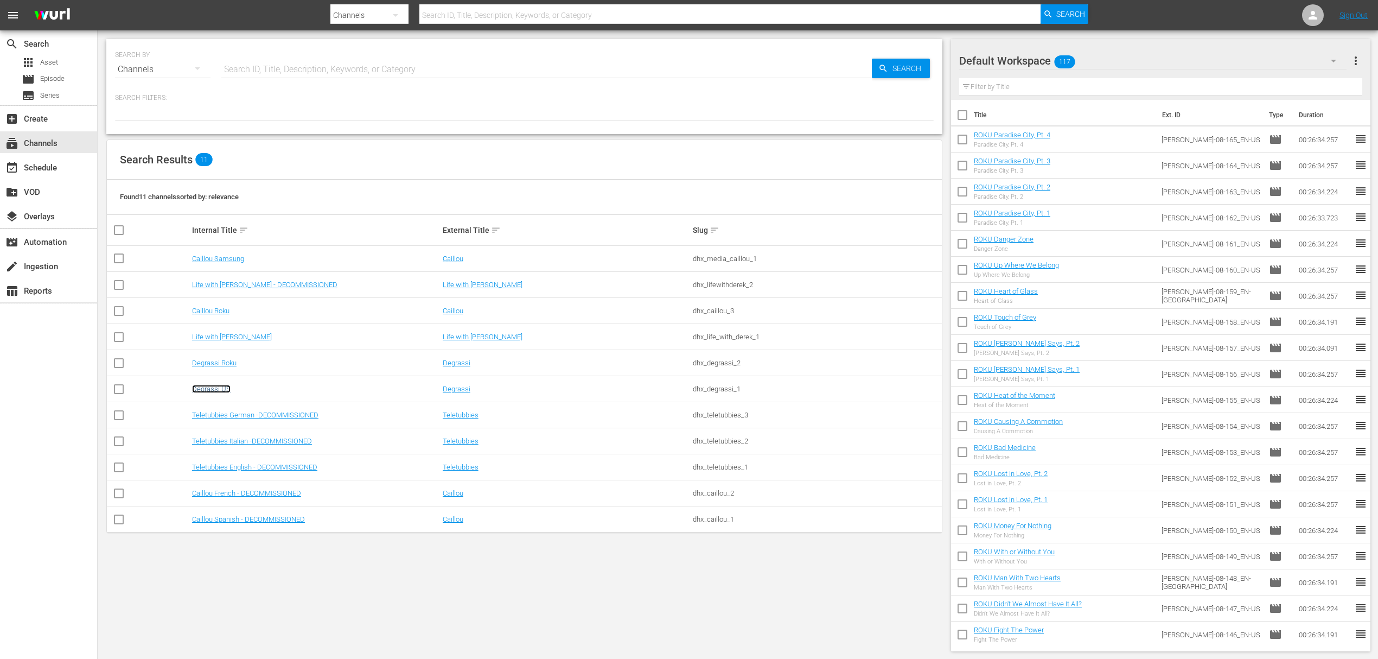
click at [220, 385] on link "Degrassi US" at bounding box center [211, 389] width 39 height 8
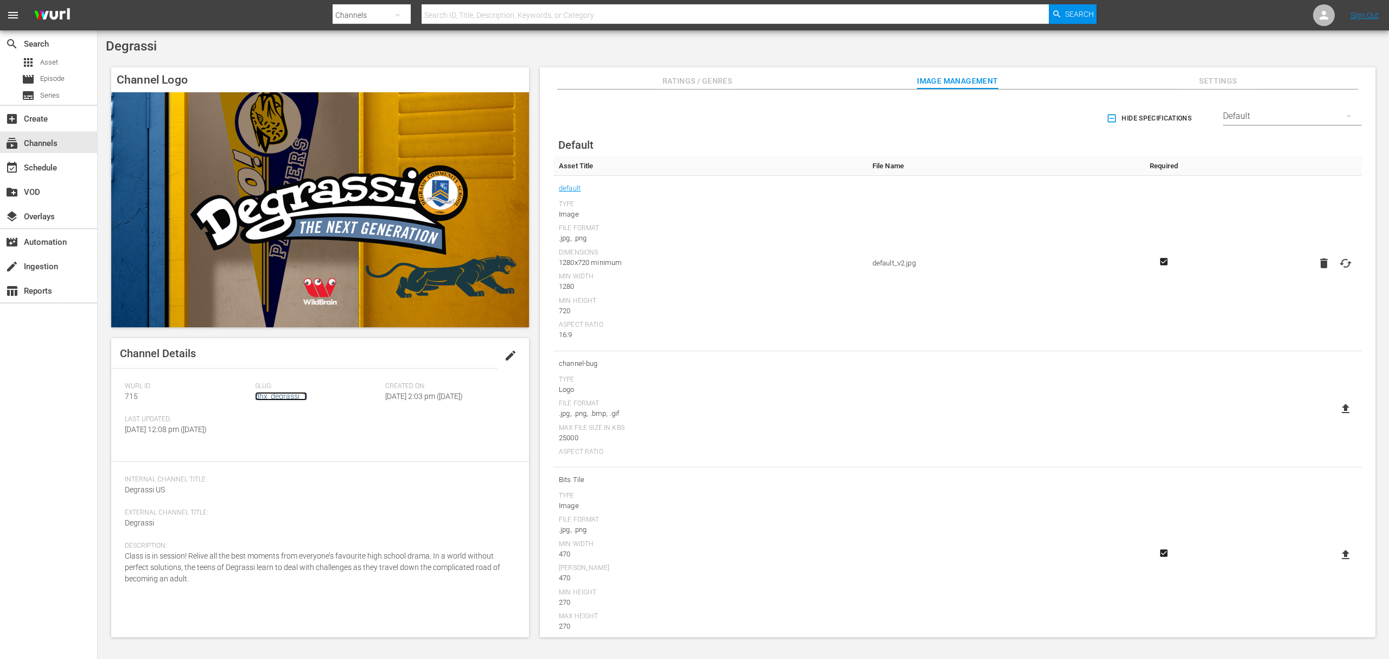
click at [302, 394] on link "dhx_degrassi_1" at bounding box center [281, 396] width 52 height 9
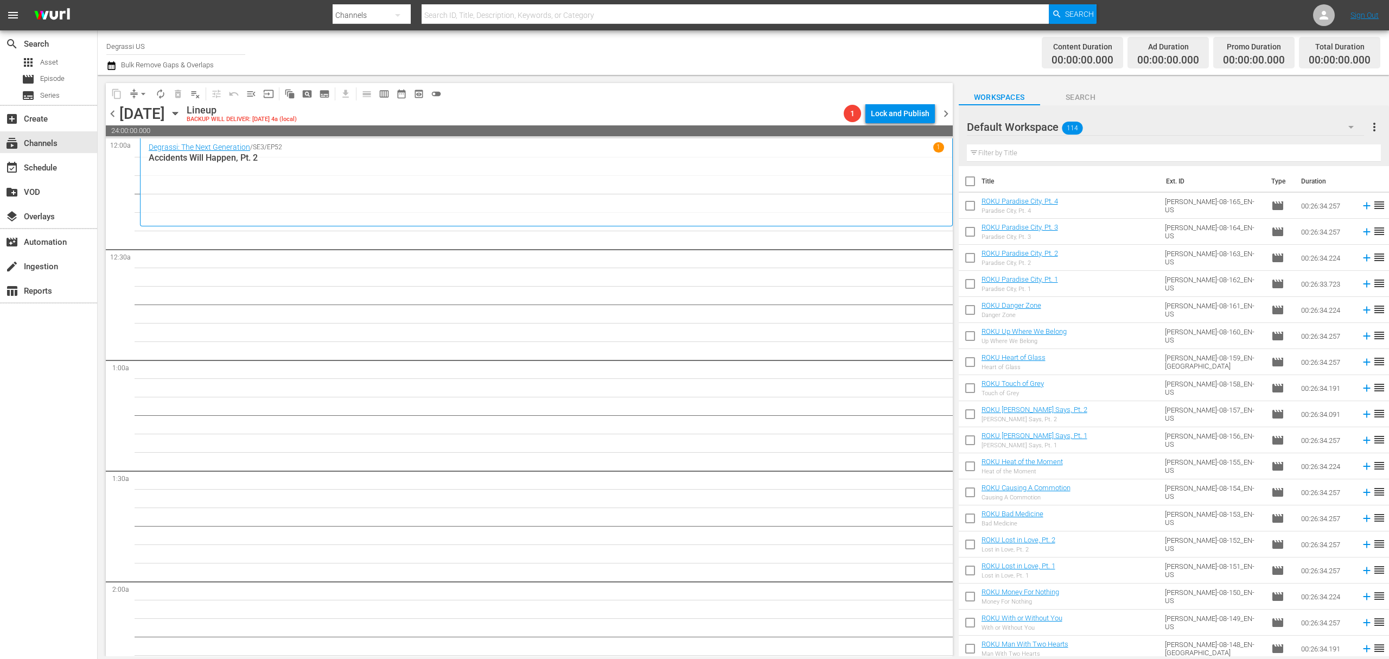
click at [113, 69] on icon "button" at bounding box center [111, 65] width 8 height 9
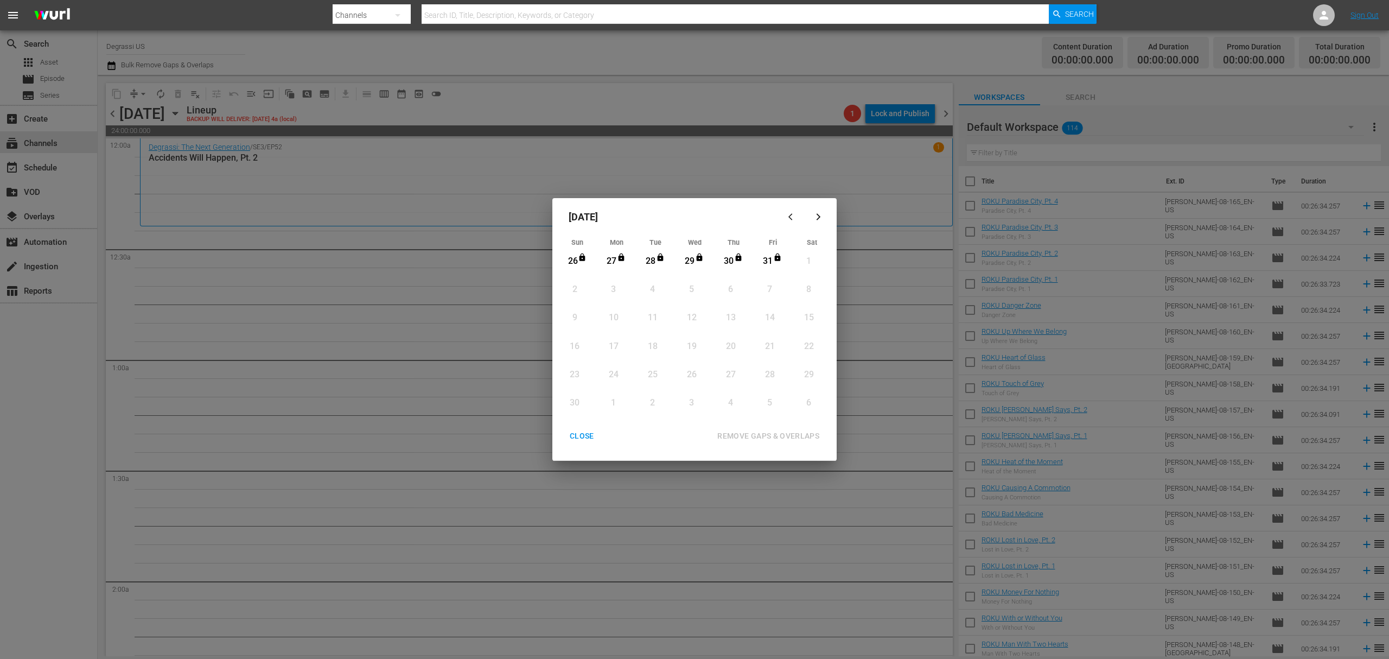
click at [788, 212] on button "button" at bounding box center [792, 216] width 26 height 26
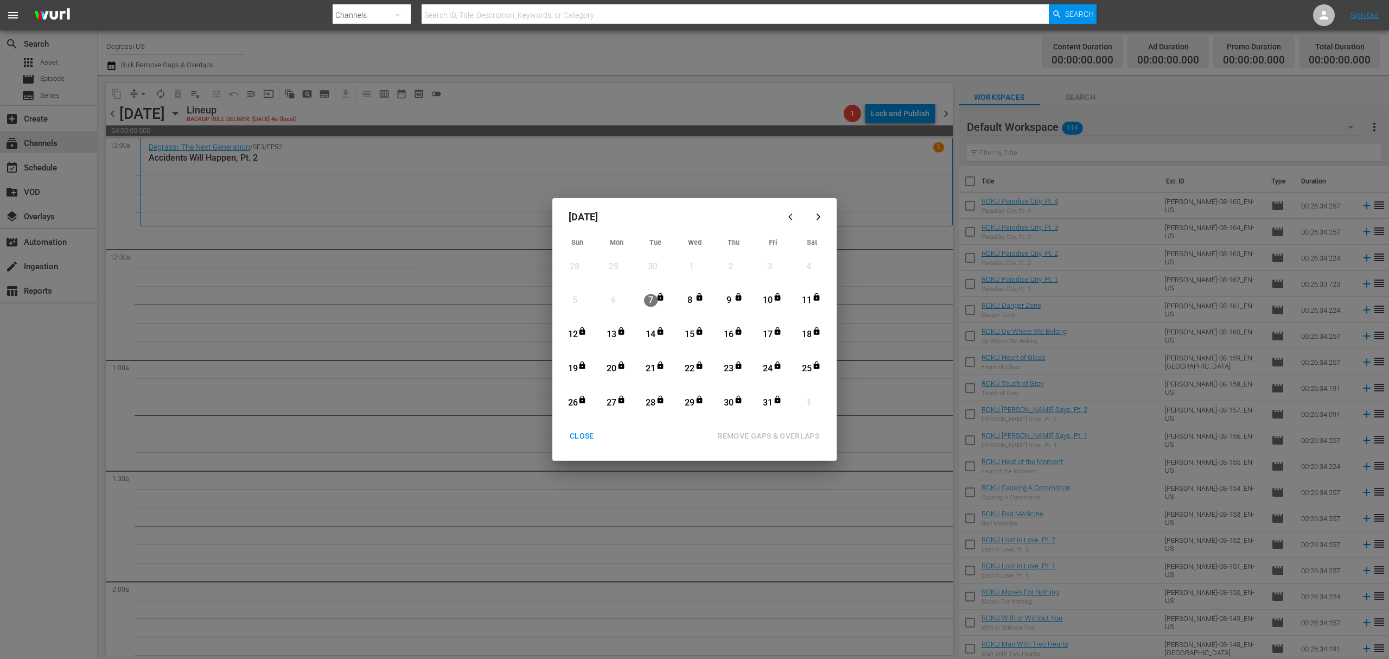
click at [775, 404] on div "Month View" at bounding box center [779, 402] width 9 height 11
click at [592, 437] on div "CLOSE" at bounding box center [582, 436] width 42 height 14
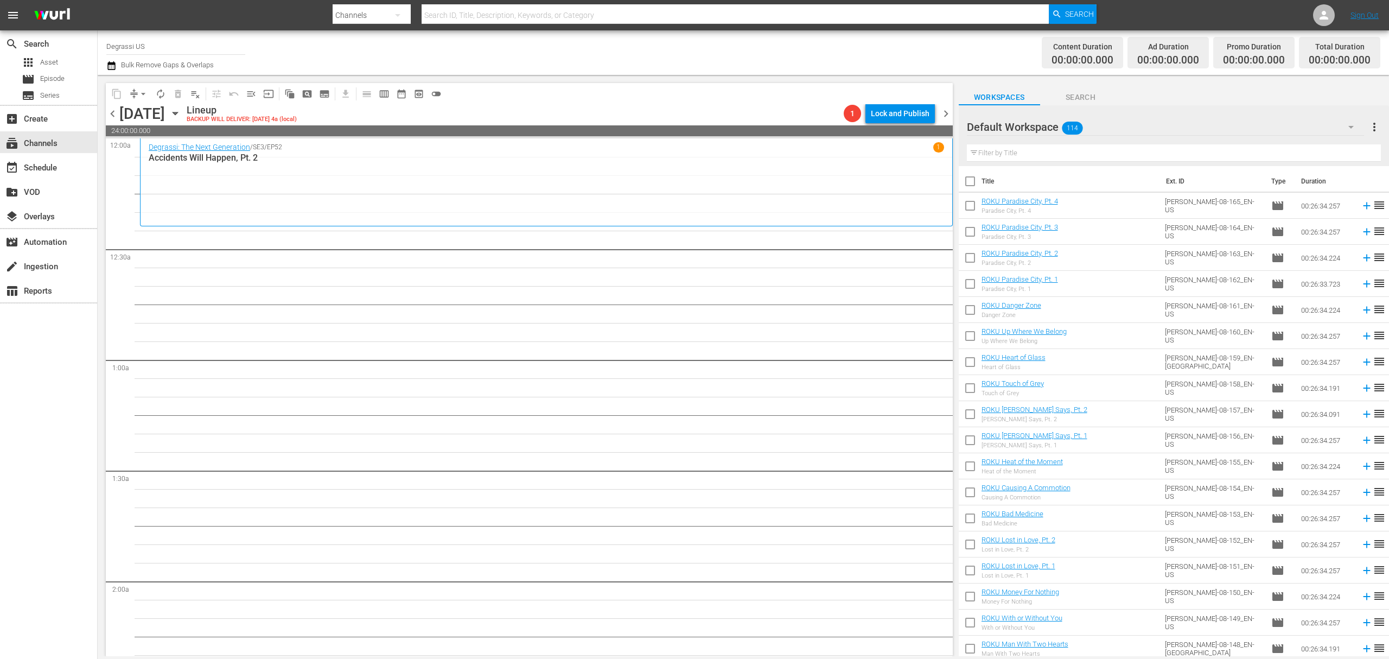
click at [184, 120] on div "Saturday, November 1st November 1st" at bounding box center [151, 114] width 65 height 18
click at [177, 113] on icon "button" at bounding box center [174, 113] width 5 height 3
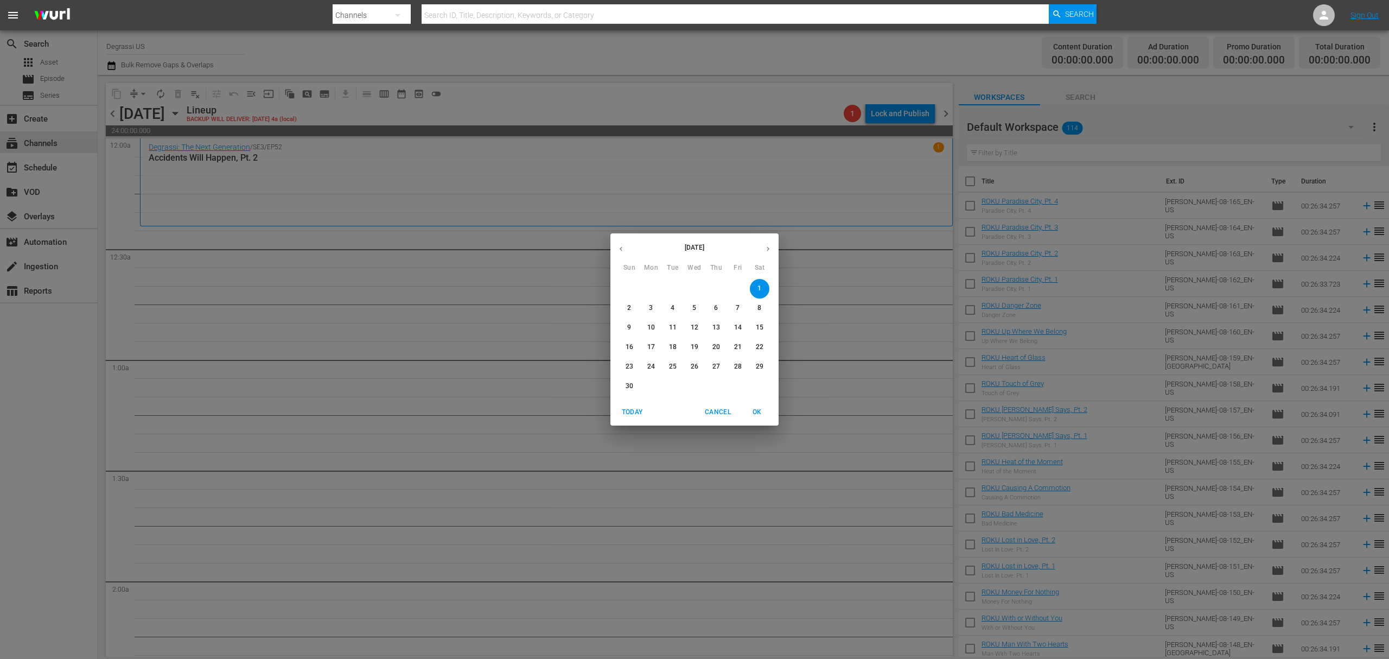
click at [621, 248] on icon "button" at bounding box center [620, 249] width 3 height 4
click at [736, 368] on p "31" at bounding box center [738, 366] width 8 height 9
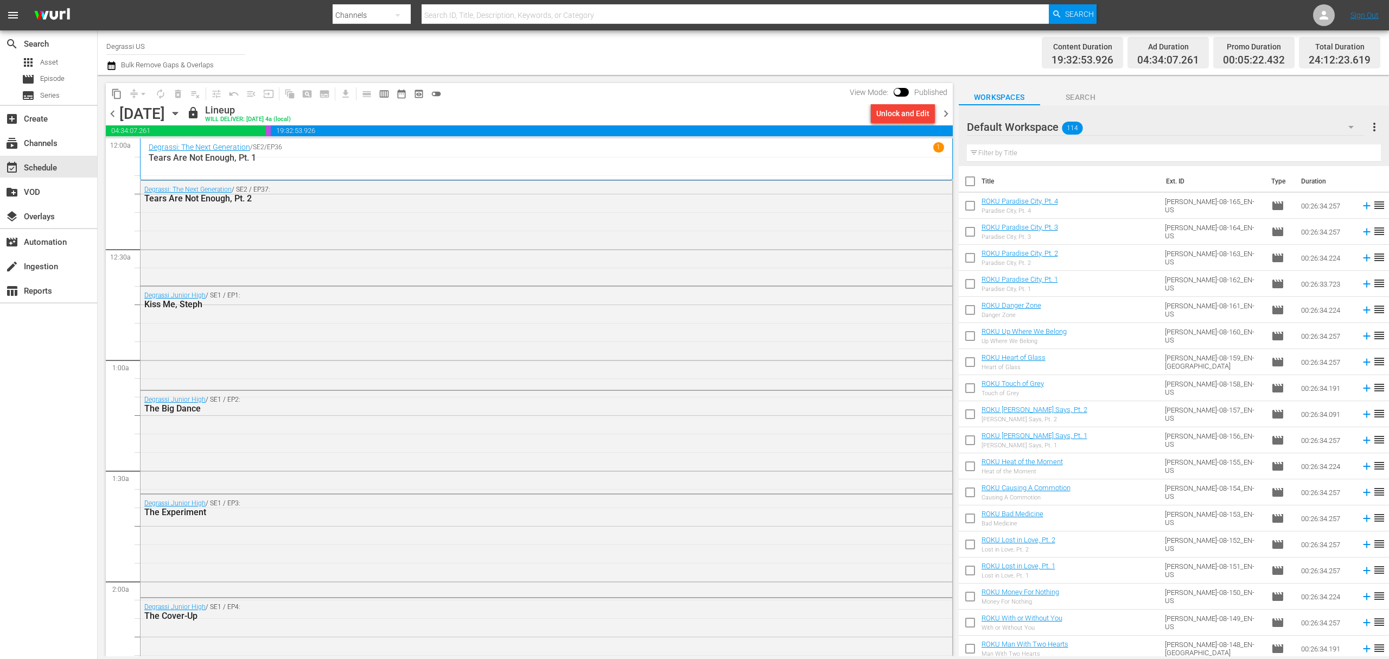
click at [1143, 131] on div "Default Workspace 114" at bounding box center [1166, 127] width 398 height 30
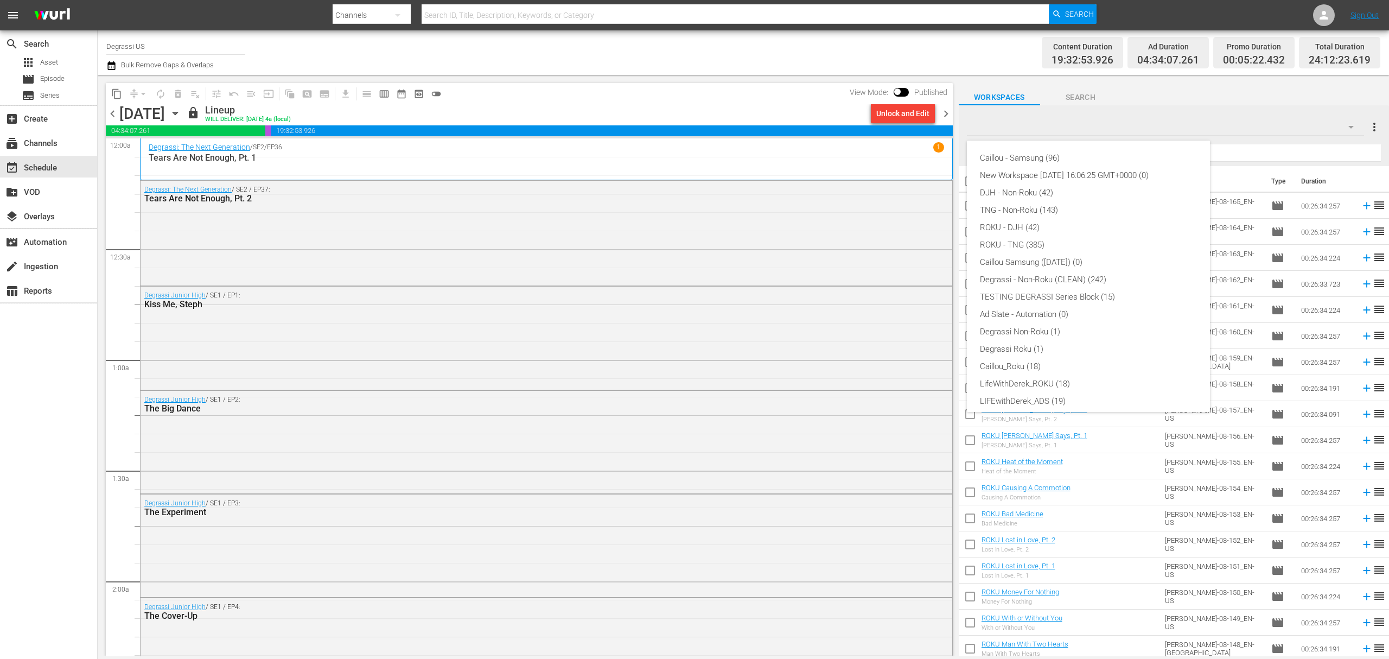
scroll to position [41, 0]
click at [1048, 207] on div "ROKU - TNG (385)" at bounding box center [1088, 203] width 217 height 17
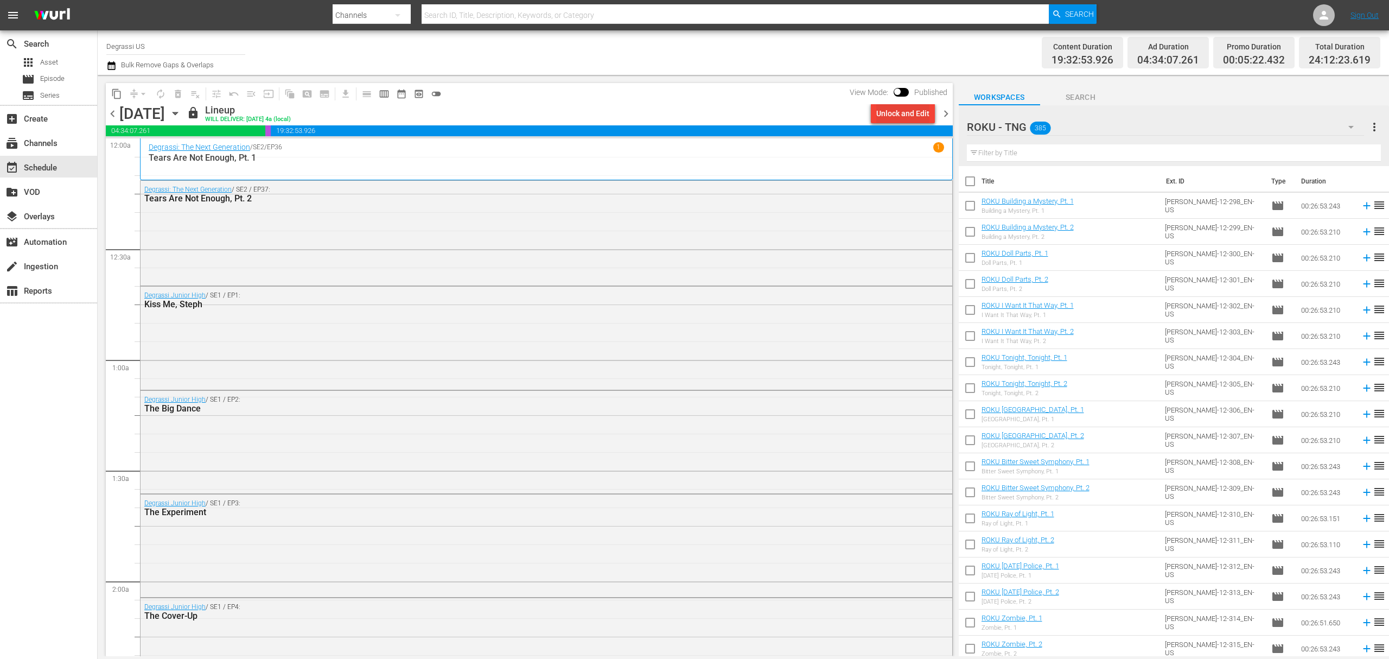
click at [892, 105] on div "Unlock and Edit" at bounding box center [902, 114] width 53 height 20
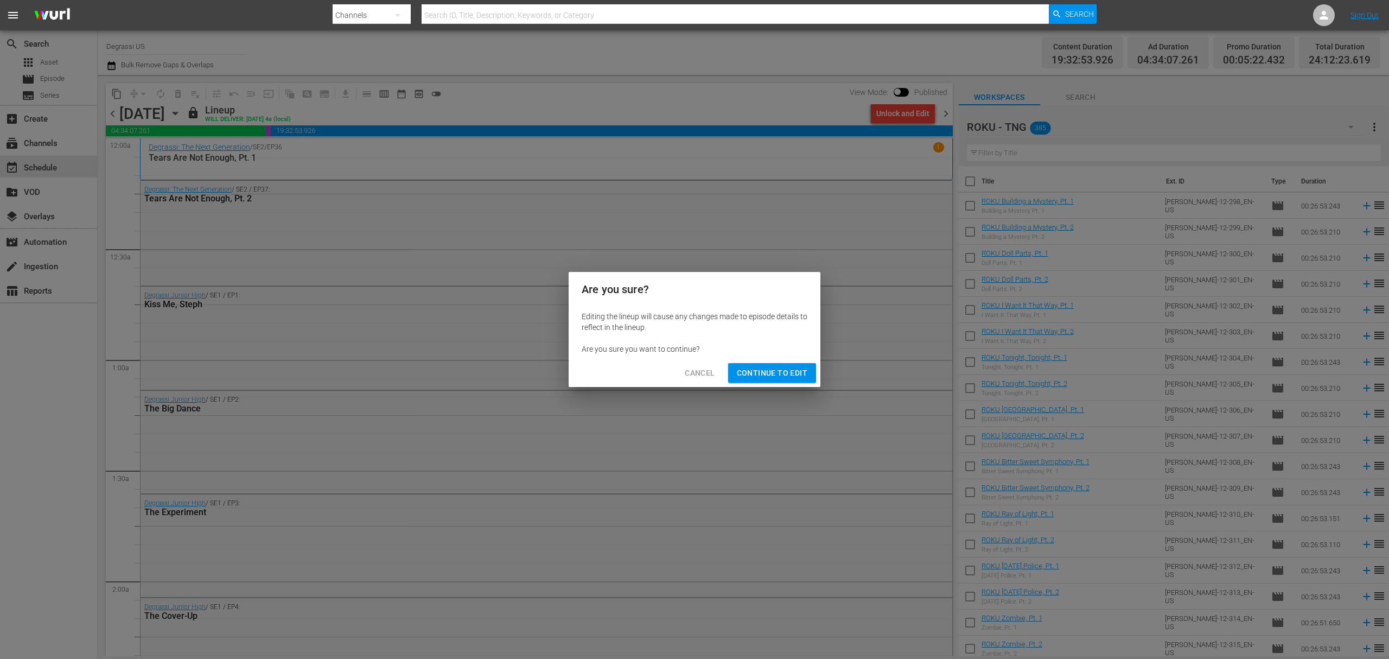
click at [770, 368] on span "Continue to Edit" at bounding box center [772, 373] width 71 height 14
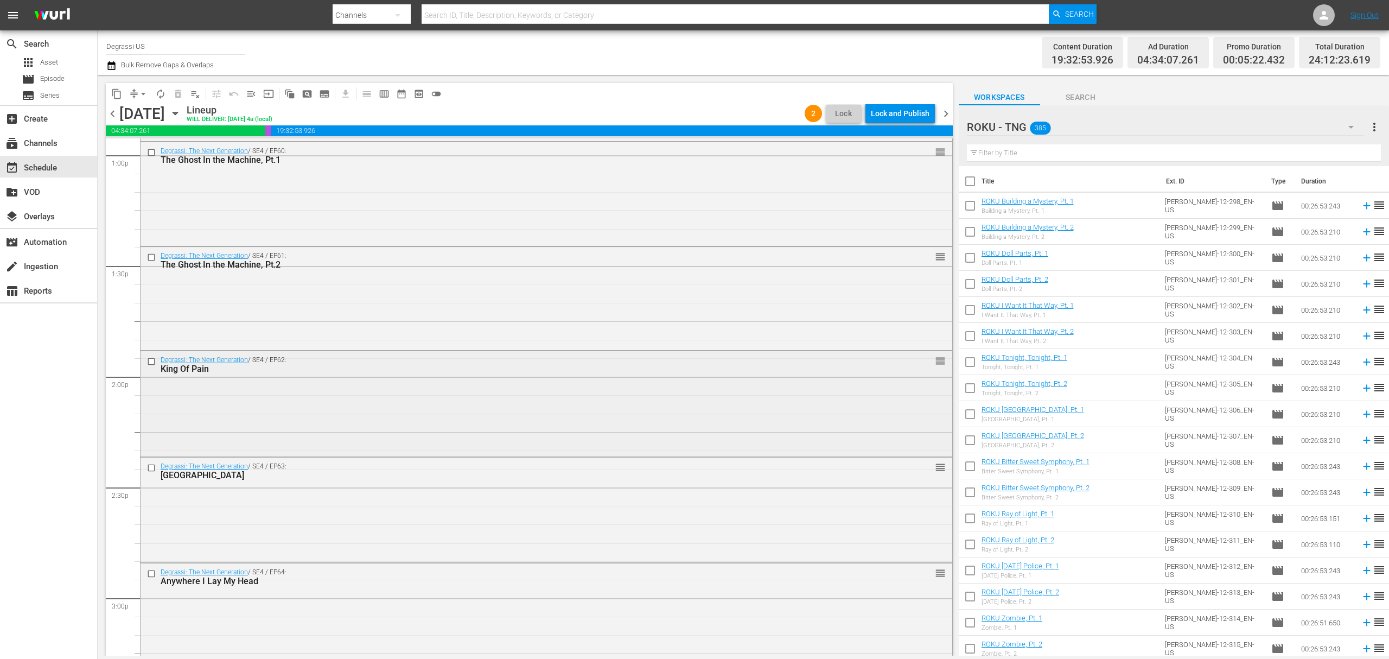
scroll to position [2893, 0]
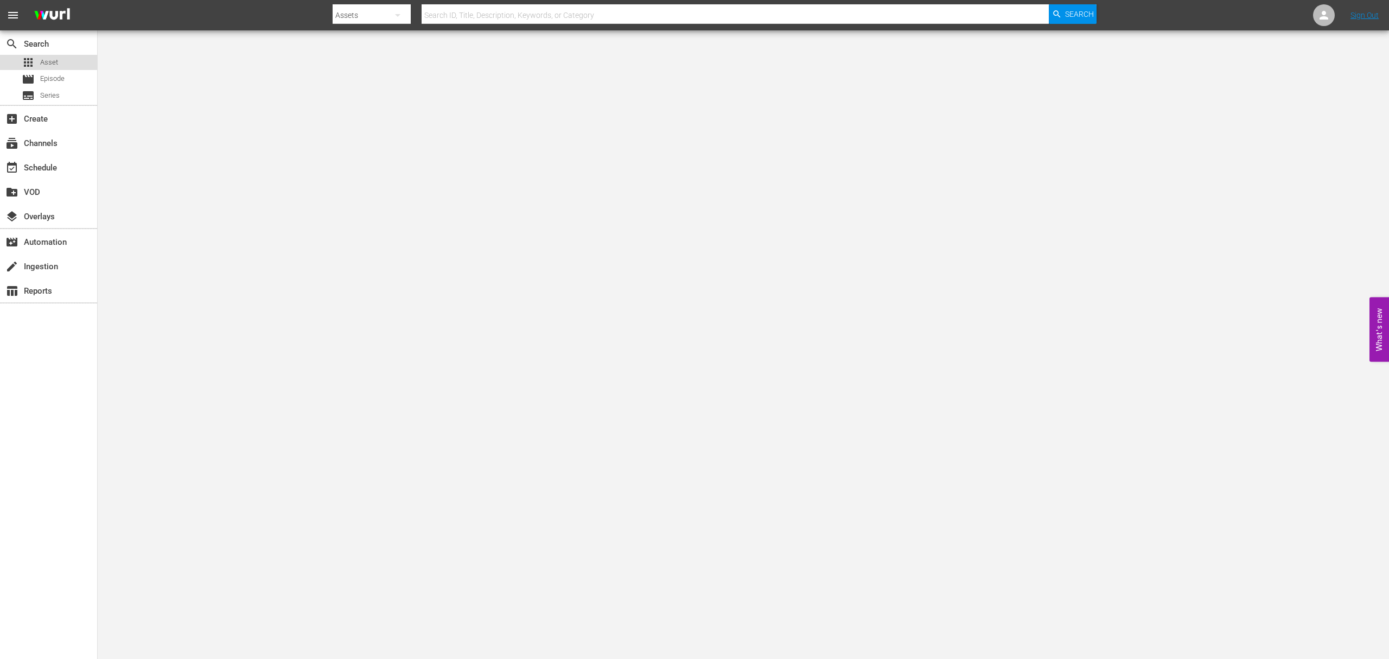
click at [74, 66] on div "apps Asset" at bounding box center [48, 62] width 97 height 15
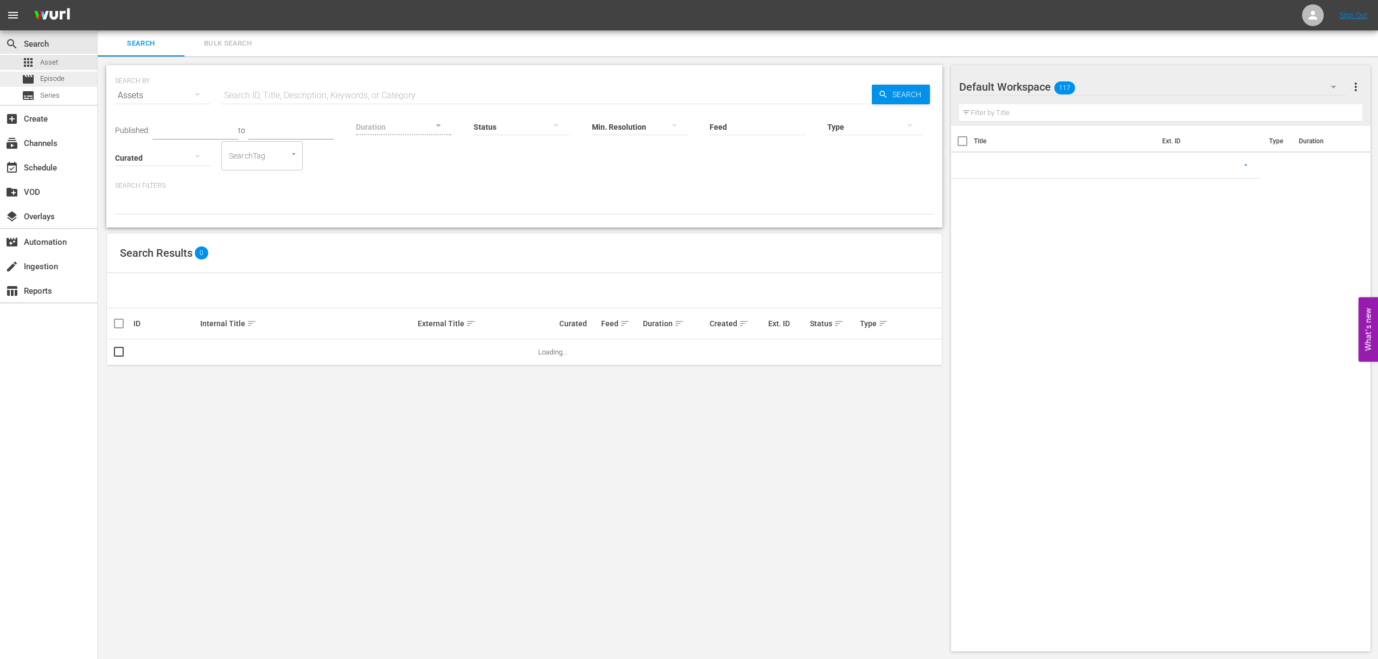
click at [59, 74] on span "Episode" at bounding box center [52, 78] width 24 height 11
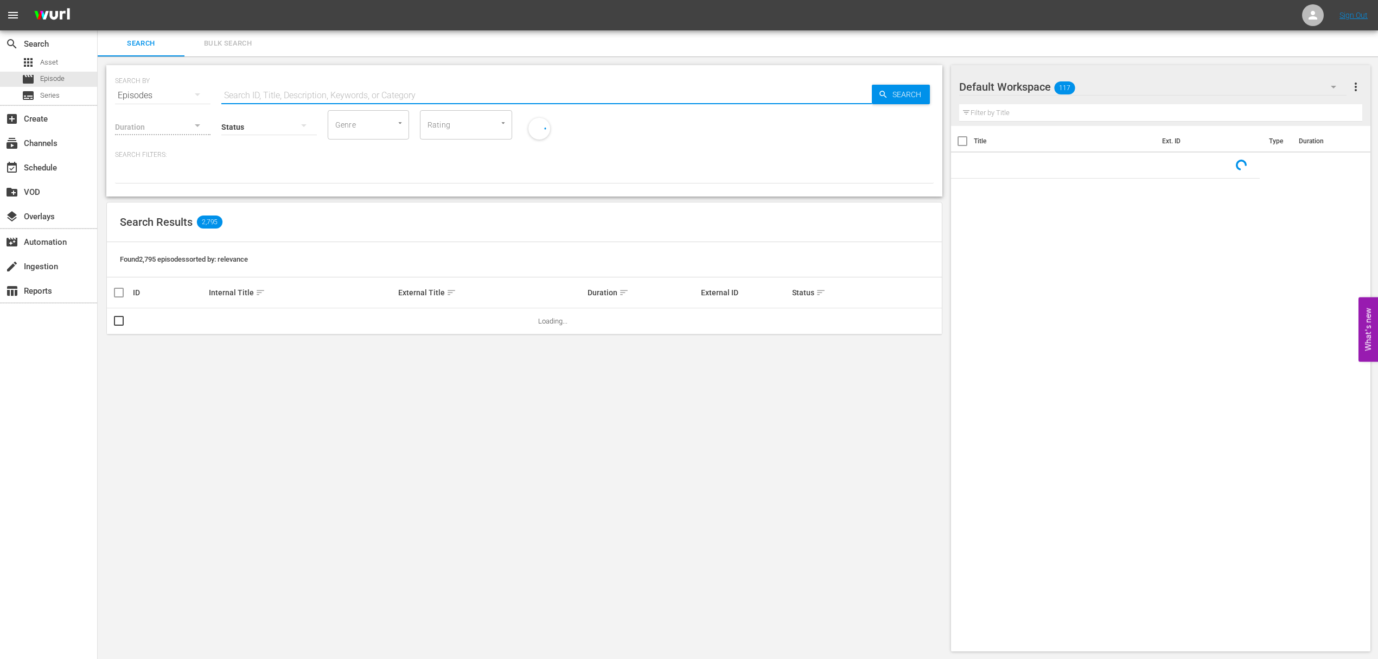
click at [278, 92] on input "text" at bounding box center [546, 95] width 650 height 26
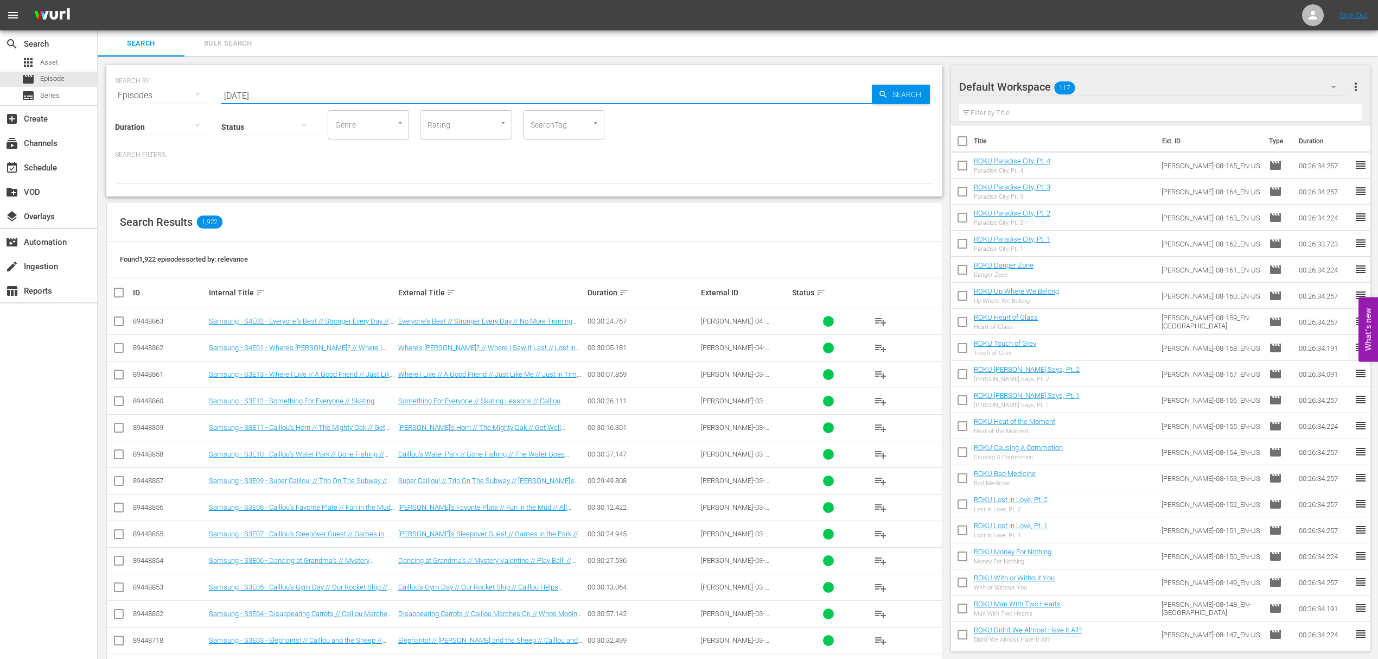
type input "[DATE]"
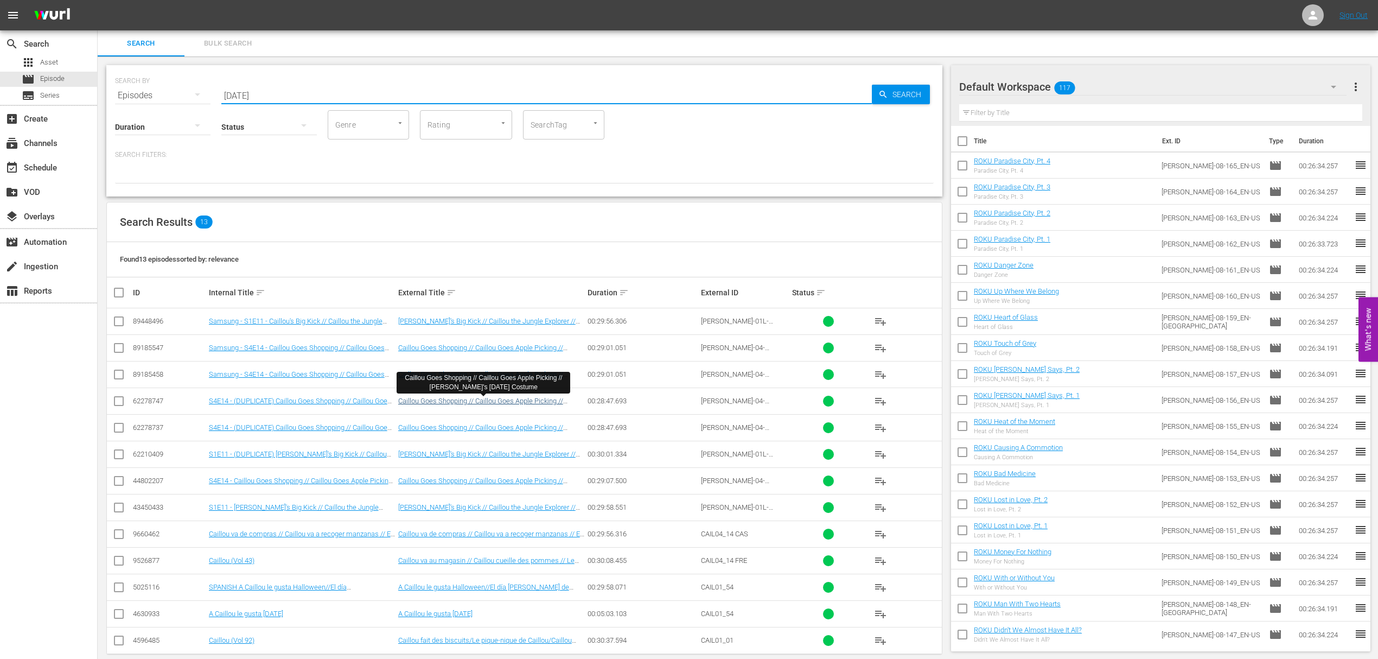
scroll to position [17, 0]
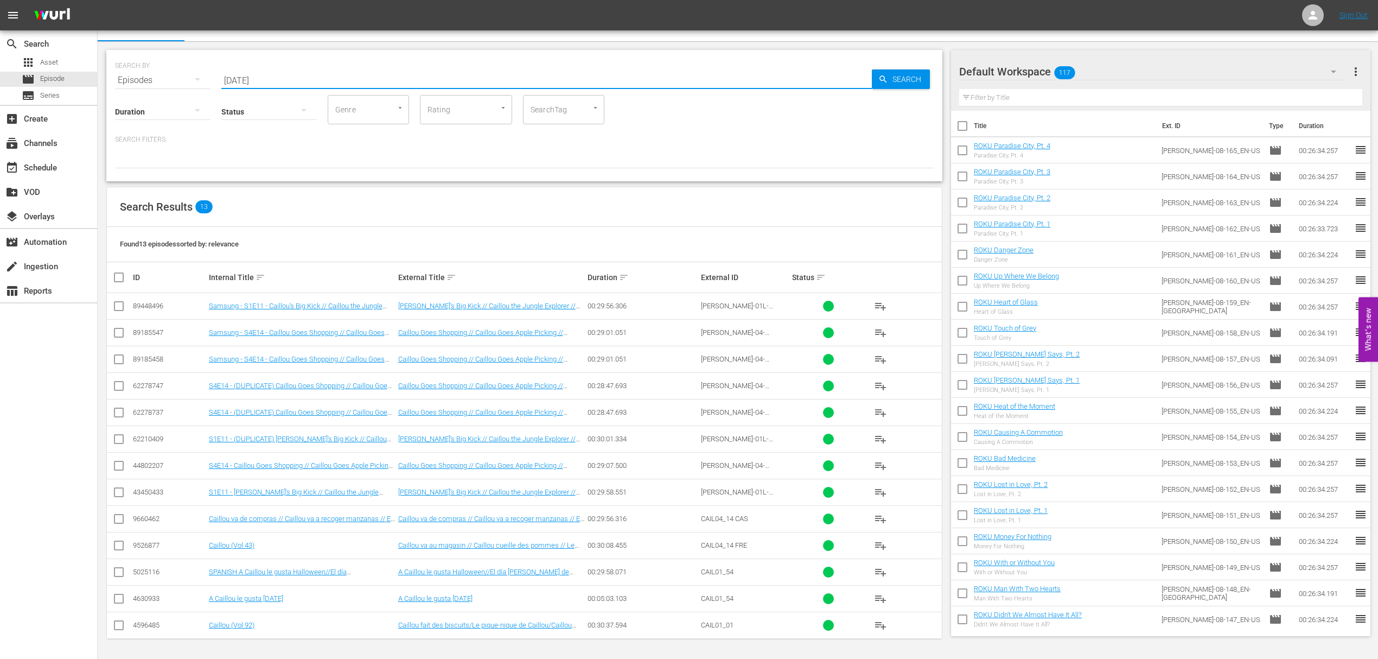
drag, startPoint x: 339, startPoint y: 75, endPoint x: 107, endPoint y: 64, distance: 232.4
click at [107, 64] on div "SEARCH BY Search By Episodes Search ID, Title, Description, Keywords, or Catego…" at bounding box center [524, 115] width 836 height 131
type input "Curse"
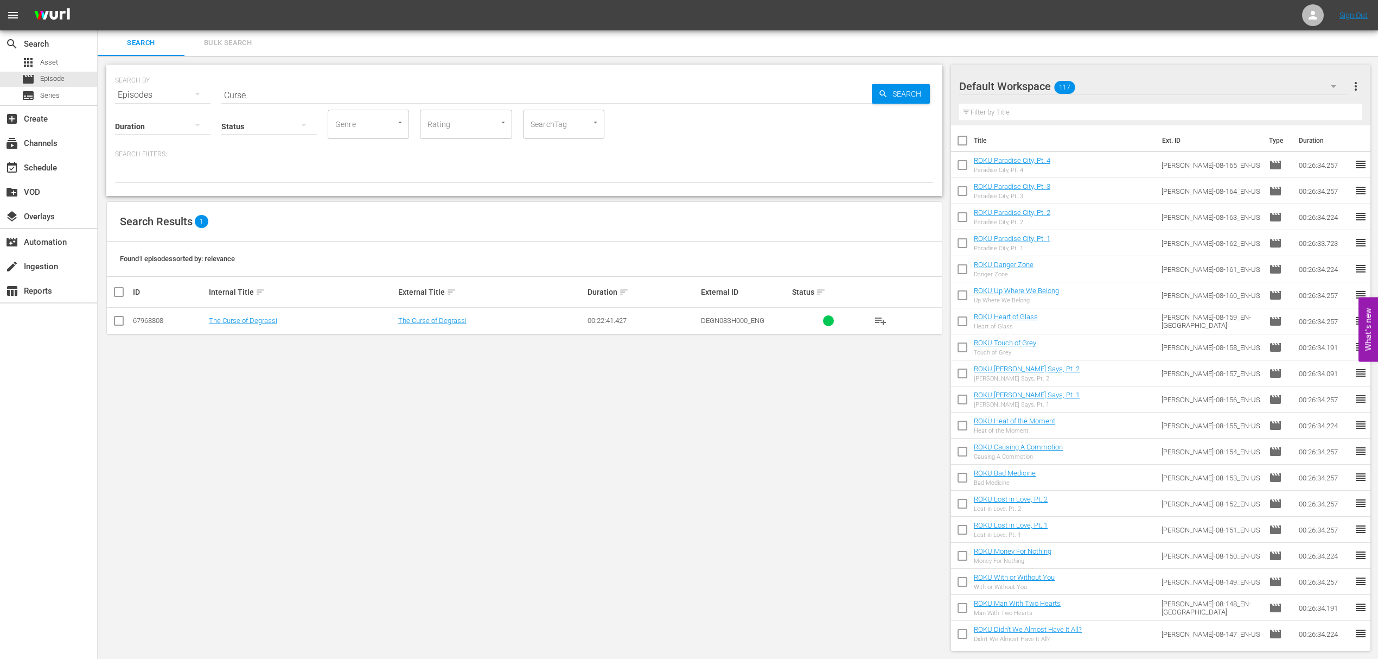
click at [139, 88] on div "Episodes" at bounding box center [162, 95] width 95 height 30
click at [148, 161] on div "Episodes" at bounding box center [149, 167] width 43 height 17
click at [277, 87] on input "Curse" at bounding box center [546, 95] width 650 height 26
drag, startPoint x: 299, startPoint y: 444, endPoint x: 293, endPoint y: 428, distance: 17.0
click at [299, 444] on div "SEARCH BY Search By Episodes Search ID, Title, Description, Keywords, or Catego…" at bounding box center [524, 357] width 853 height 603
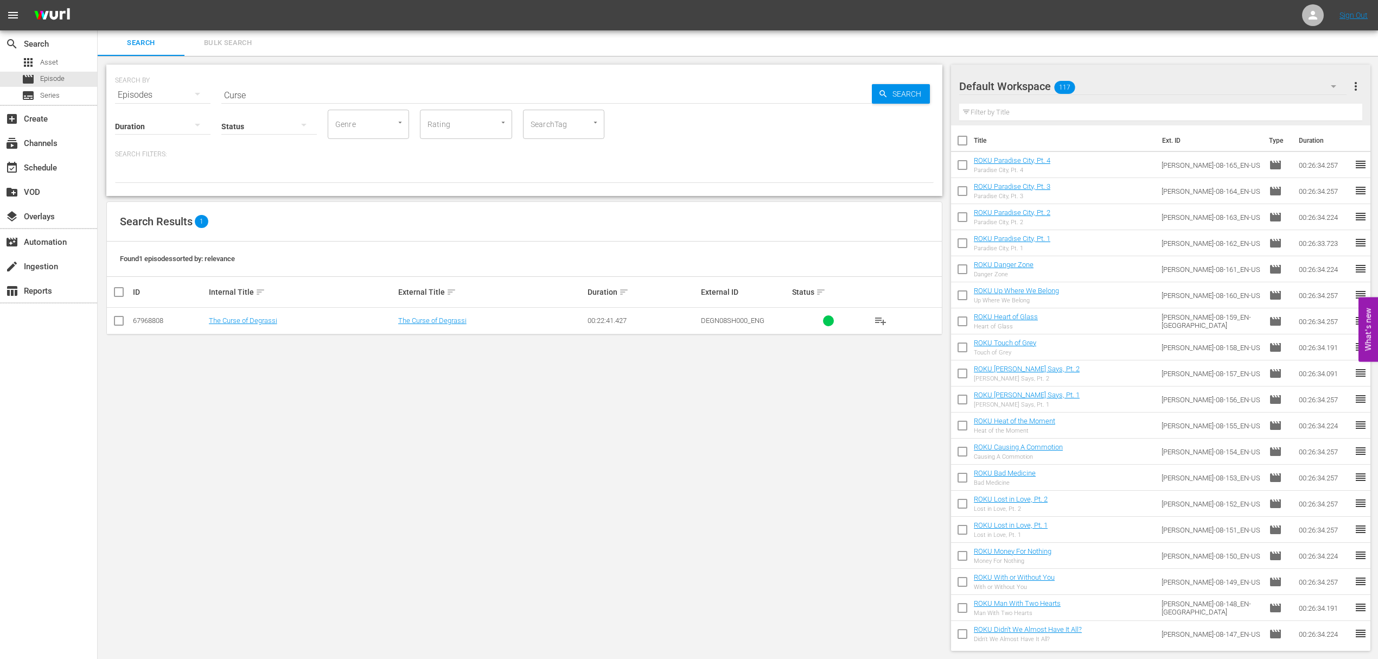
click at [270, 89] on input "Curse" at bounding box center [546, 95] width 650 height 26
drag, startPoint x: 293, startPoint y: 93, endPoint x: 183, endPoint y: 96, distance: 110.1
click at [188, 100] on div "SEARCH BY Search By Episodes Search ID, Title, Description, Keywords, or Catego…" at bounding box center [524, 130] width 836 height 131
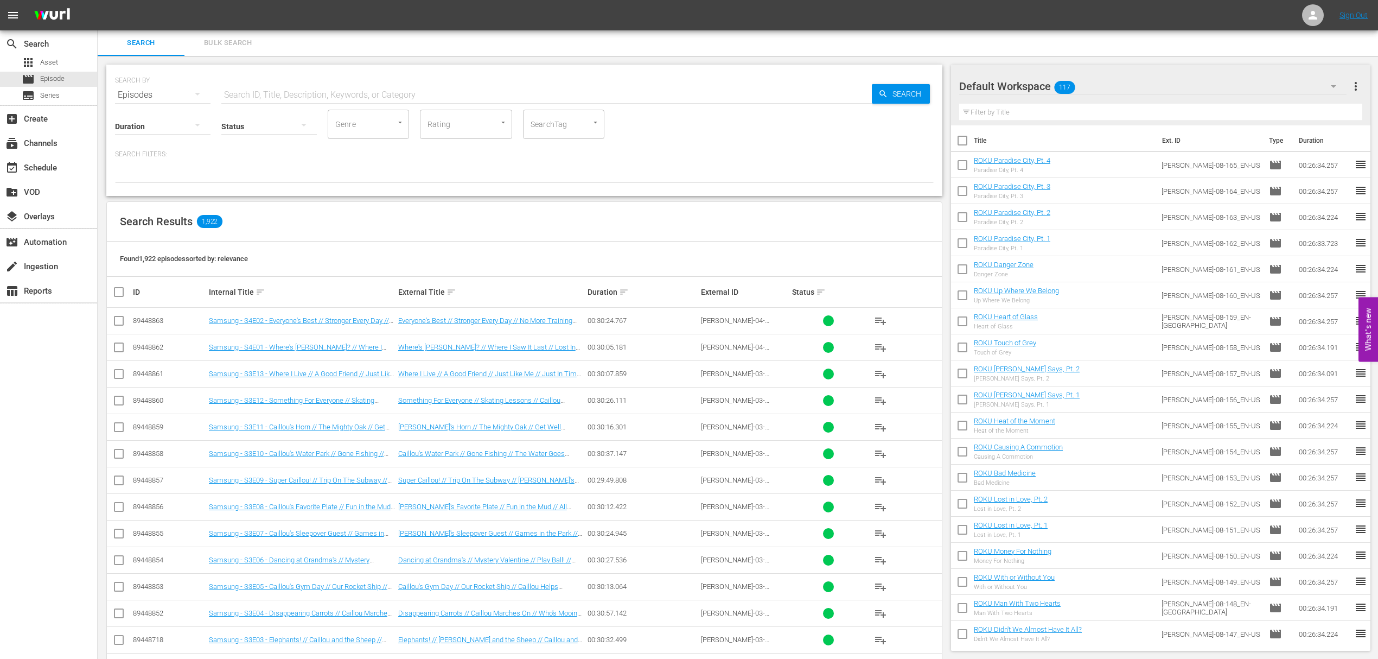
click at [305, 97] on input "text" at bounding box center [546, 95] width 650 height 26
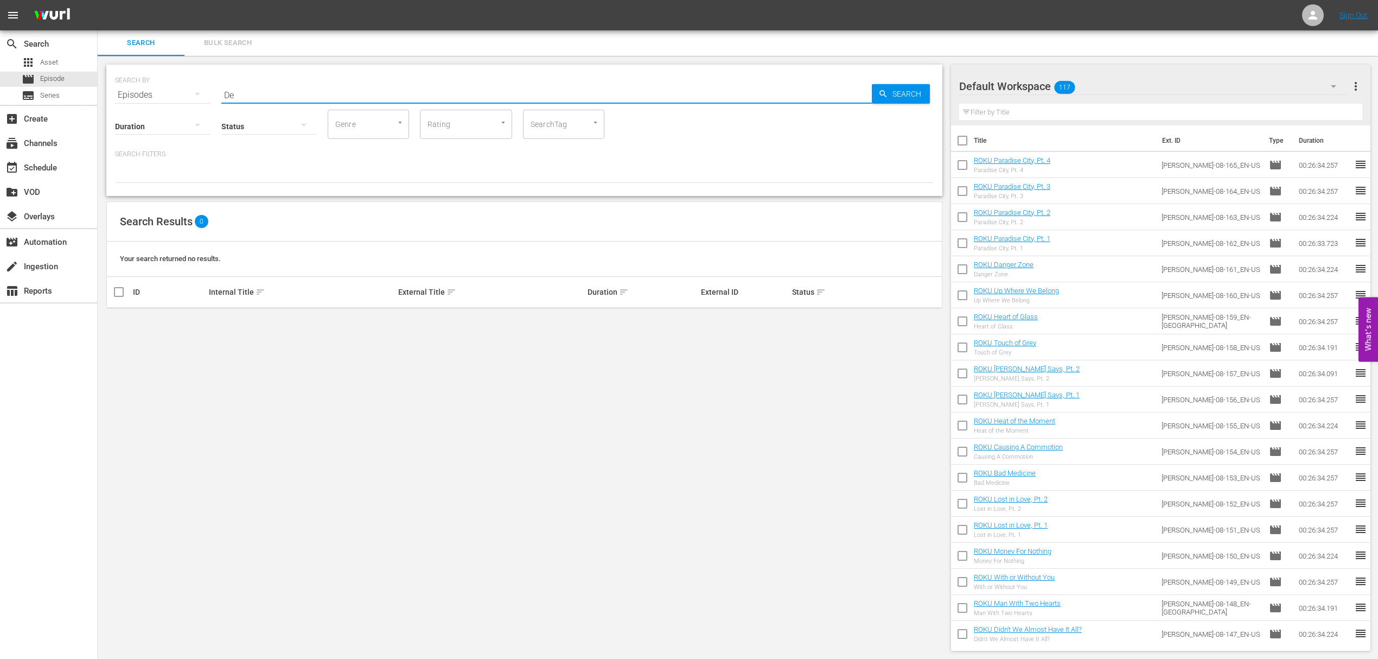
type input "D"
type input "dead"
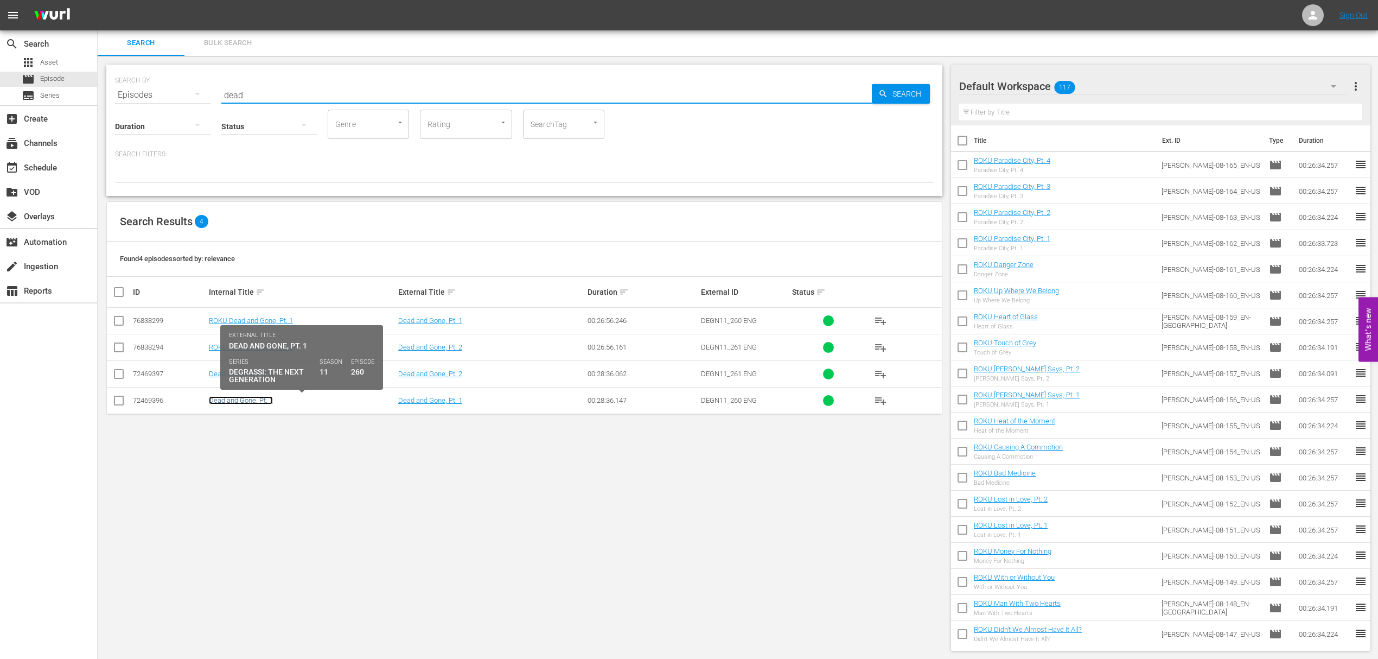
click at [243, 402] on link "Dead and Gone, Pt. 1" at bounding box center [241, 400] width 64 height 8
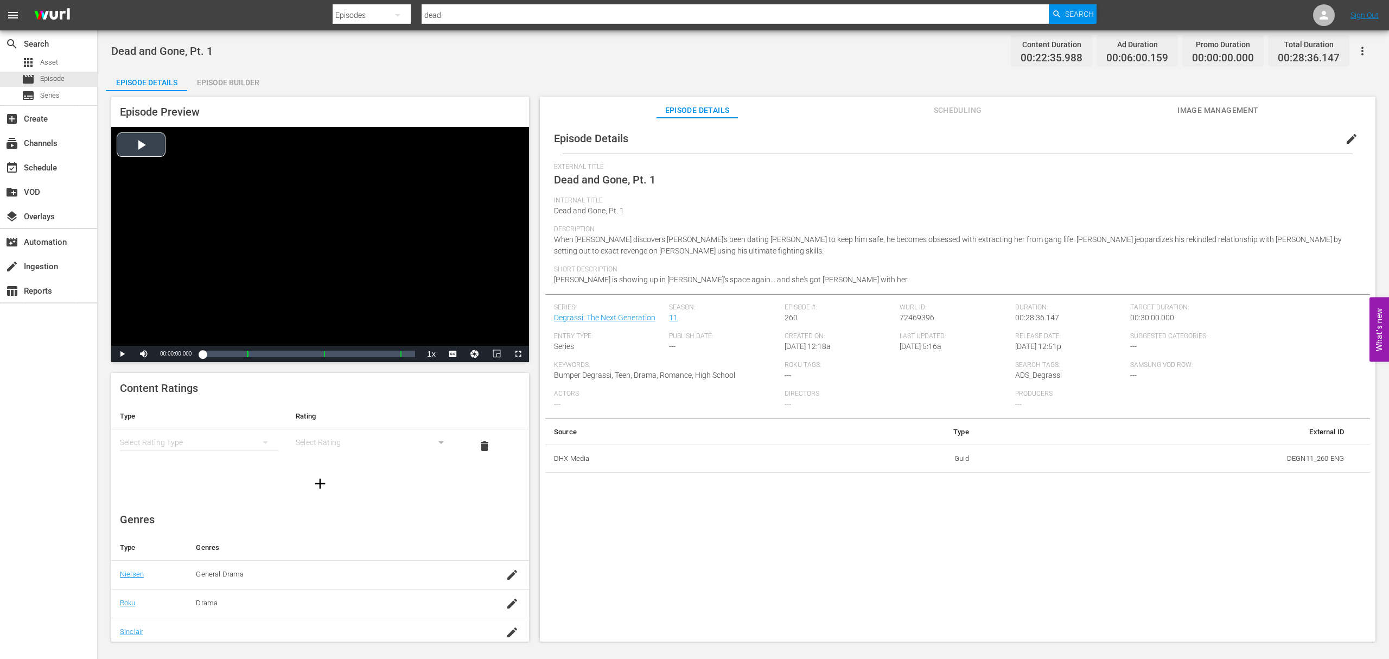
click at [155, 136] on div "Video Player" at bounding box center [320, 236] width 418 height 219
click at [241, 346] on div "Loaded : 1.32% 00:05:10.832 Dead and Gone, Pt. 1 (1/3) 00:00:01.897" at bounding box center [308, 354] width 223 height 16
click at [270, 350] on div "Loaded : 23.91% 00:09:07.240 Dead and Gone, Pt. 1 (2/3) 00:05:11.773" at bounding box center [308, 353] width 213 height 11
click at [301, 357] on div "00:13:12.404 Dead and Gone, Pt. 1 (2/3)" at bounding box center [301, 353] width 1 height 11
click at [350, 354] on div "Loaded : 50.48% 00:19:46.417 Dead and Gone, Pt. 1 (3/3) 00:11:12.890 Cue Point …" at bounding box center [308, 353] width 213 height 11
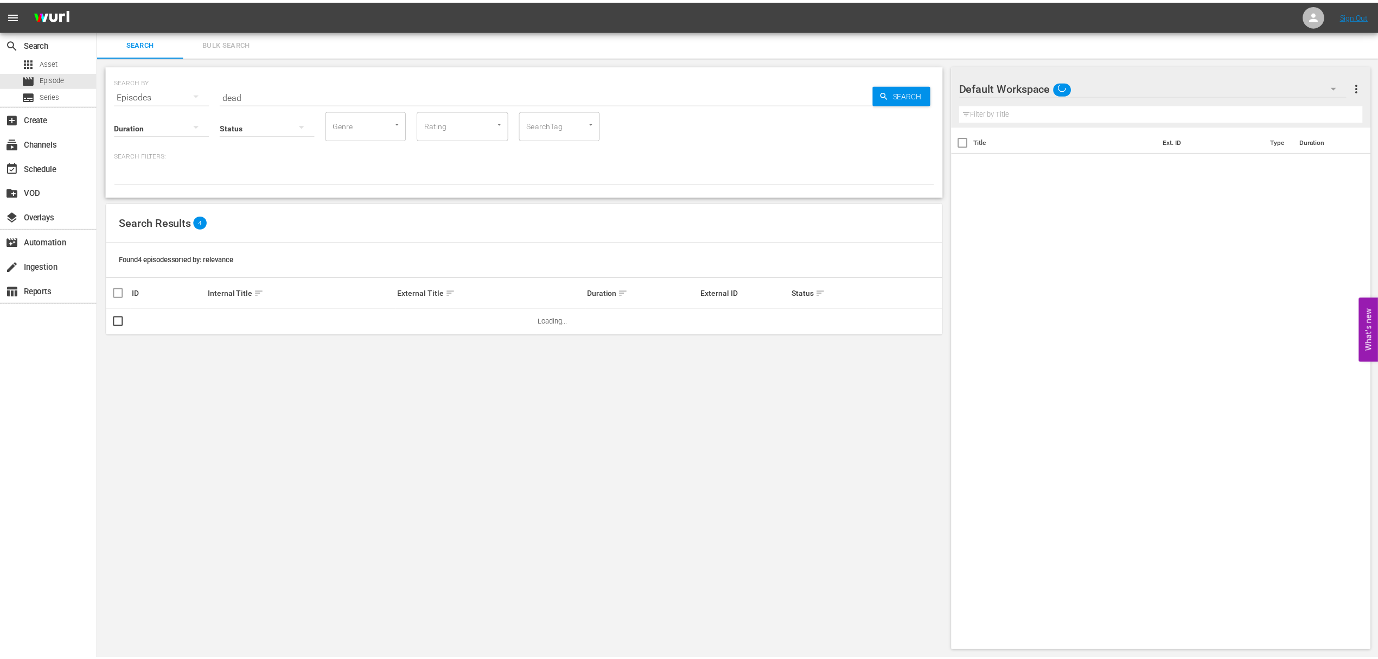
scroll to position [1, 0]
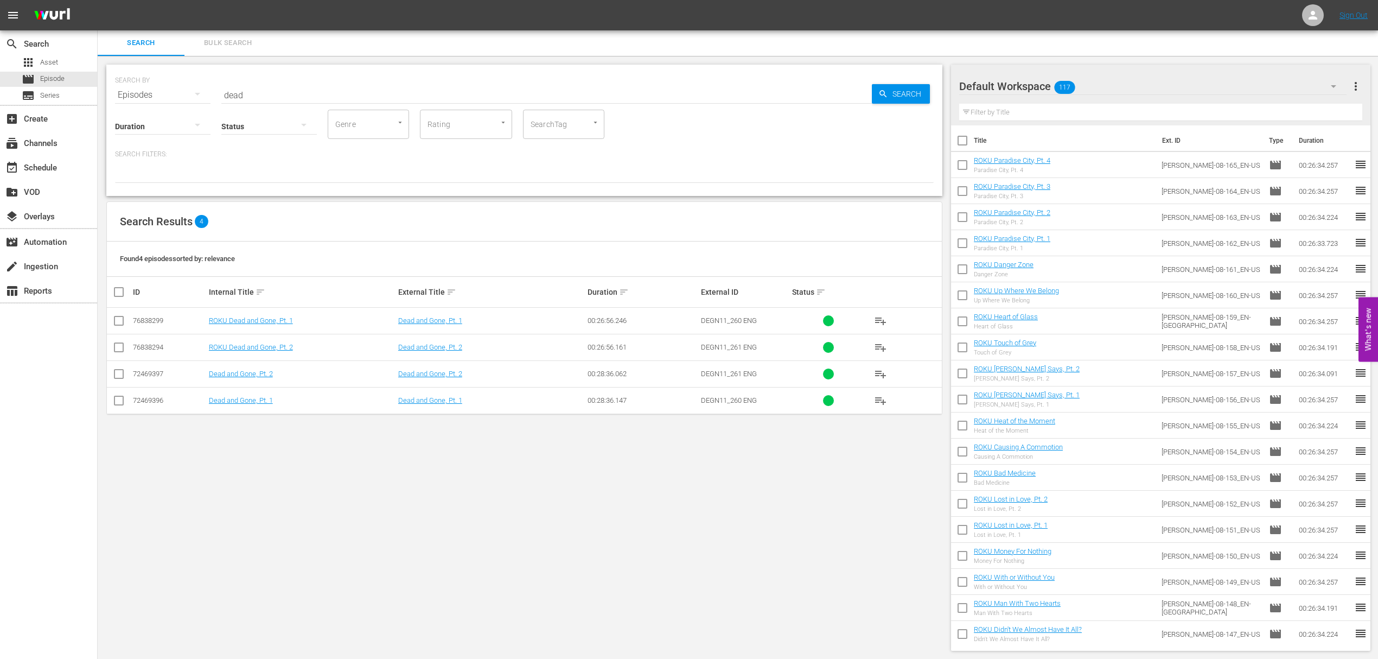
click at [280, 100] on div "Status" at bounding box center [268, 119] width 95 height 39
click at [279, 90] on input "dead" at bounding box center [546, 95] width 650 height 26
drag, startPoint x: 278, startPoint y: 91, endPoint x: 161, endPoint y: 90, distance: 117.2
click at [161, 90] on div "SEARCH BY Search By Episodes Search ID, Title, Description, Keywords, or Catego…" at bounding box center [524, 88] width 819 height 39
click at [46, 61] on span "Asset" at bounding box center [49, 62] width 18 height 11
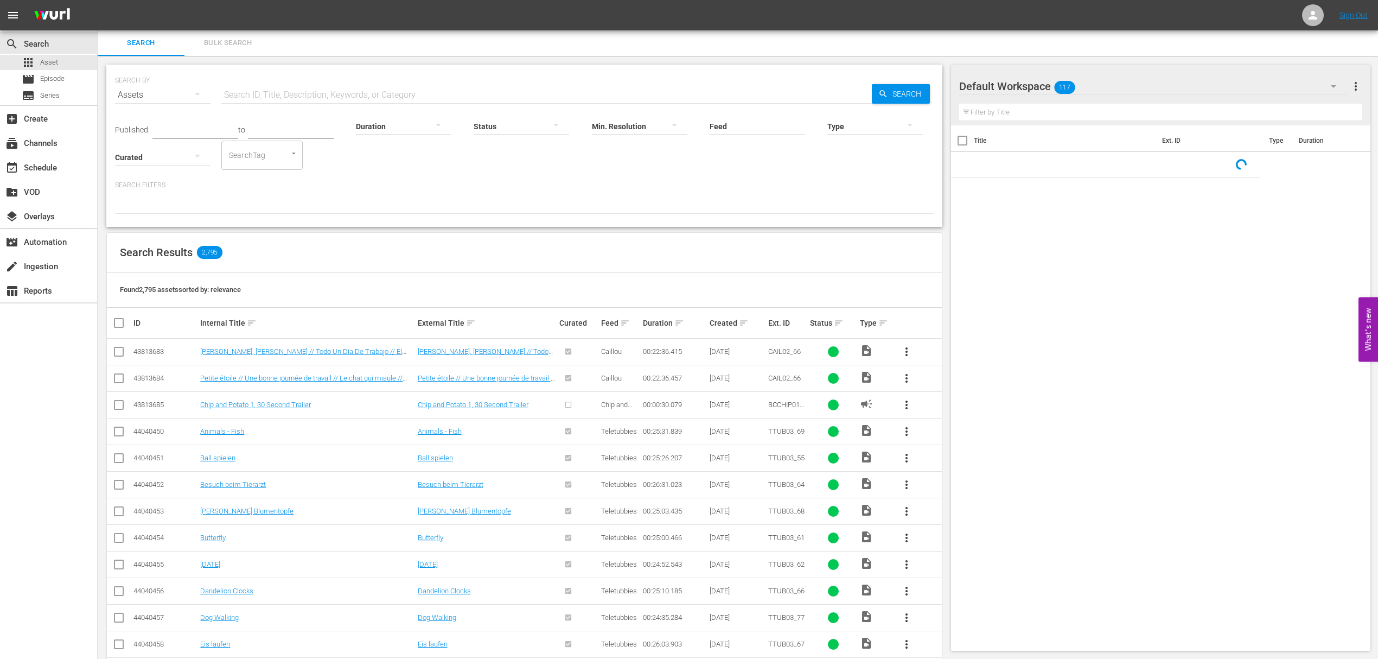
click at [235, 87] on input "text" at bounding box center [546, 95] width 650 height 26
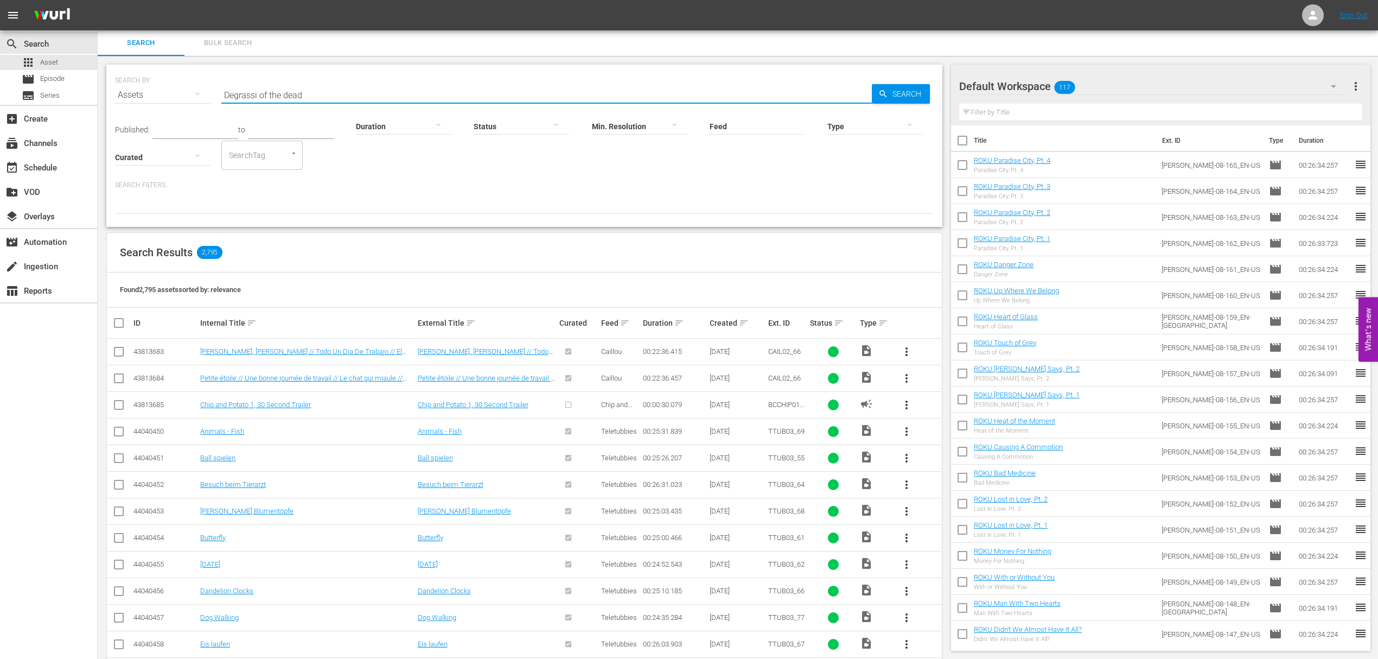
type input "Degrassi of the dead"
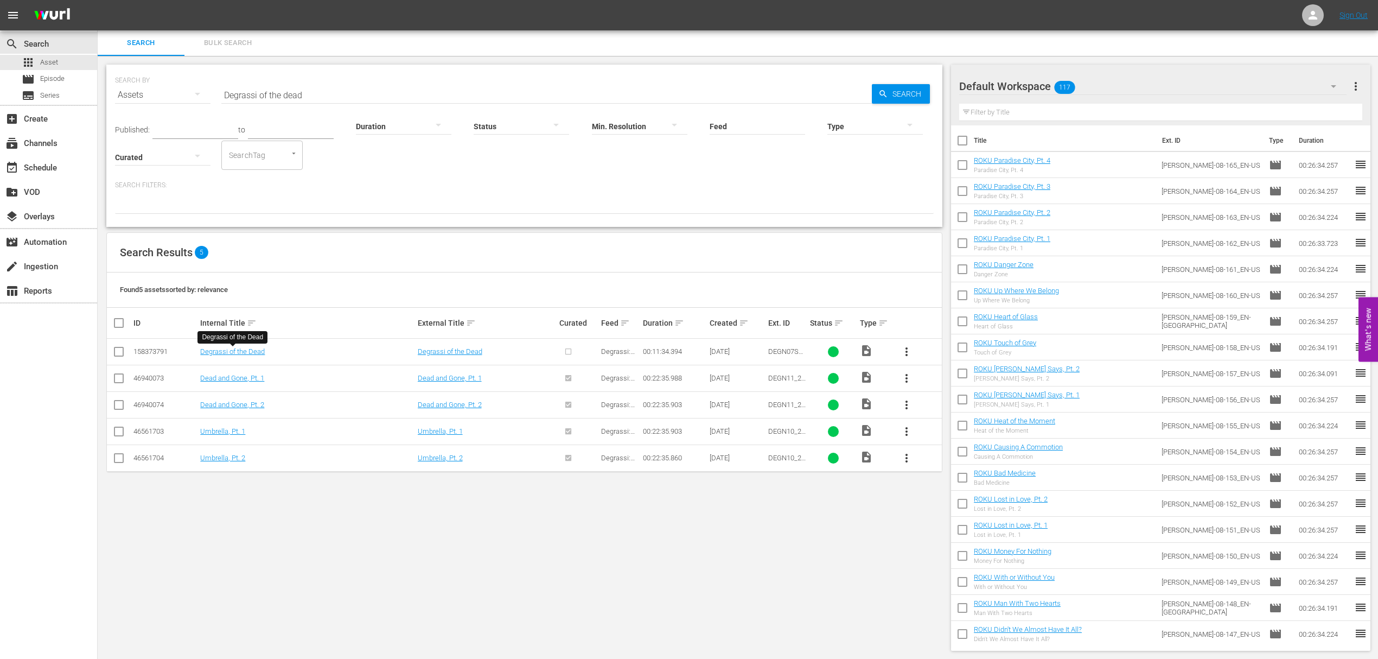
click at [395, 538] on div "SEARCH BY Search By Assets Search ID, Title, Description, Keywords, or Category…" at bounding box center [524, 357] width 853 height 603
click at [137, 92] on div "Assets" at bounding box center [162, 95] width 95 height 30
click at [825, 526] on div "Channels Series Episodes Assets" at bounding box center [689, 329] width 1378 height 659
click at [912, 348] on button "more_vert" at bounding box center [906, 351] width 26 height 26
click at [469, 533] on div "SEARCH BY Search By Assets Search ID, Title, Description, Keywords, or Category…" at bounding box center [524, 357] width 853 height 603
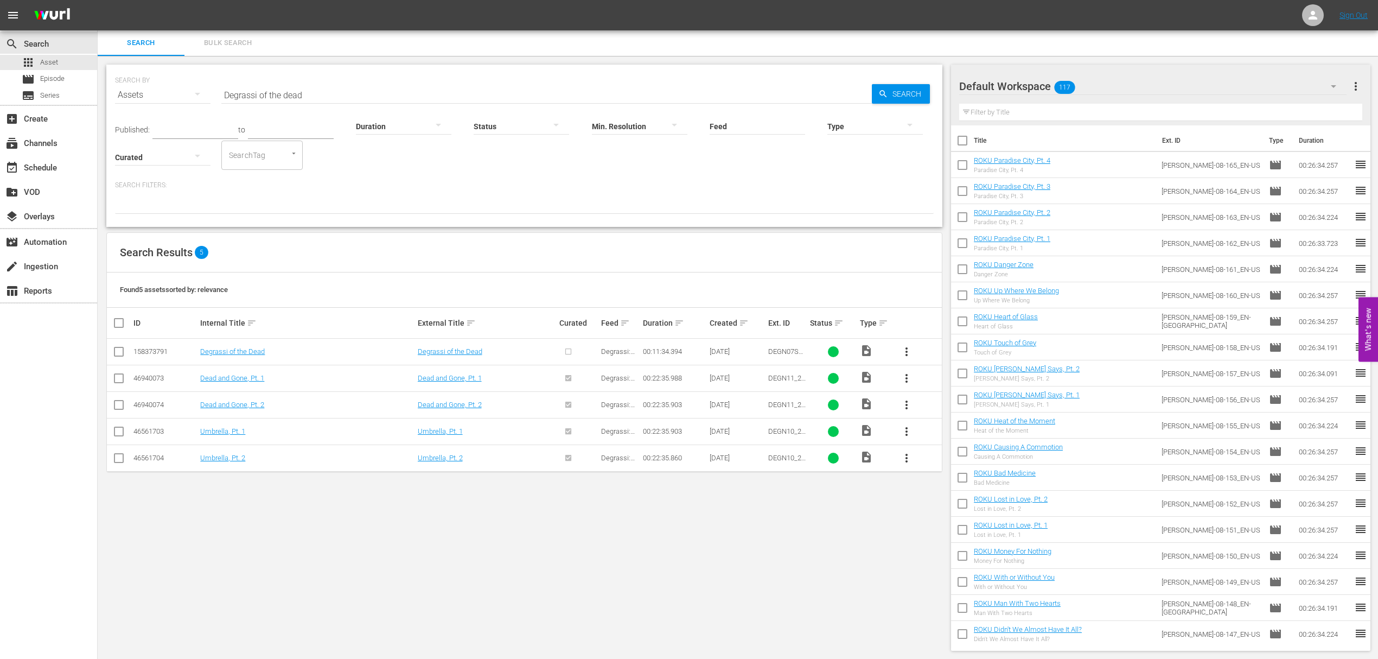
click at [906, 346] on span "more_vert" at bounding box center [906, 351] width 13 height 13
click at [983, 442] on div "Episode" at bounding box center [965, 434] width 74 height 26
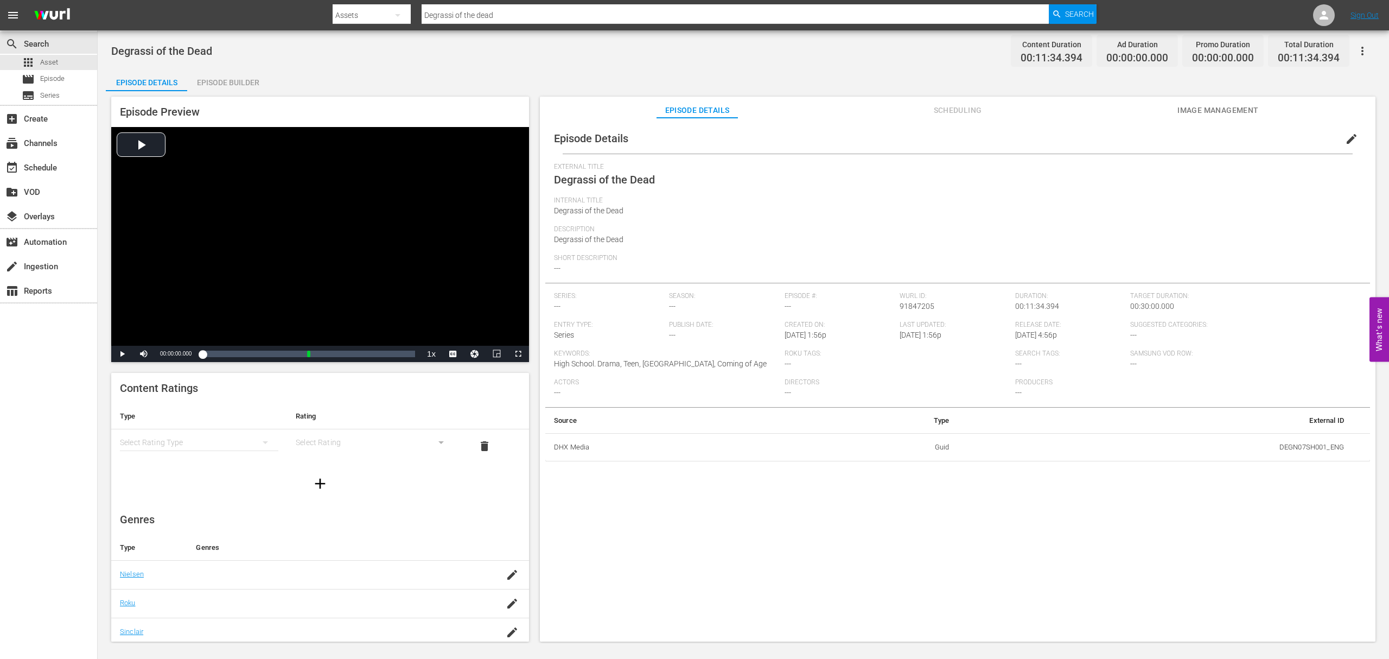
click at [954, 117] on button "Scheduling" at bounding box center [957, 108] width 81 height 22
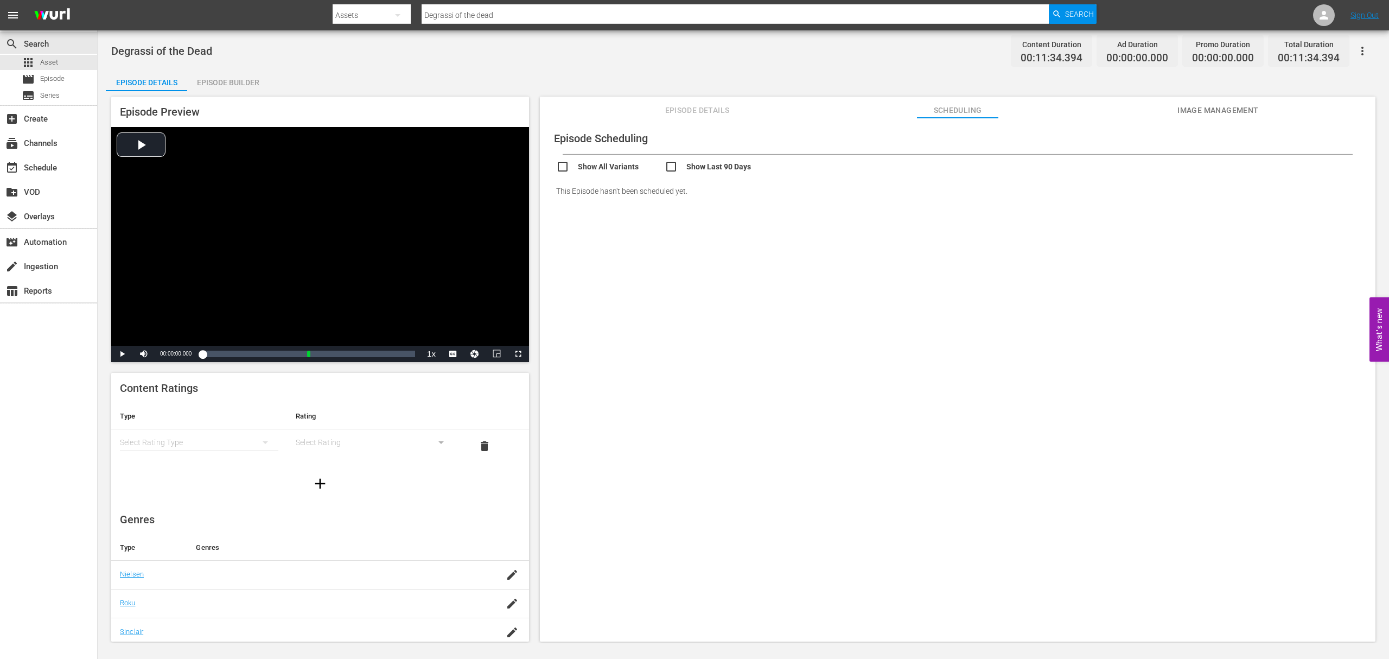
click at [687, 117] on button "Episode Details" at bounding box center [696, 108] width 81 height 22
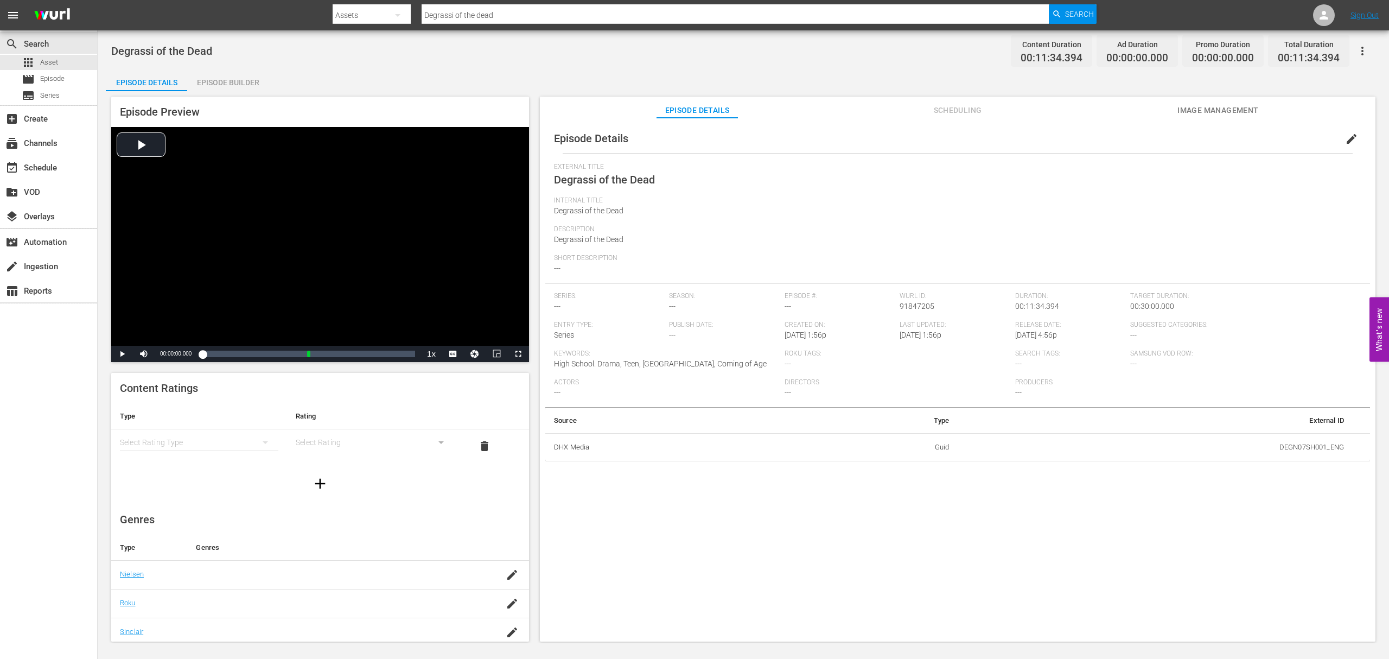
click at [196, 81] on div "Episode Builder" at bounding box center [227, 82] width 81 height 26
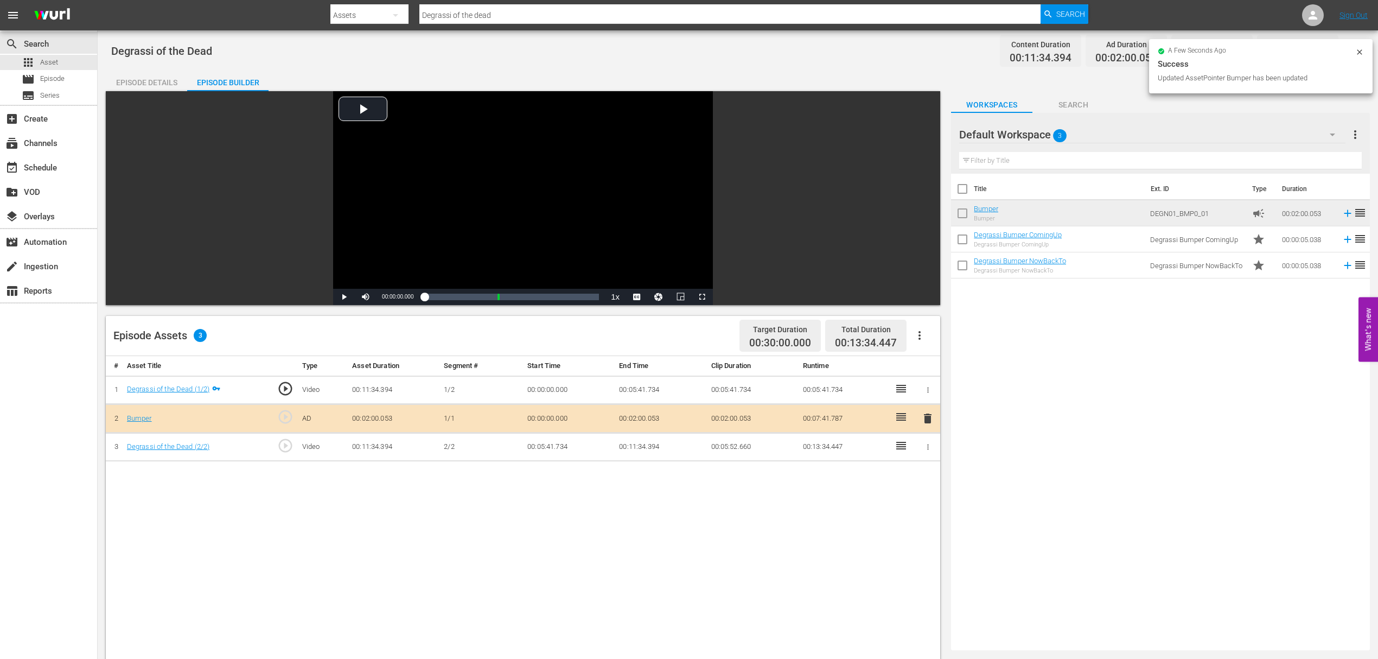
click at [137, 421] on div "Bumper" at bounding box center [139, 418] width 25 height 10
click at [138, 417] on link "Bumper" at bounding box center [139, 418] width 25 height 8
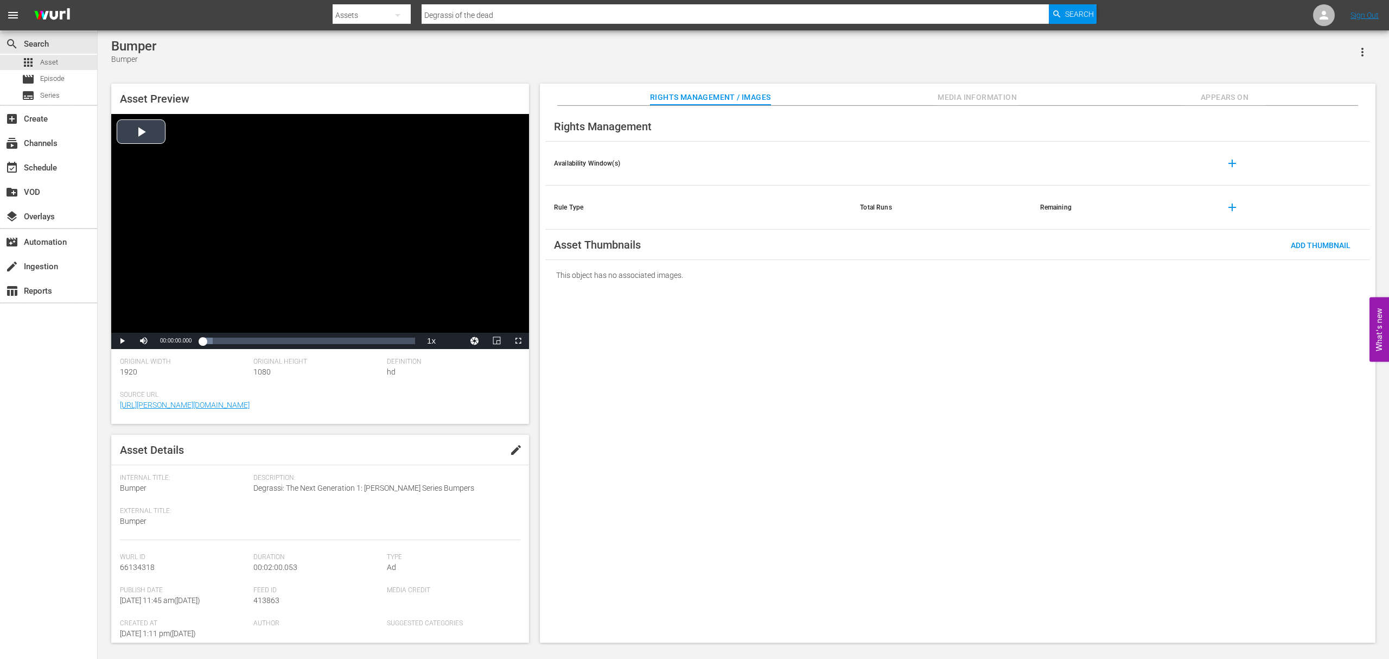
click at [137, 133] on div "Video Player" at bounding box center [320, 223] width 418 height 219
click at [122, 341] on span "Video Player" at bounding box center [122, 341] width 0 height 0
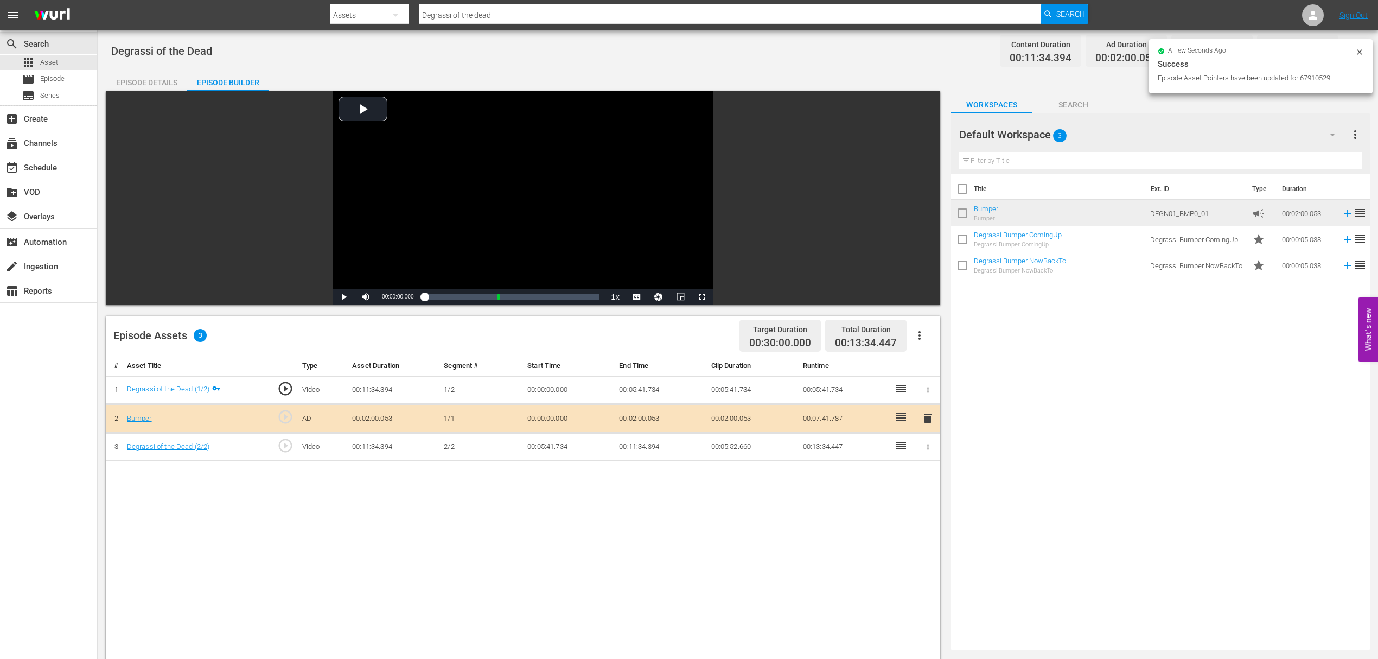
click at [454, 533] on div "# Asset Title Type Asset Duration Segment # Start Time End Time Clip Duration R…" at bounding box center [523, 644] width 834 height 577
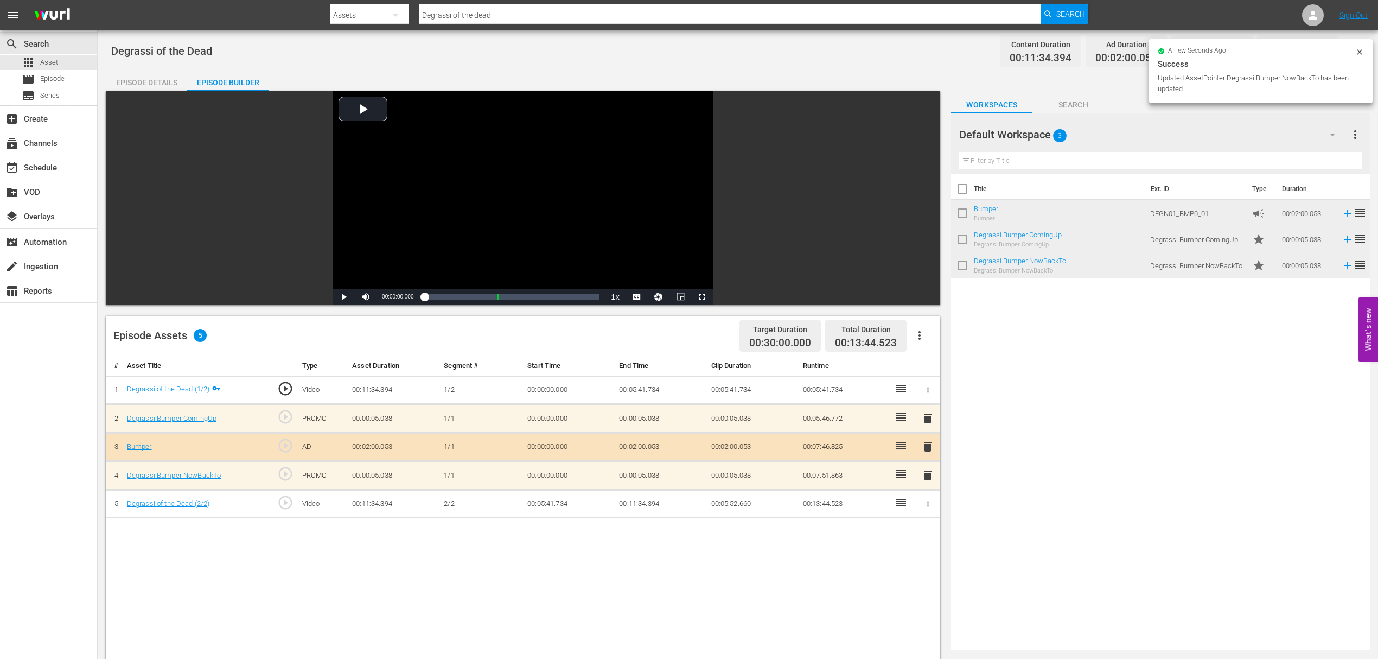
drag, startPoint x: 172, startPoint y: 76, endPoint x: 159, endPoint y: 61, distance: 19.2
click at [172, 76] on div "Episode Details" at bounding box center [146, 82] width 81 height 26
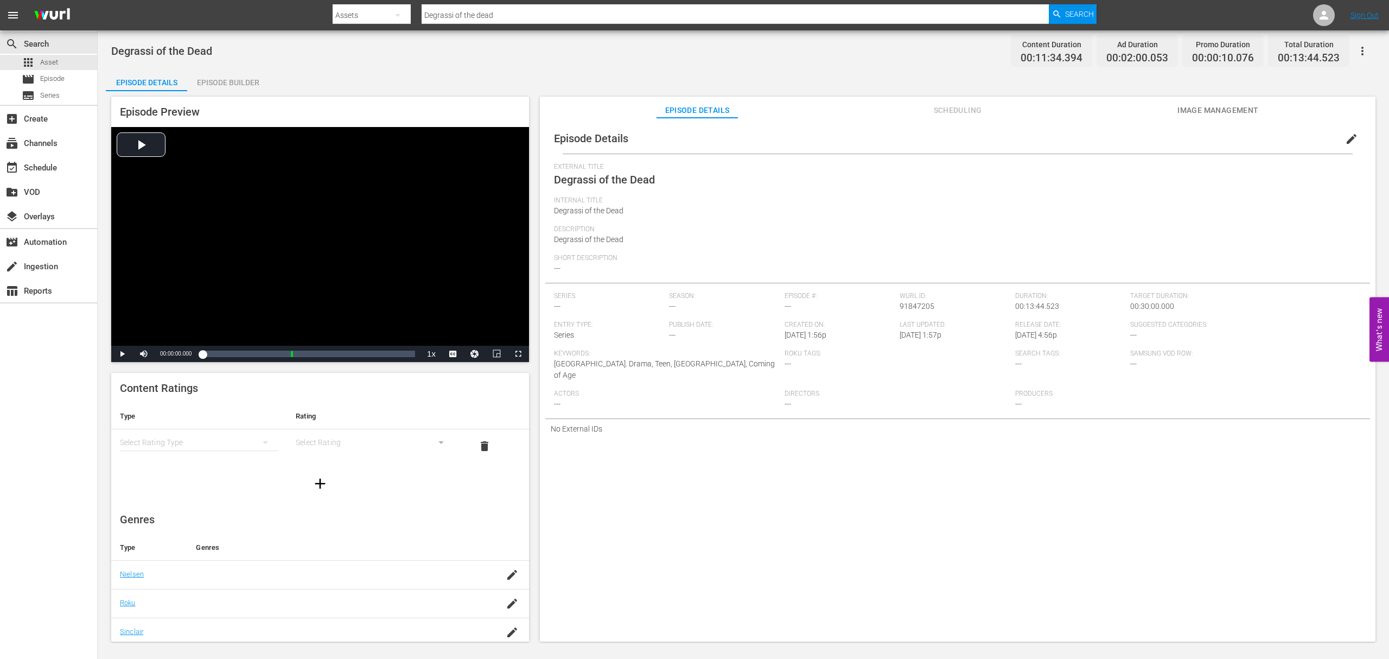
click at [1351, 131] on button "edit" at bounding box center [1351, 139] width 26 height 26
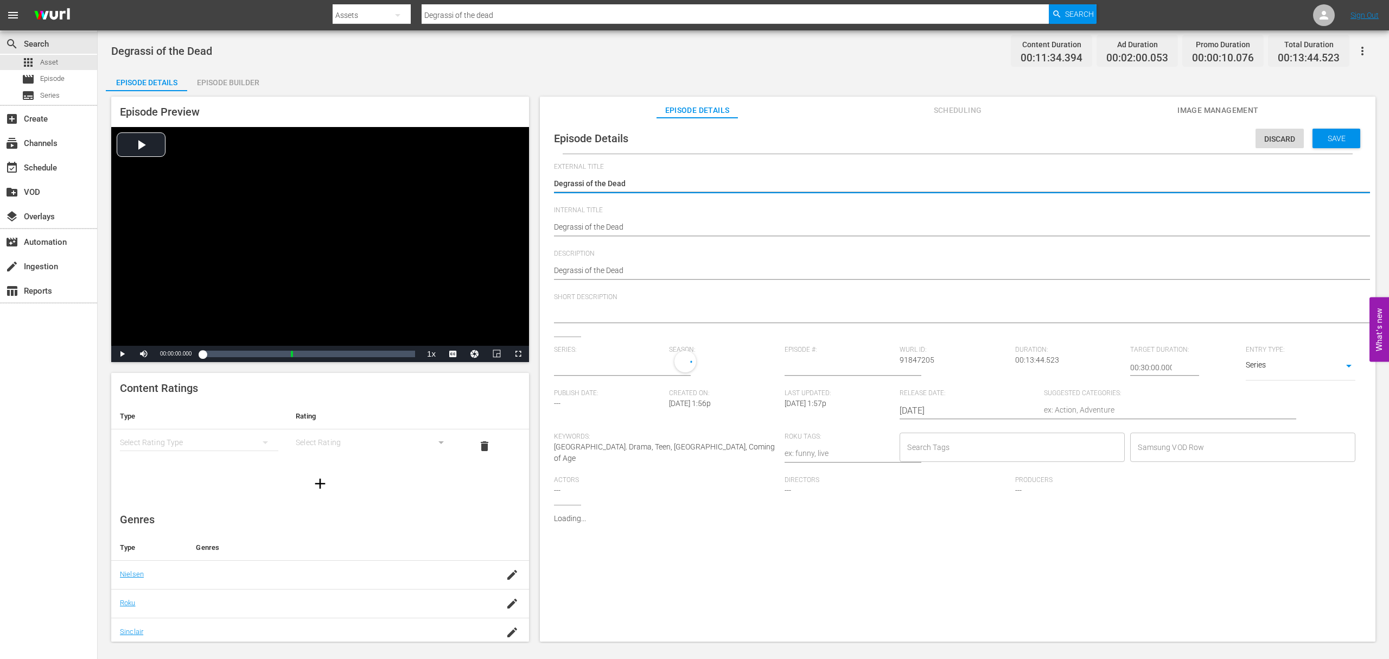
type input "No Series"
click at [756, 305] on div at bounding box center [955, 315] width 802 height 26
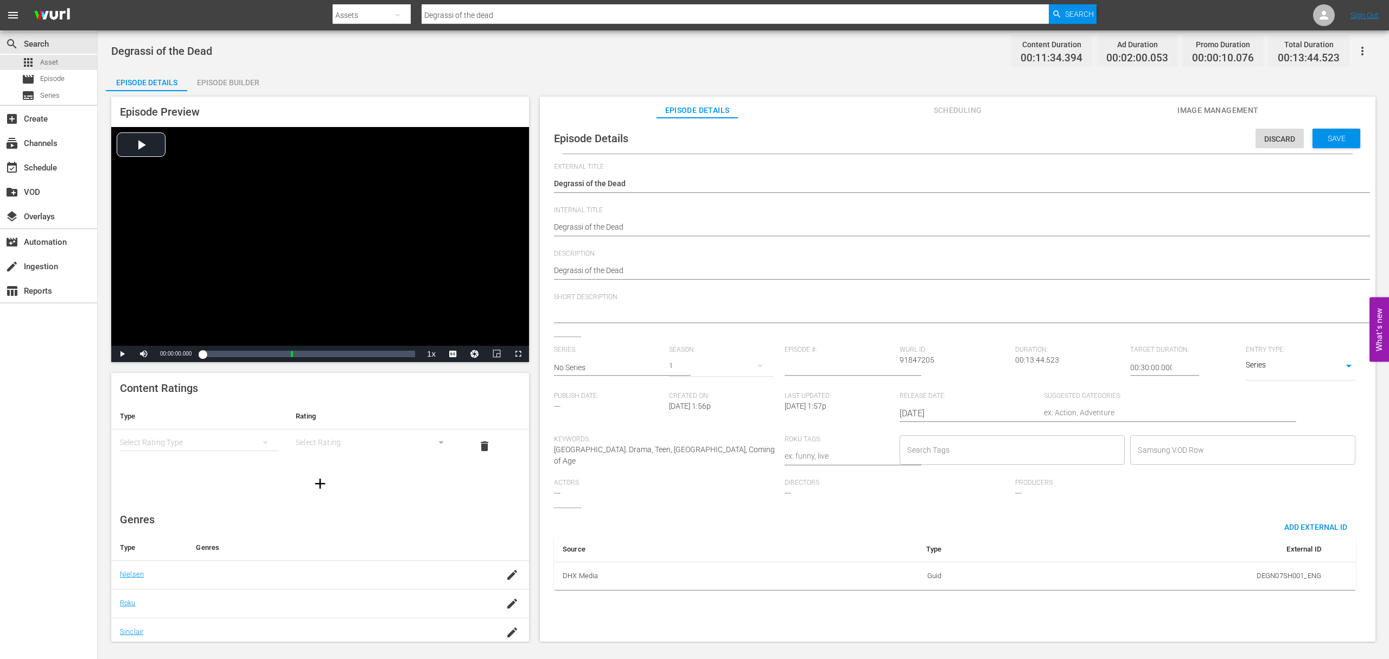
click at [618, 306] on div at bounding box center [955, 315] width 802 height 26
click at [568, 317] on textarea at bounding box center [955, 314] width 802 height 13
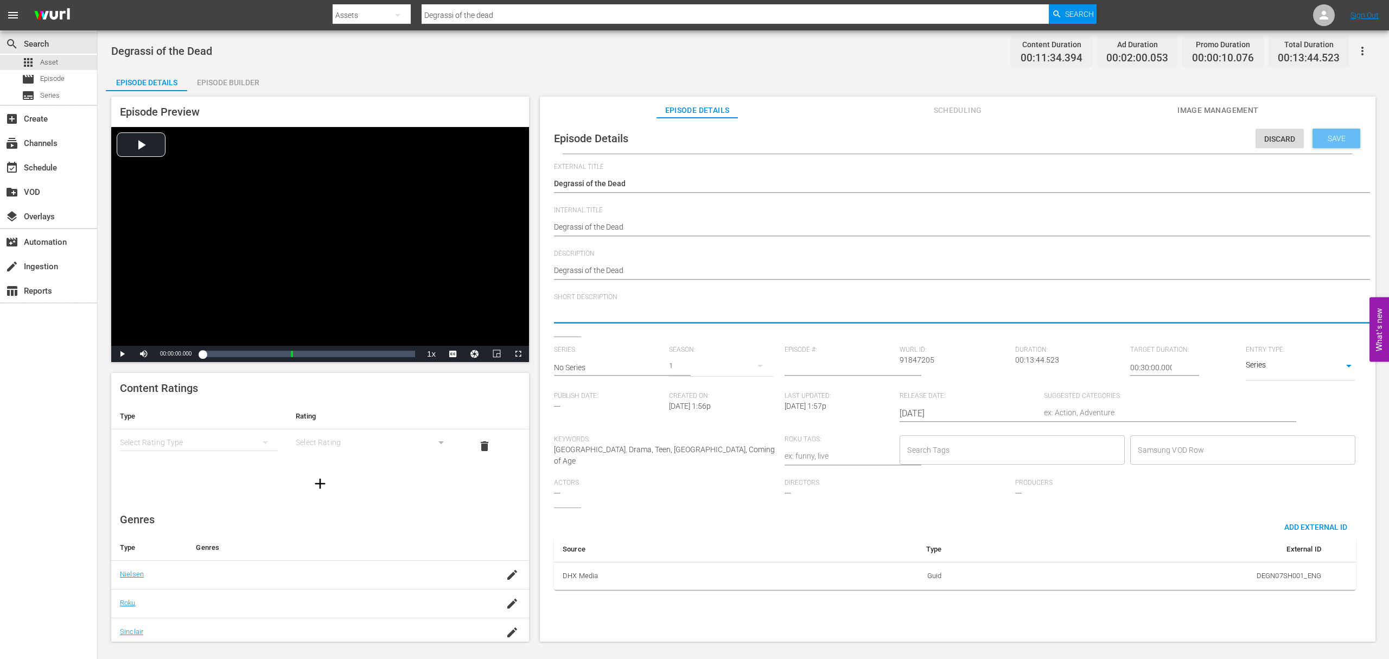
click at [1345, 140] on span "Save" at bounding box center [1336, 138] width 35 height 9
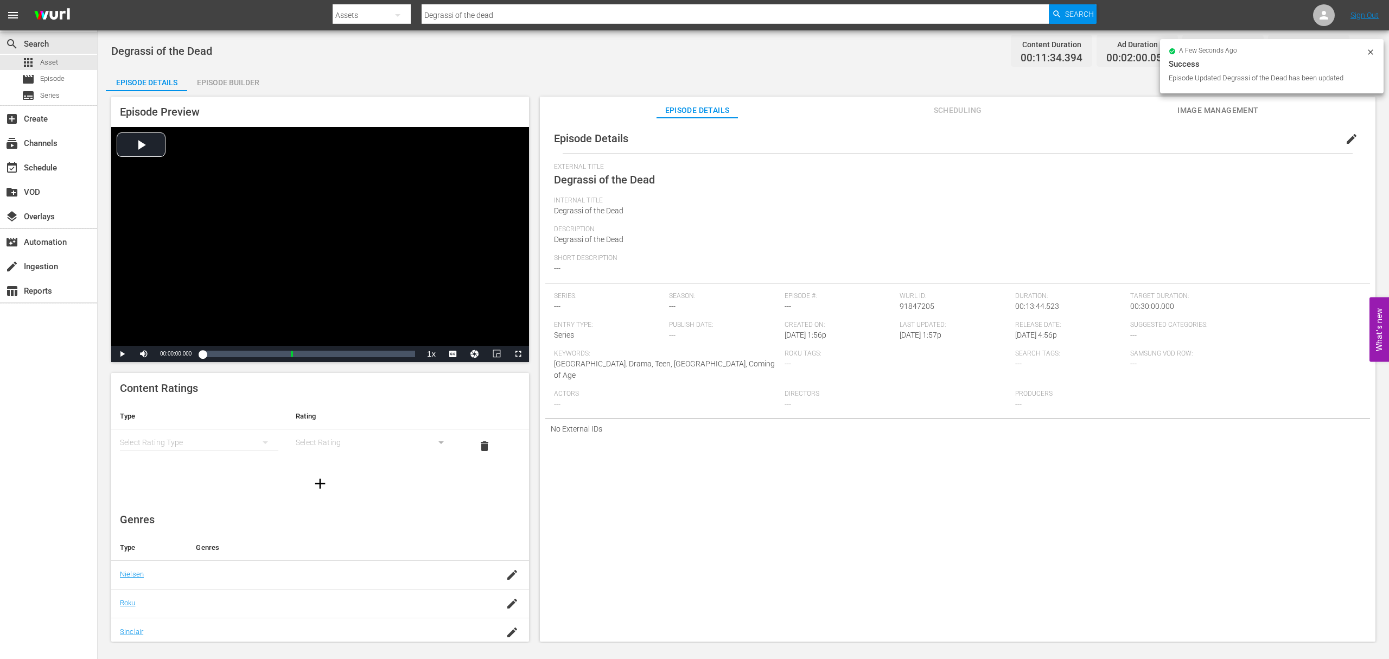
click at [1344, 120] on div "Episode Details edit External Title Degrassi of the Dead Internal Title Degrass…" at bounding box center [957, 385] width 835 height 534
click at [239, 90] on div "Episode Builder" at bounding box center [227, 82] width 81 height 26
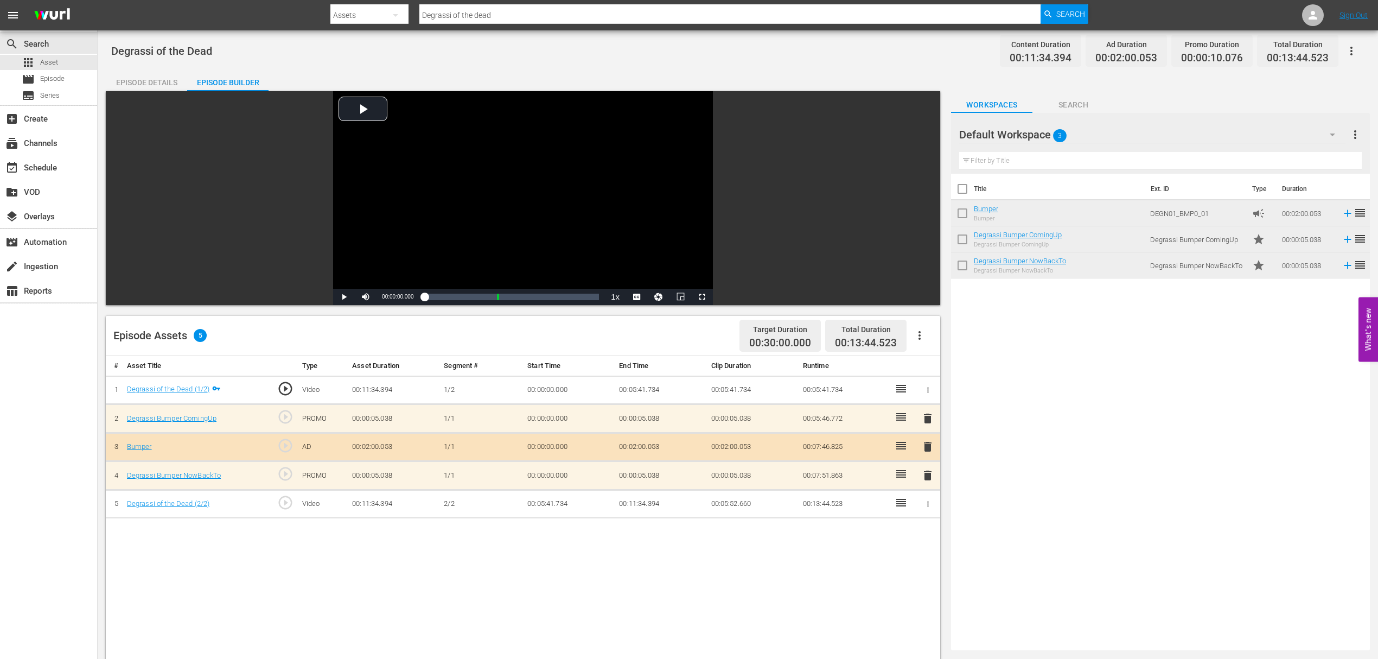
click at [142, 86] on div "Episode Details" at bounding box center [146, 82] width 81 height 26
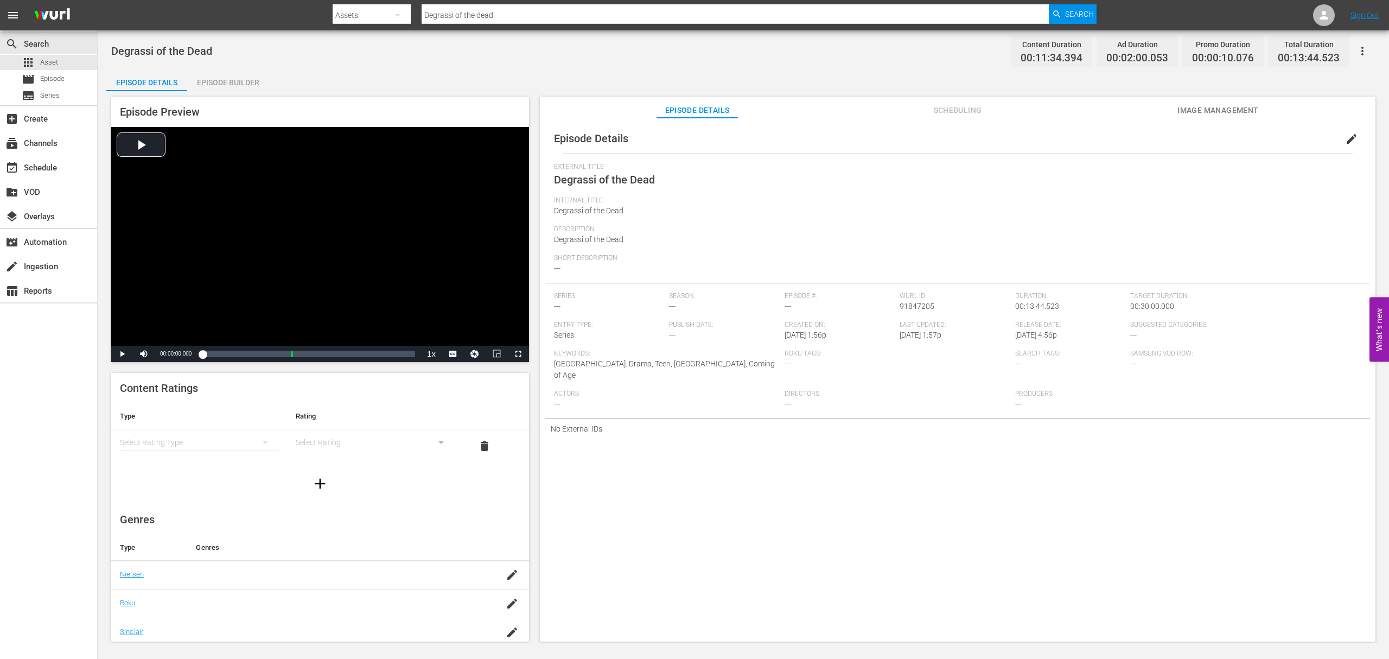
click at [232, 89] on div "Episode Builder" at bounding box center [227, 82] width 81 height 26
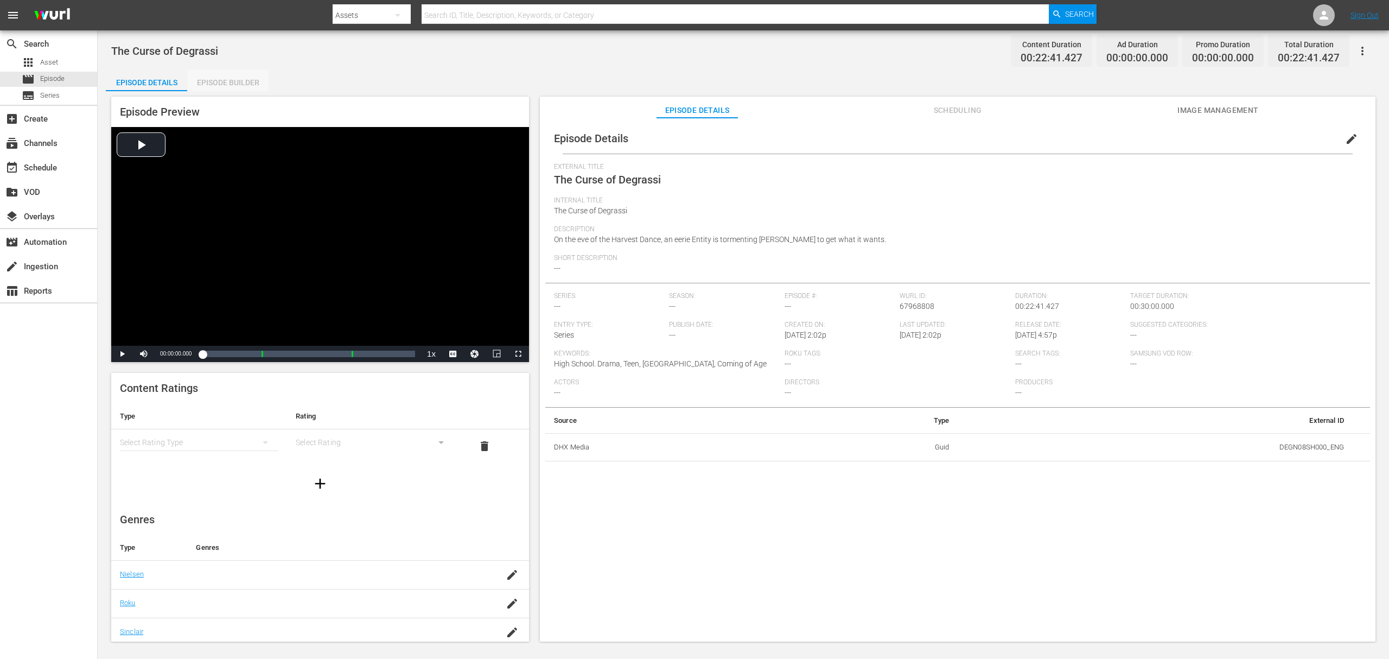
click at [221, 78] on div "Episode Builder" at bounding box center [227, 82] width 81 height 26
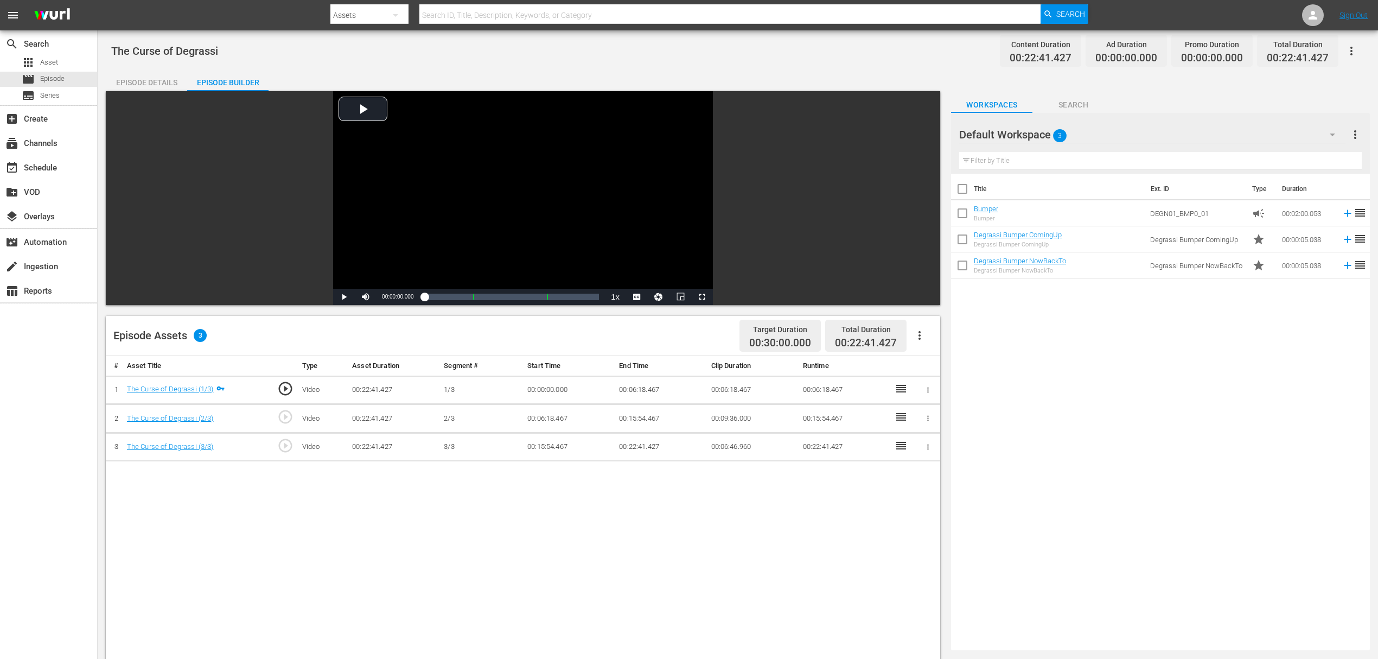
click at [150, 78] on div "Episode Details" at bounding box center [146, 82] width 81 height 26
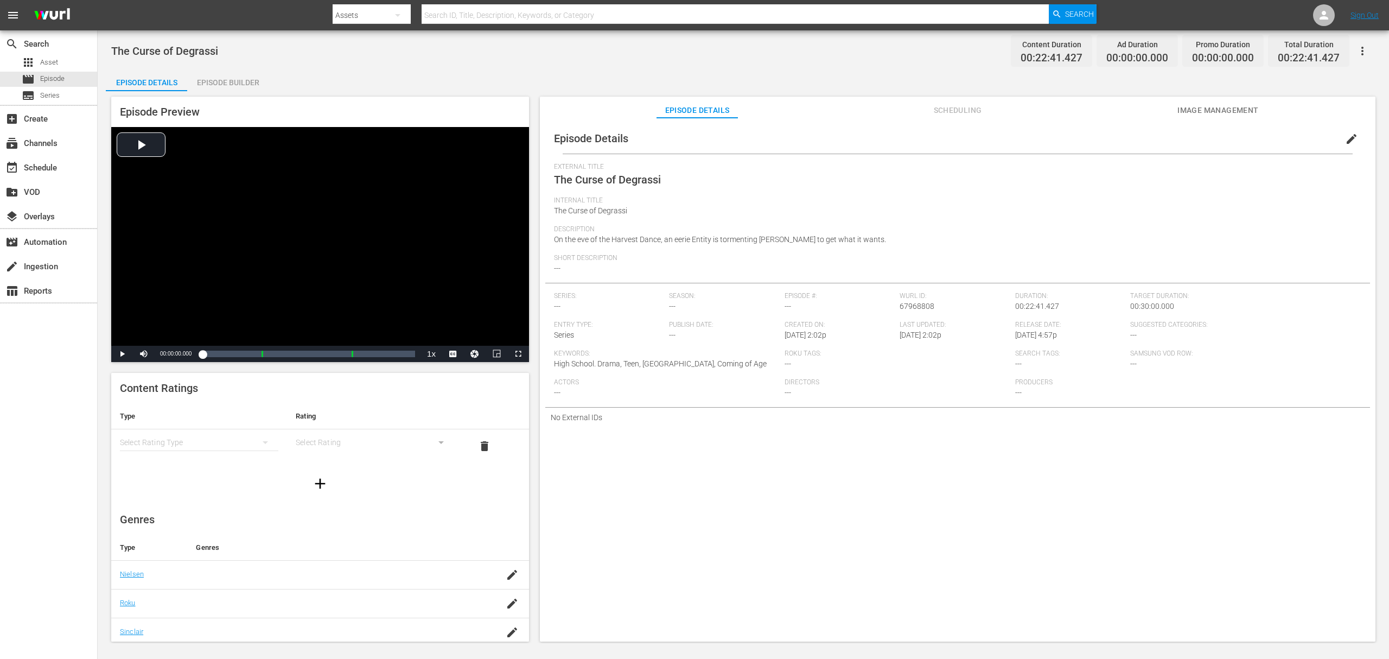
click at [246, 87] on div "Episode Builder" at bounding box center [227, 82] width 81 height 26
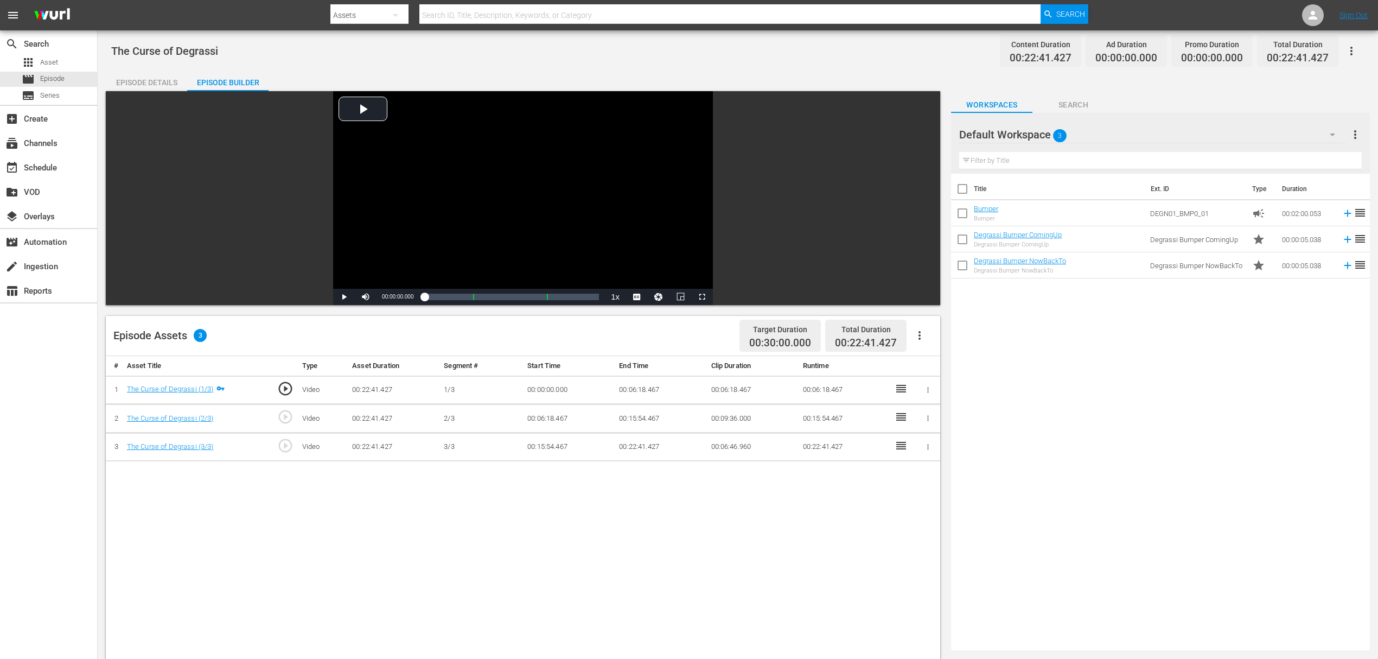
click at [129, 85] on div "Episode Details" at bounding box center [146, 82] width 81 height 26
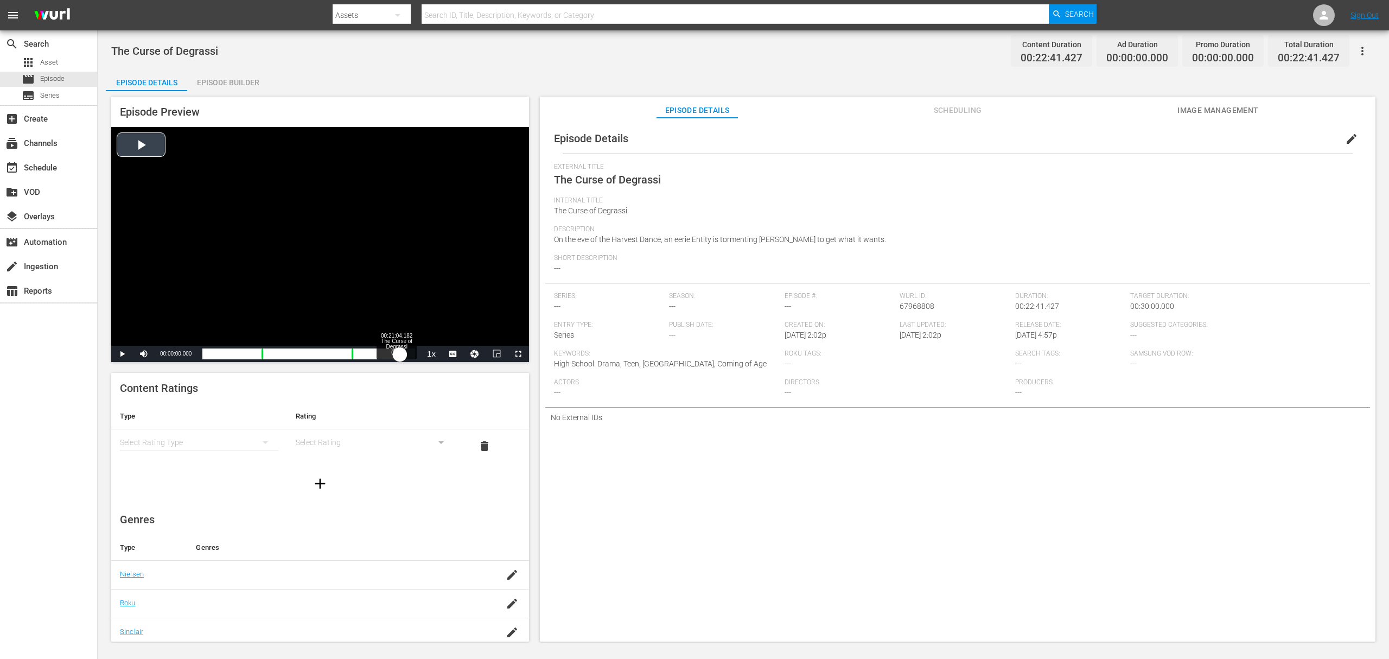
click at [400, 354] on div "Loaded : 0.44% 00:21:04.182 The Curse of Degrassi (3/3) 00:00:00.000" at bounding box center [308, 353] width 213 height 11
click at [211, 87] on div "Episode Builder" at bounding box center [227, 82] width 81 height 26
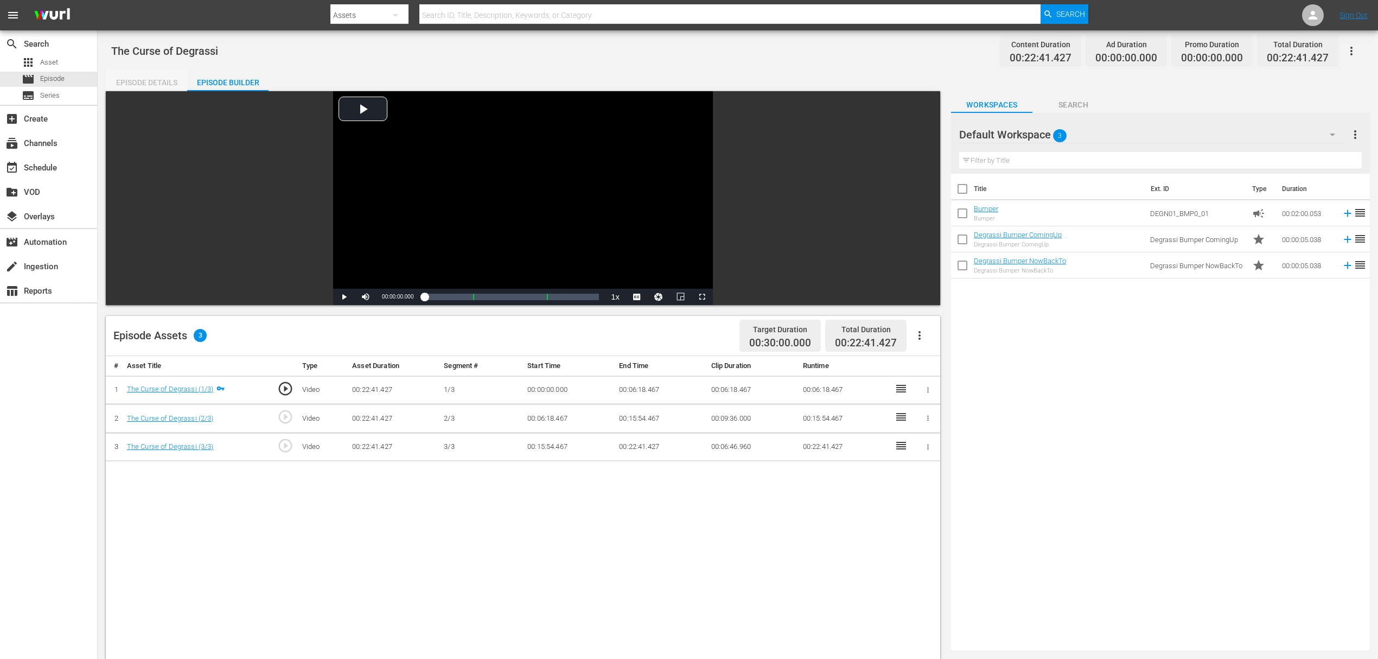
click at [156, 76] on div "Episode Details" at bounding box center [146, 82] width 81 height 26
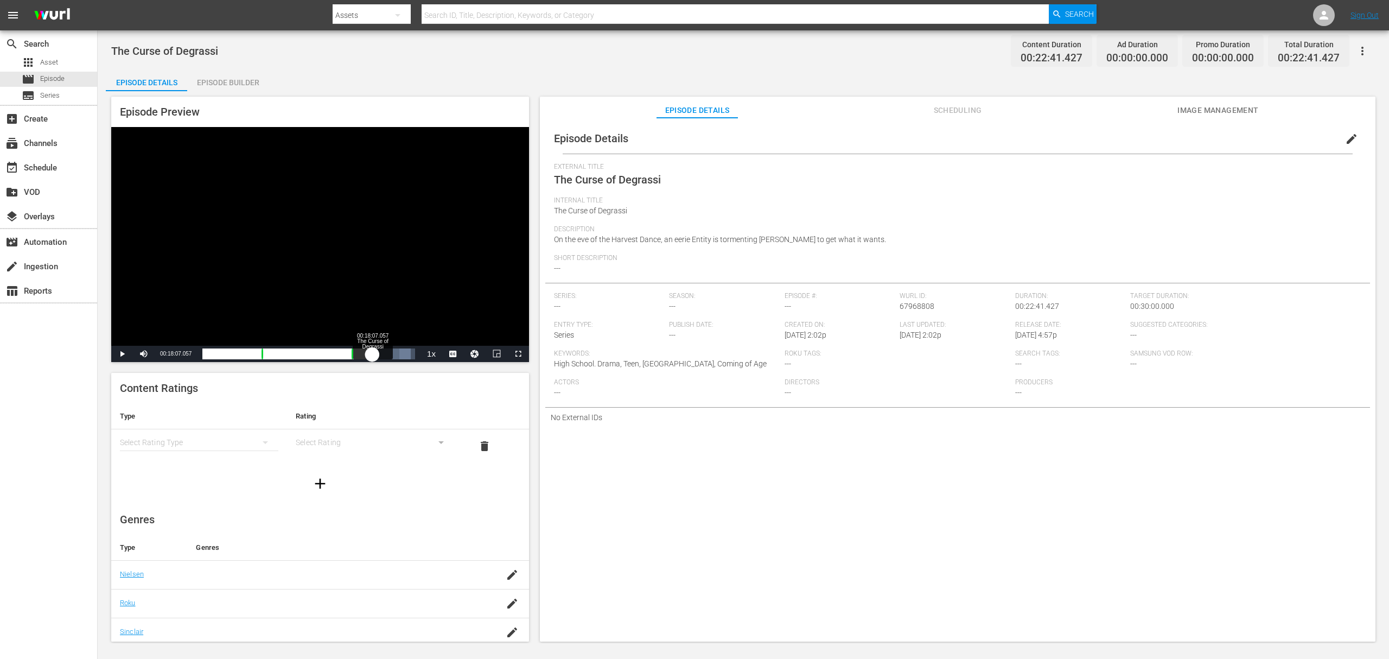
click at [372, 350] on div "Loaded : 97.93% 00:18:07.057 The Curse of Degrassi (3/3) 00:21:12.508" at bounding box center [308, 353] width 213 height 11
click at [335, 357] on div "Loaded : 81.61% 00:14:07.418 The Curse of Degrassi (2/3) 00:18:08.266" at bounding box center [308, 353] width 213 height 11
click at [321, 356] on div "Loaded : 67.49% 00:12:40.593 The Curse of Degrassi (2/3) 00:14:14.990 Cue Point…" at bounding box center [308, 353] width 213 height 11
click at [348, 354] on div "00:15:34.244 The Curse of Degrassi (2/3)" at bounding box center [348, 353] width 1 height 11
click at [348, 354] on div "00:15:49.374" at bounding box center [276, 353] width 148 height 11
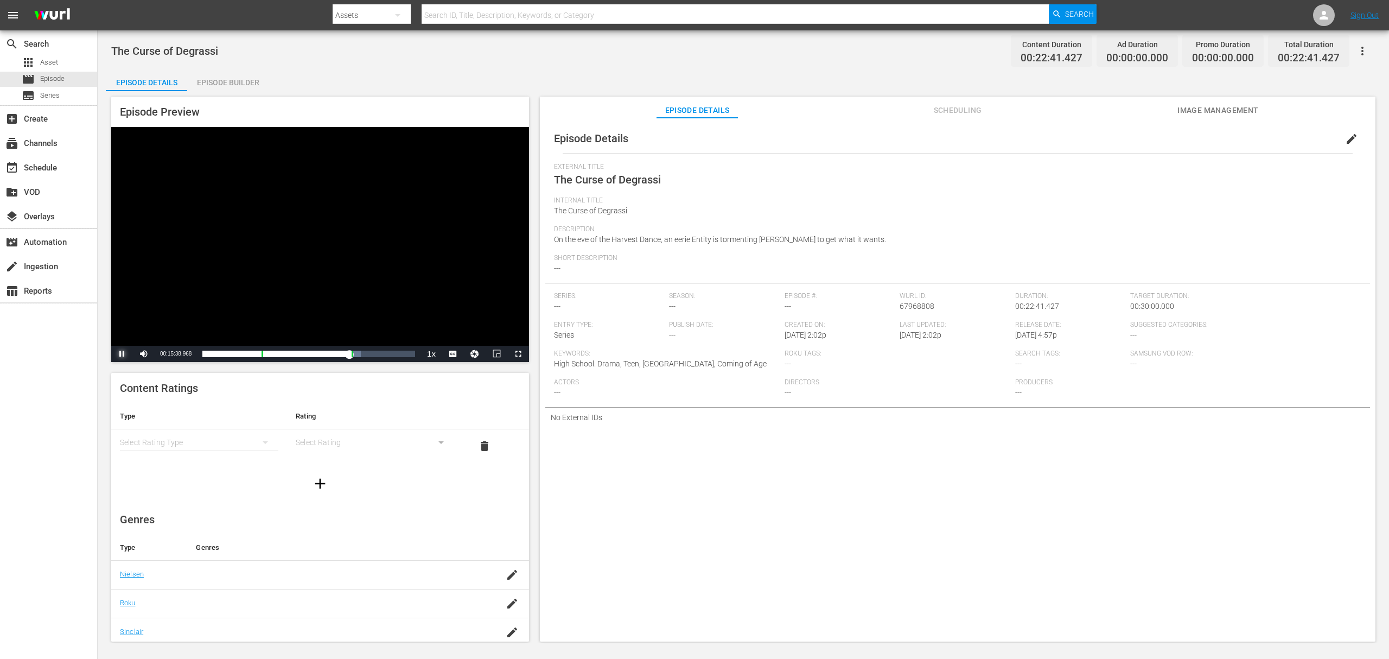
click at [122, 354] on span "Video Player" at bounding box center [122, 354] width 0 height 0
click at [923, 107] on span "Scheduling" at bounding box center [957, 111] width 81 height 14
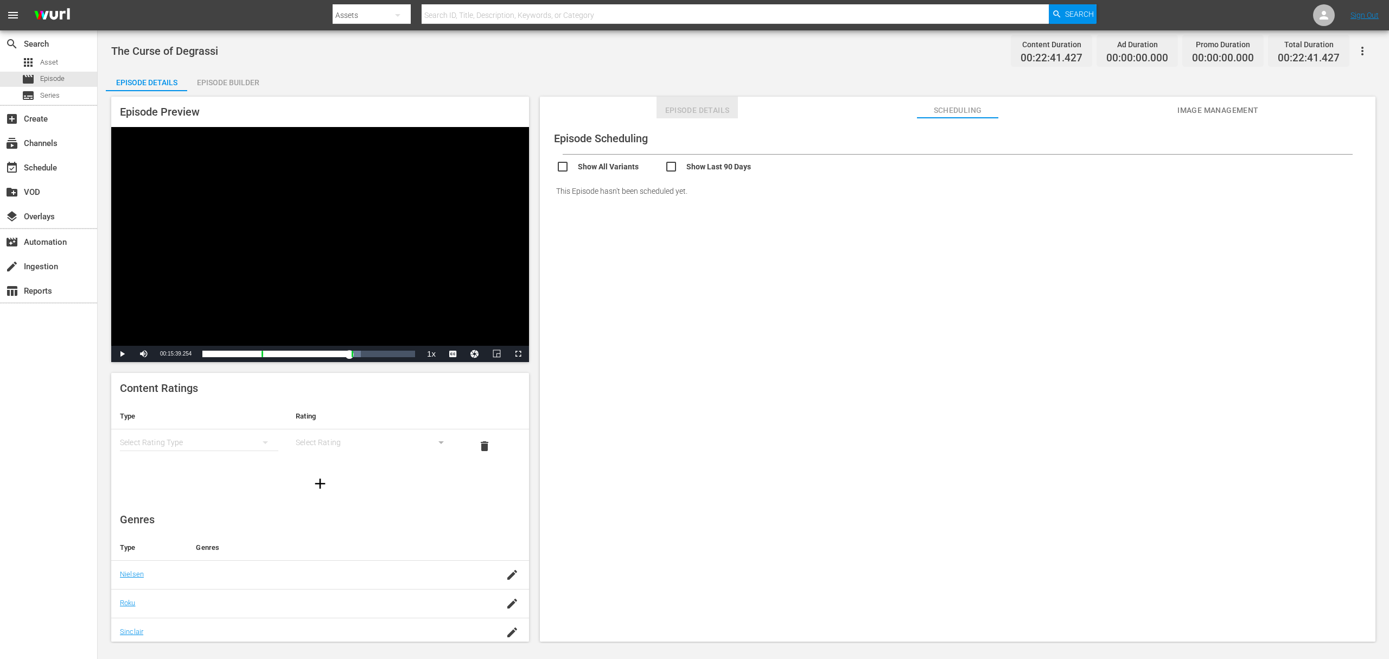
click at [675, 105] on span "Episode Details" at bounding box center [696, 111] width 81 height 14
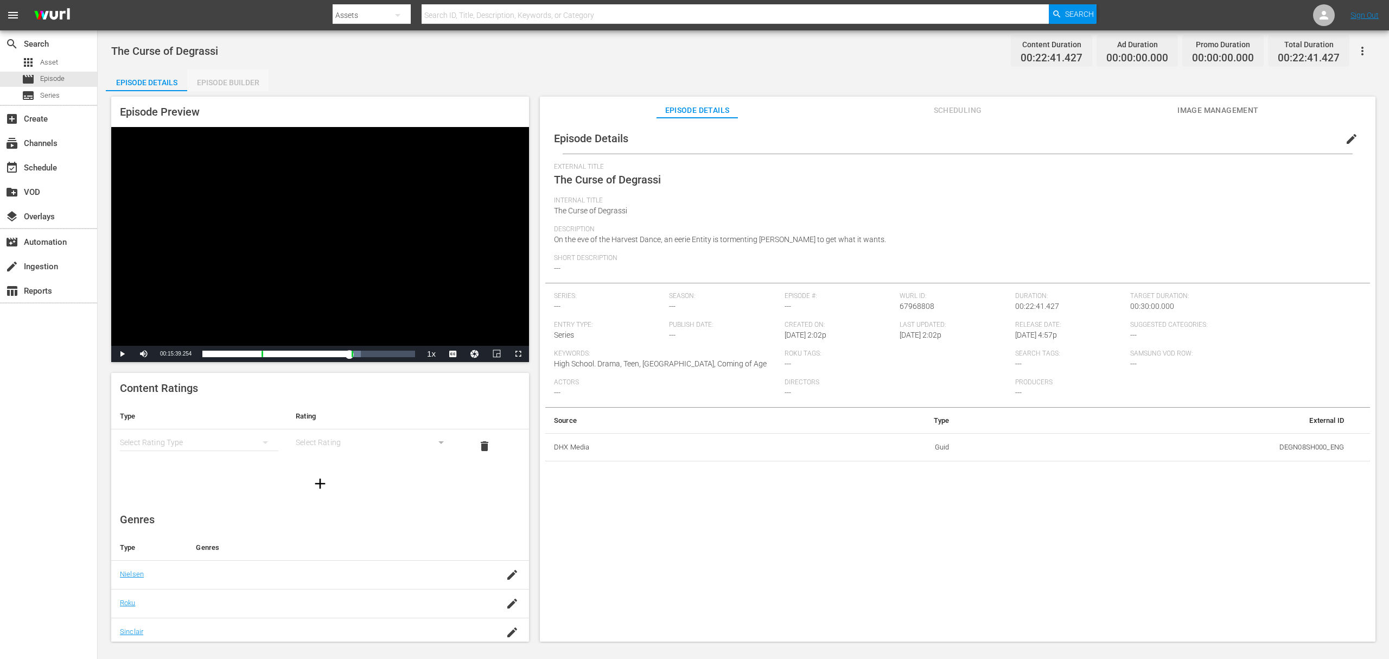
click at [218, 79] on div "Episode Builder" at bounding box center [227, 82] width 81 height 26
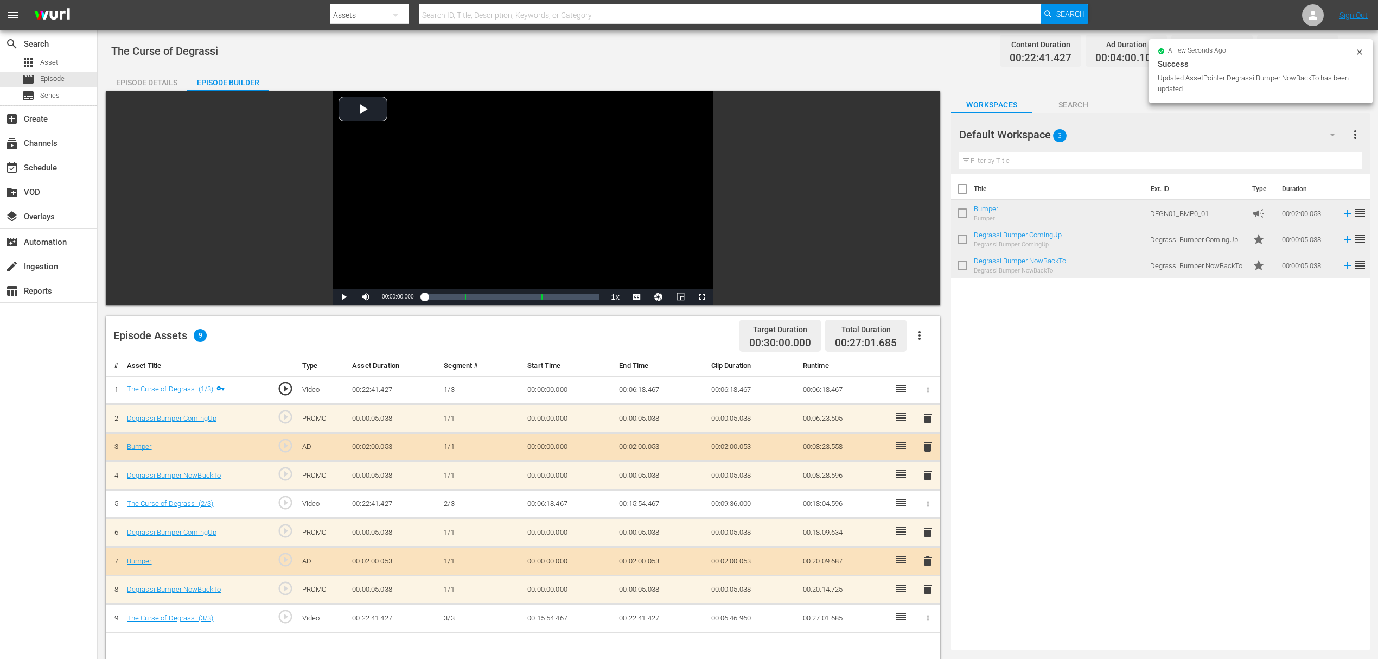
scroll to position [282, 0]
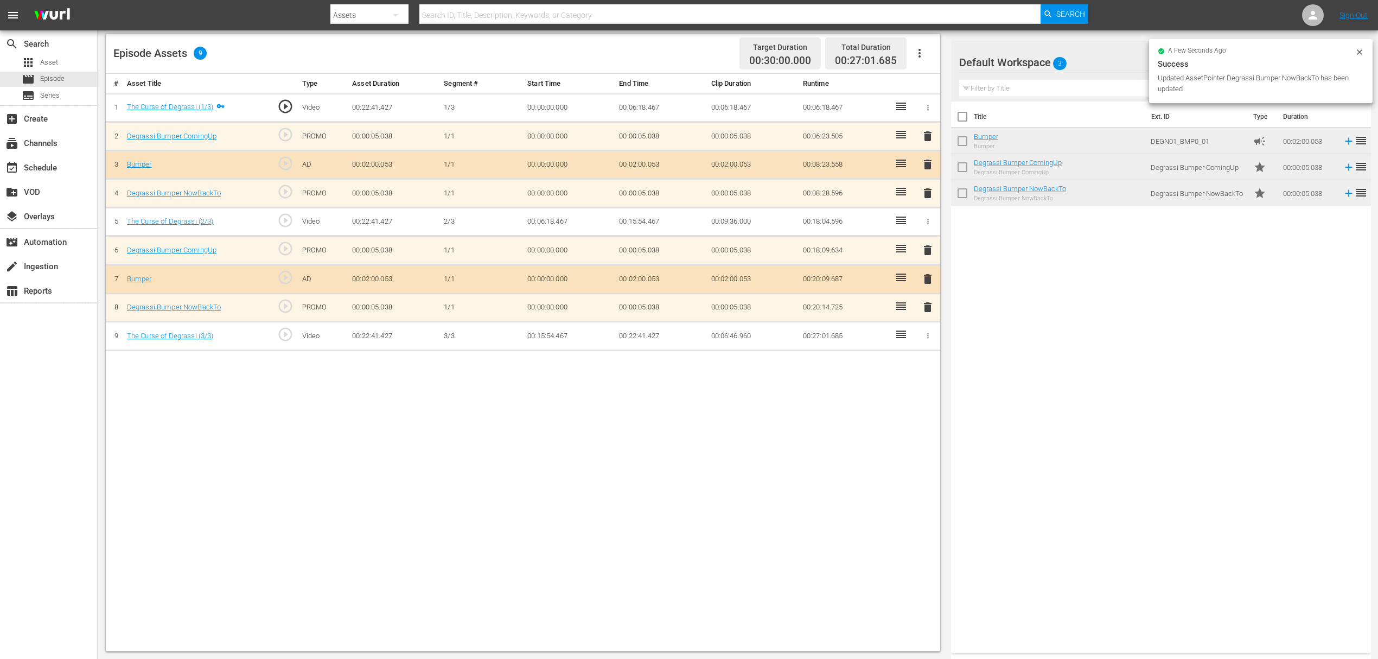
click at [493, 494] on div "# Asset Title Type Asset Duration Segment # Start Time End Time Clip Duration R…" at bounding box center [523, 362] width 834 height 577
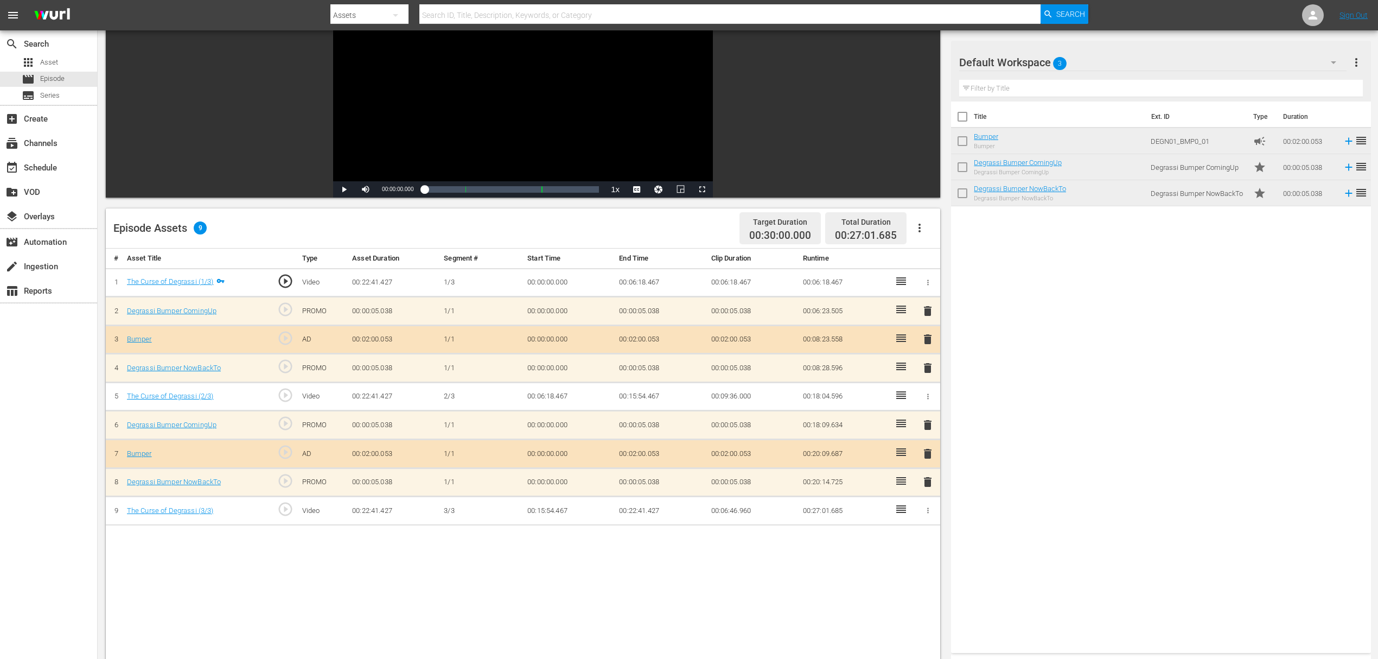
scroll to position [0, 0]
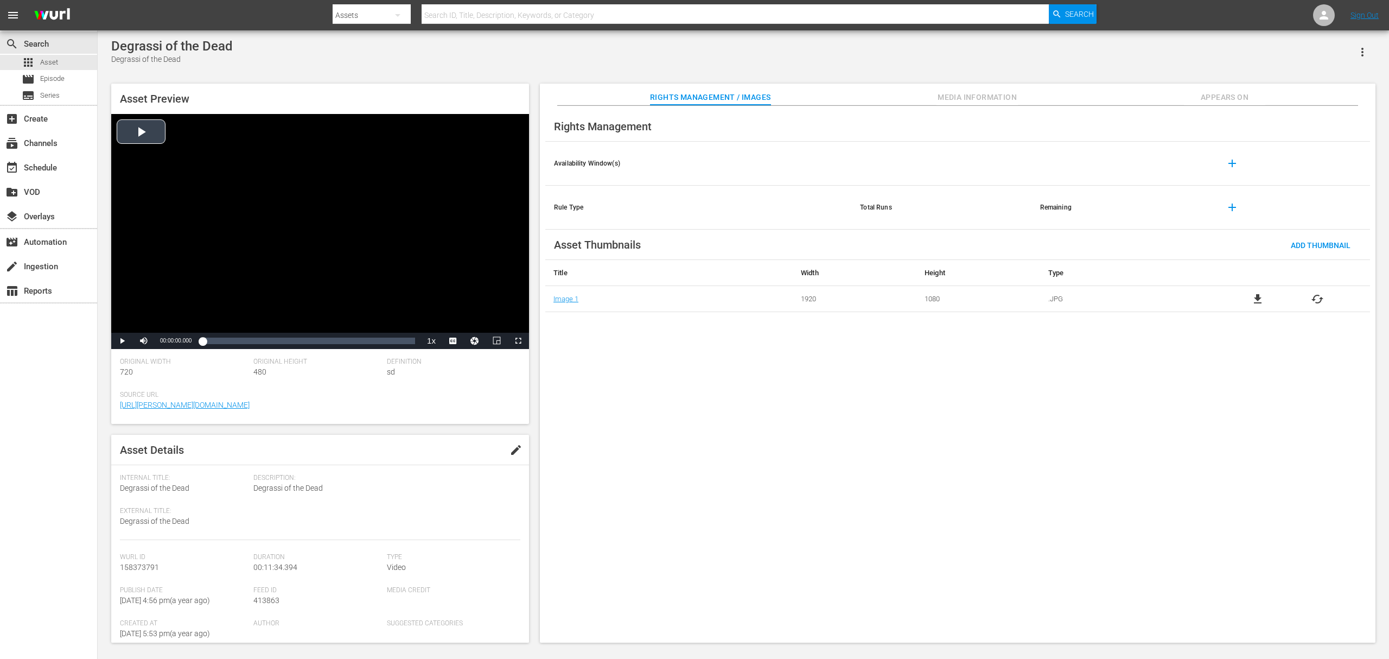
click at [145, 135] on div "Video Player" at bounding box center [320, 223] width 418 height 219
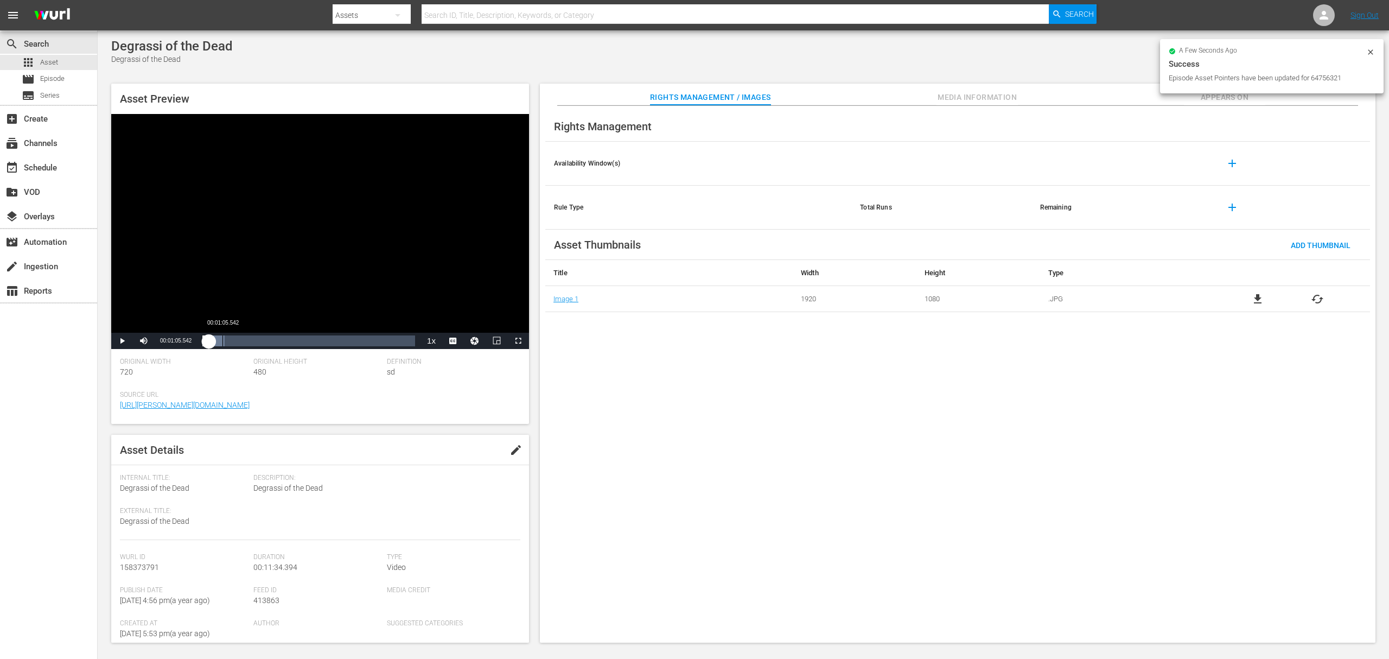
click at [222, 341] on div "00:01:05.542" at bounding box center [222, 340] width 1 height 11
click at [235, 341] on div "00:01:46.284" at bounding box center [235, 340] width 1 height 11
drag, startPoint x: 244, startPoint y: 339, endPoint x: 259, endPoint y: 340, distance: 15.2
click at [251, 339] on div "Loaded : 19.89% 00:02:02.227 00:01:47.171" at bounding box center [308, 340] width 213 height 11
click at [402, 345] on div "Loaded : 24.22% 00:10:53.651 00:02:38.488" at bounding box center [308, 340] width 213 height 11
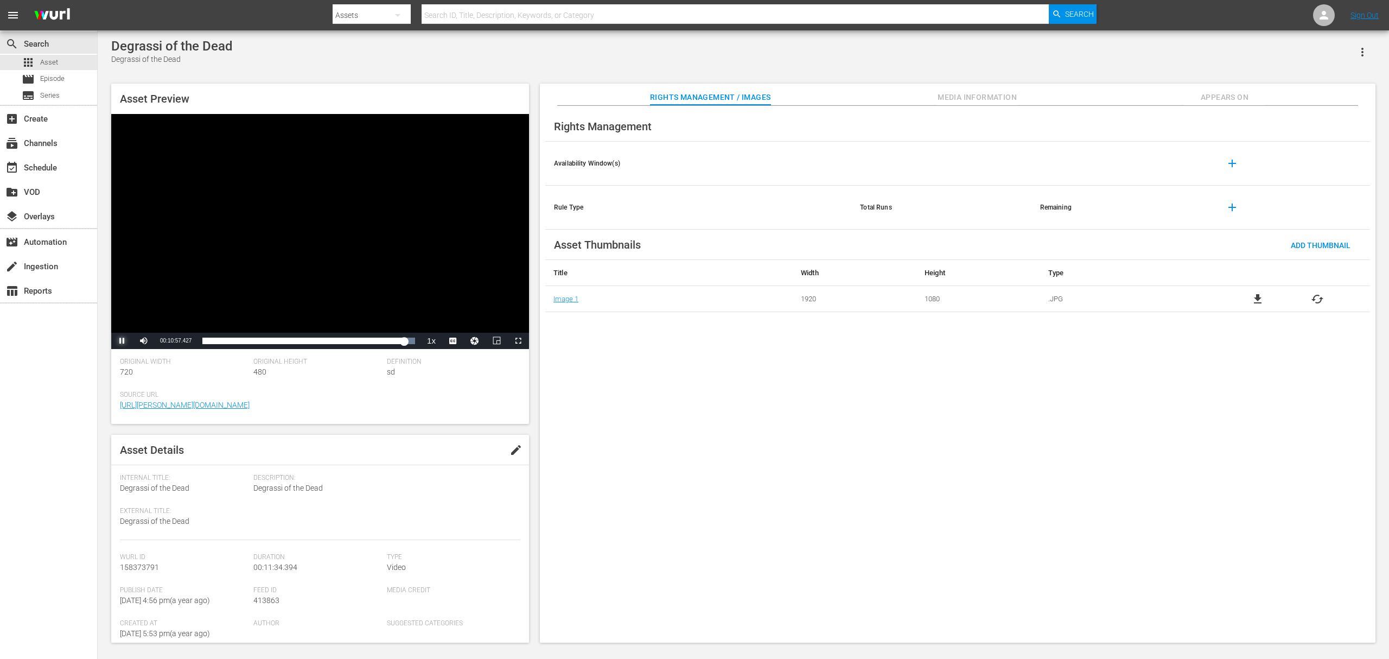
click at [122, 341] on span "Video Player" at bounding box center [122, 341] width 0 height 0
